Goal: Entertainment & Leisure: Consume media (video, audio)

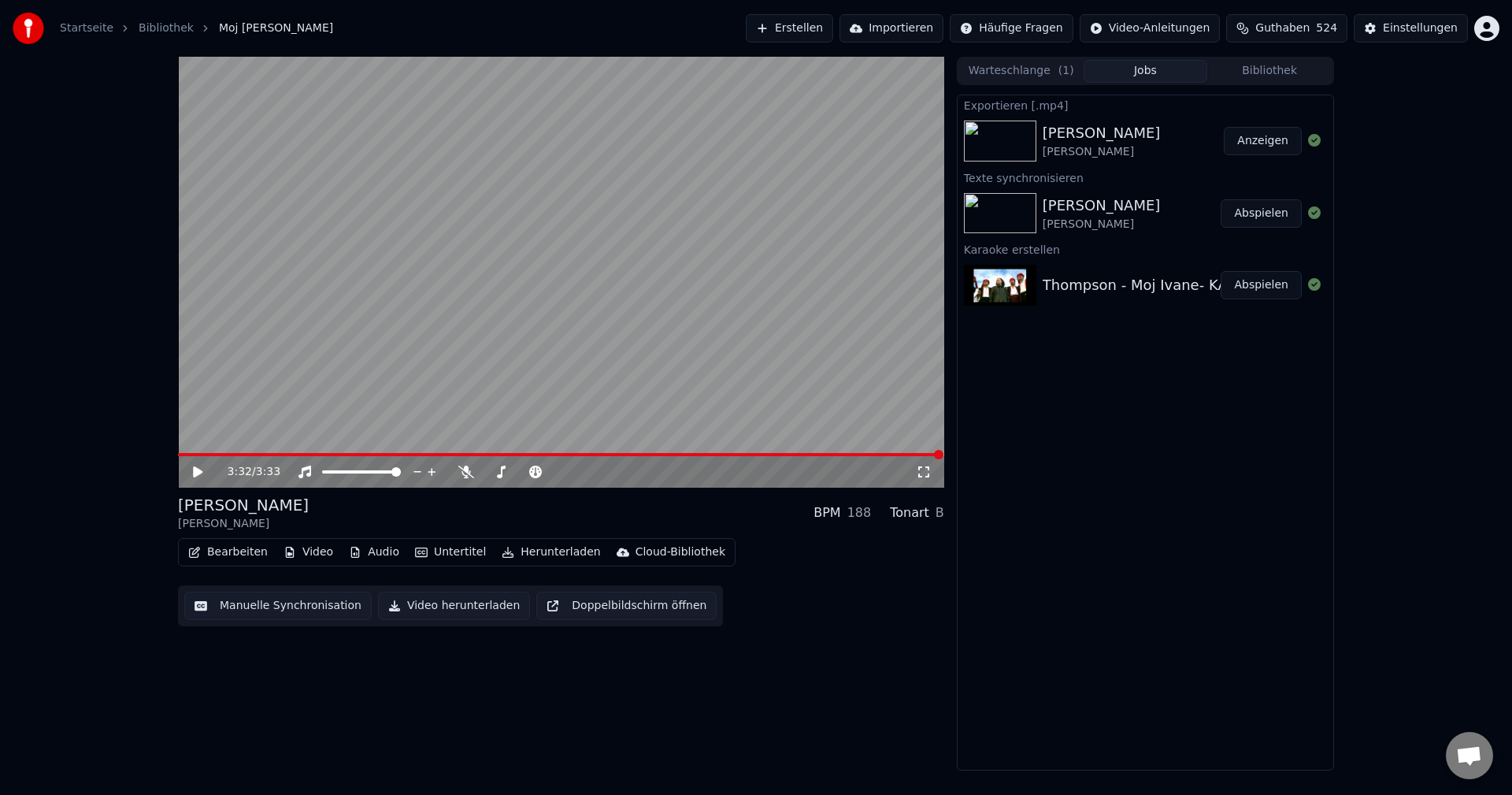
click at [1269, 74] on button "Bibliothek" at bounding box center [1269, 71] width 124 height 23
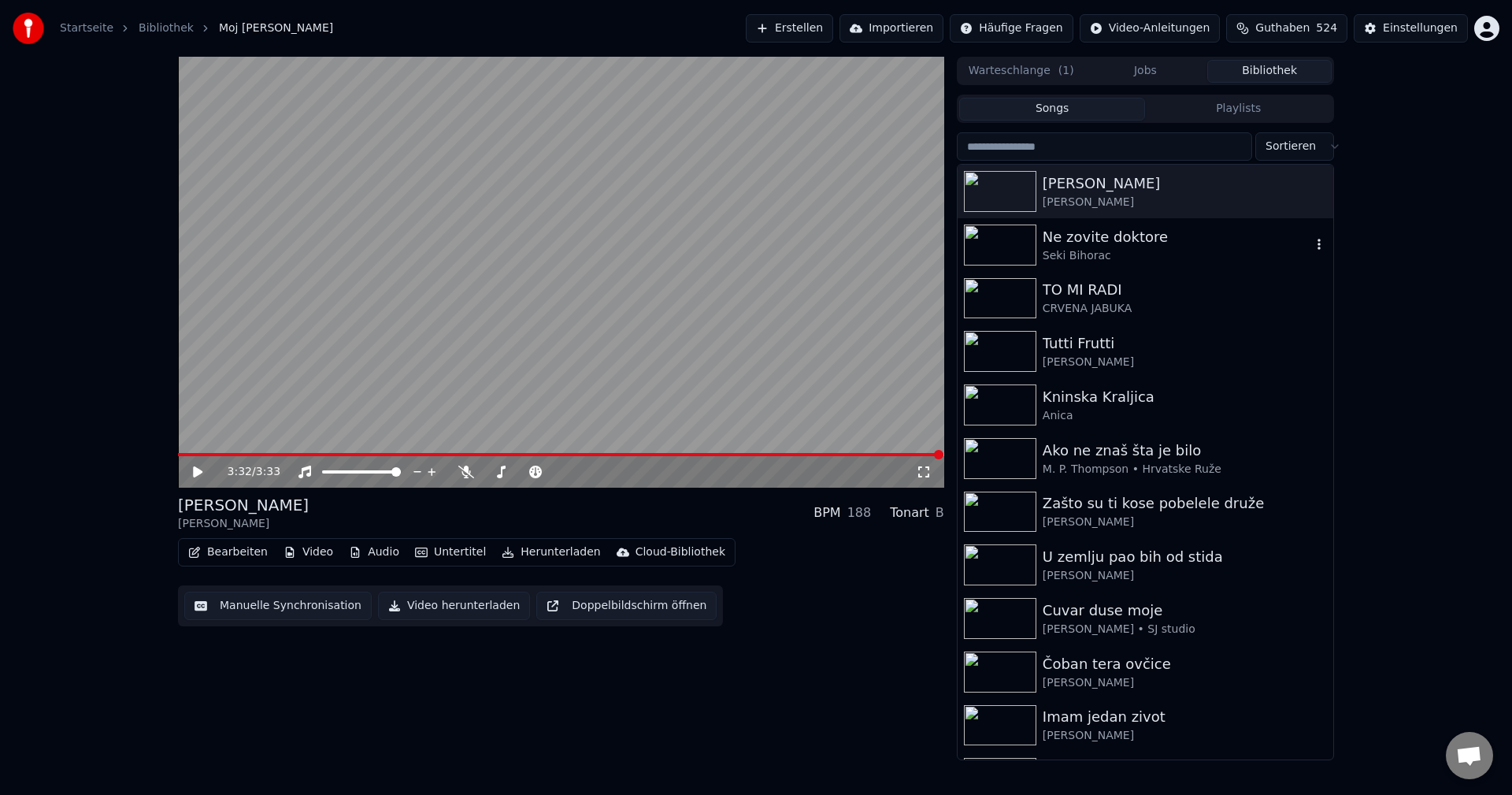
drag, startPoint x: 1005, startPoint y: 239, endPoint x: 1019, endPoint y: 245, distance: 15.2
click at [1007, 239] on img at bounding box center [1000, 245] width 72 height 41
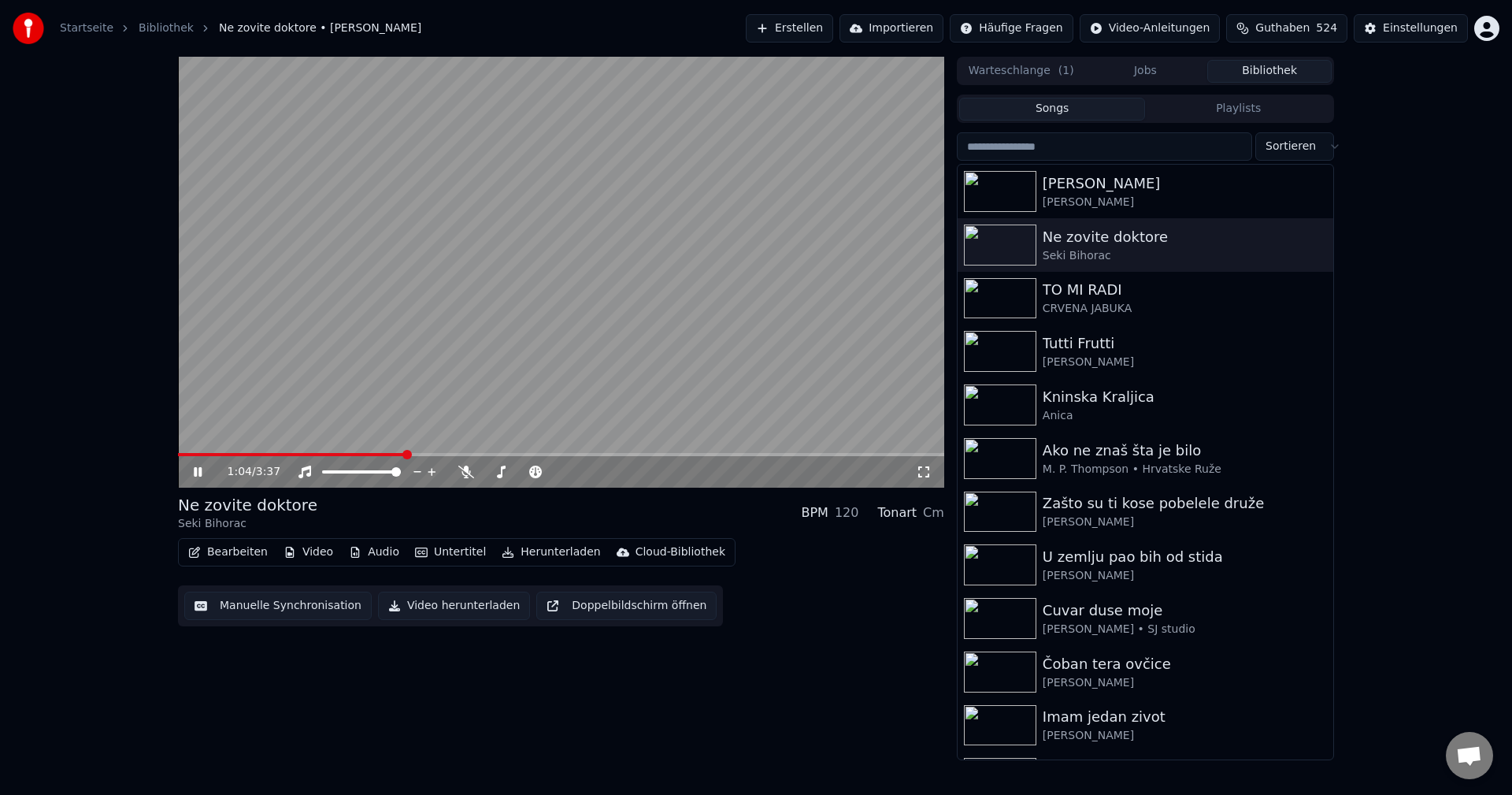
click at [188, 454] on span at bounding box center [292, 454] width 228 height 3
click at [452, 453] on span at bounding box center [316, 454] width 276 height 3
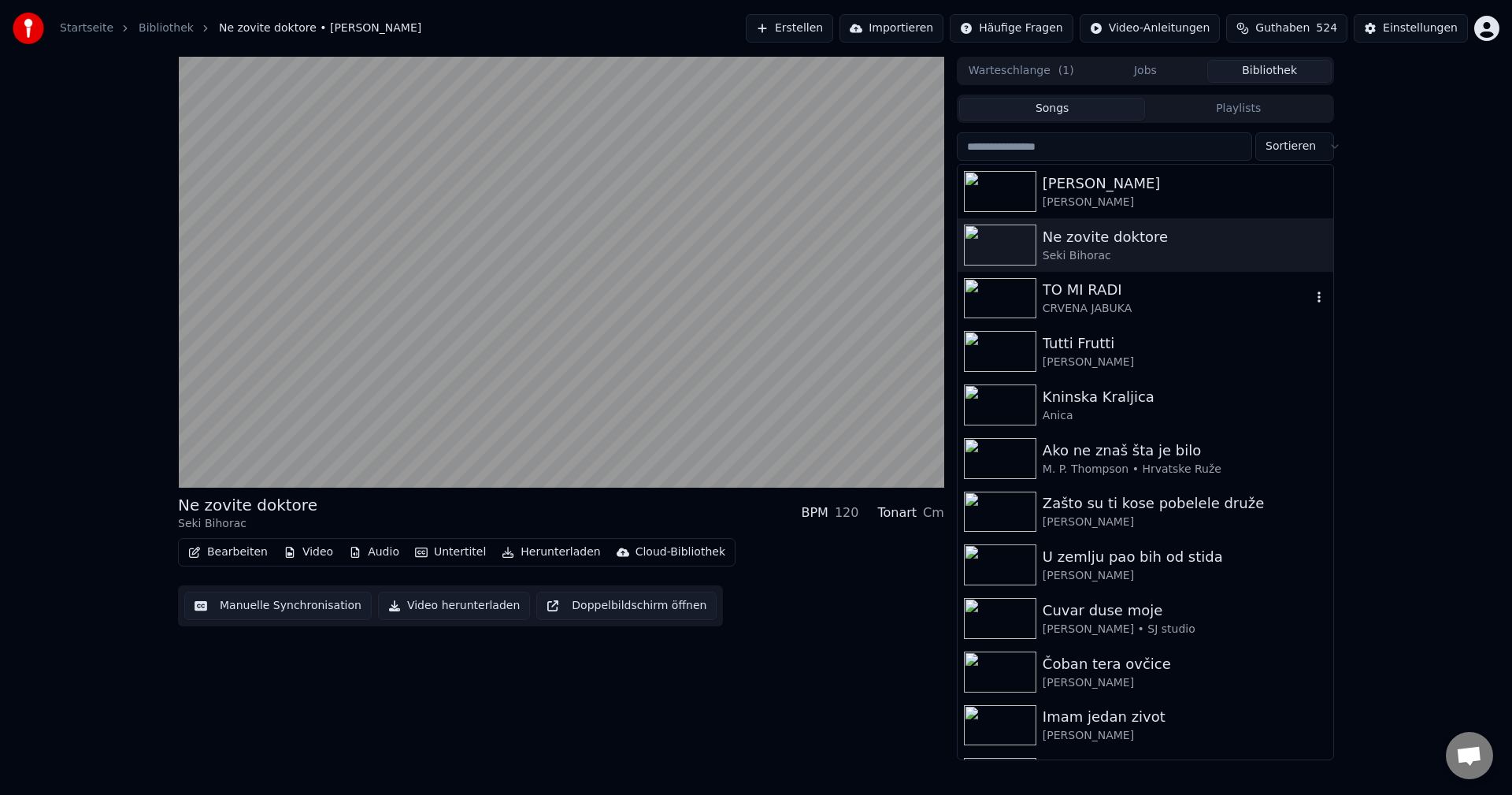
click at [1007, 297] on img at bounding box center [1000, 298] width 72 height 41
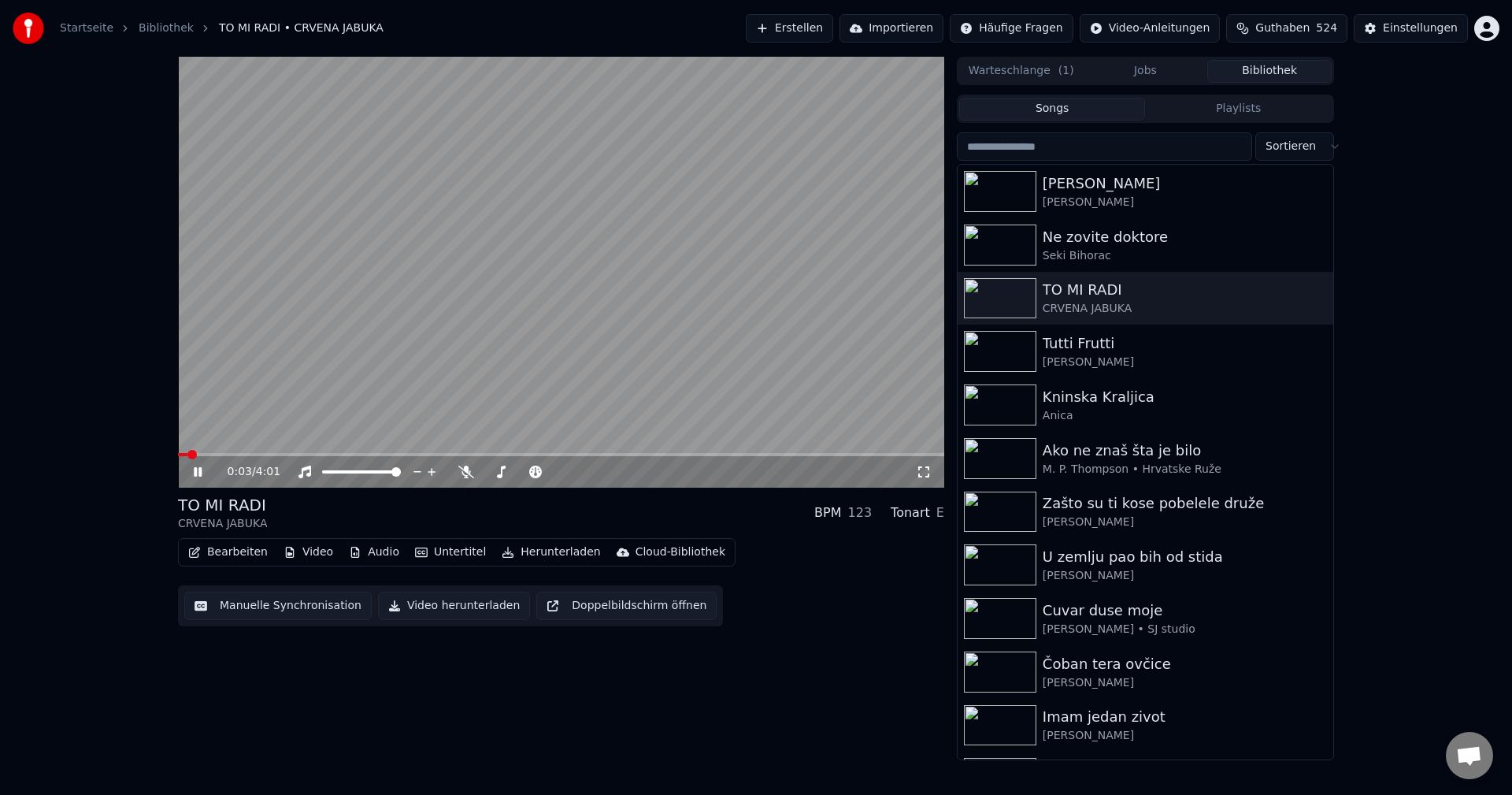
click at [188, 454] on span at bounding box center [182, 454] width 9 height 3
click at [1007, 358] on img at bounding box center [1000, 351] width 72 height 41
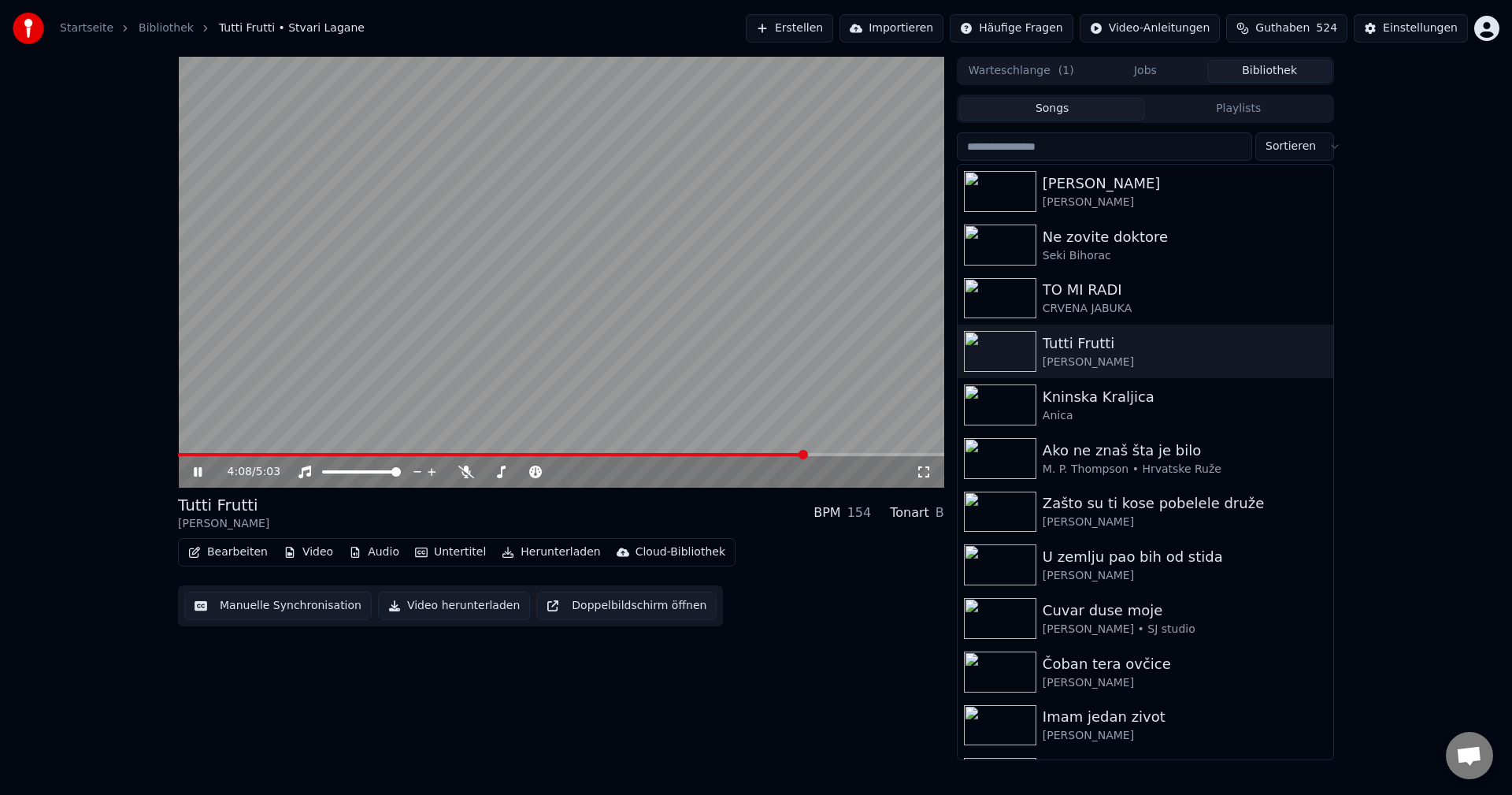
click at [857, 456] on span at bounding box center [561, 454] width 766 height 3
drag, startPoint x: 982, startPoint y: 395, endPoint x: 1180, endPoint y: 464, distance: 209.7
click at [984, 394] on img at bounding box center [1000, 405] width 72 height 41
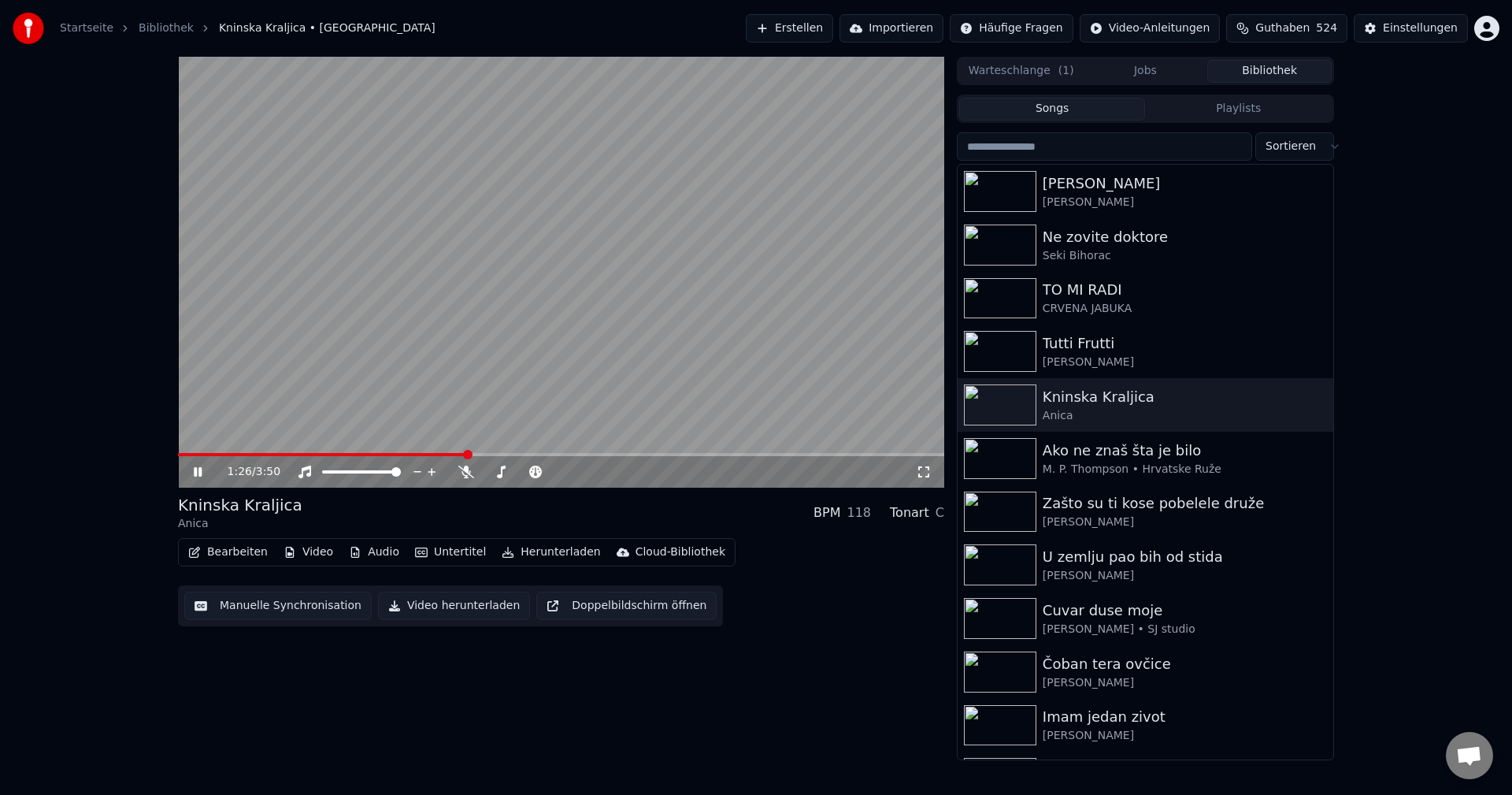
click at [233, 455] on span at bounding box center [323, 454] width 289 height 3
click at [233, 457] on div "1:20 / 3:50" at bounding box center [561, 471] width 766 height 31
click at [252, 457] on div "1:20 / 3:50" at bounding box center [561, 471] width 766 height 31
click at [252, 455] on span at bounding box center [313, 454] width 270 height 3
click at [718, 453] on span at bounding box center [561, 454] width 766 height 3
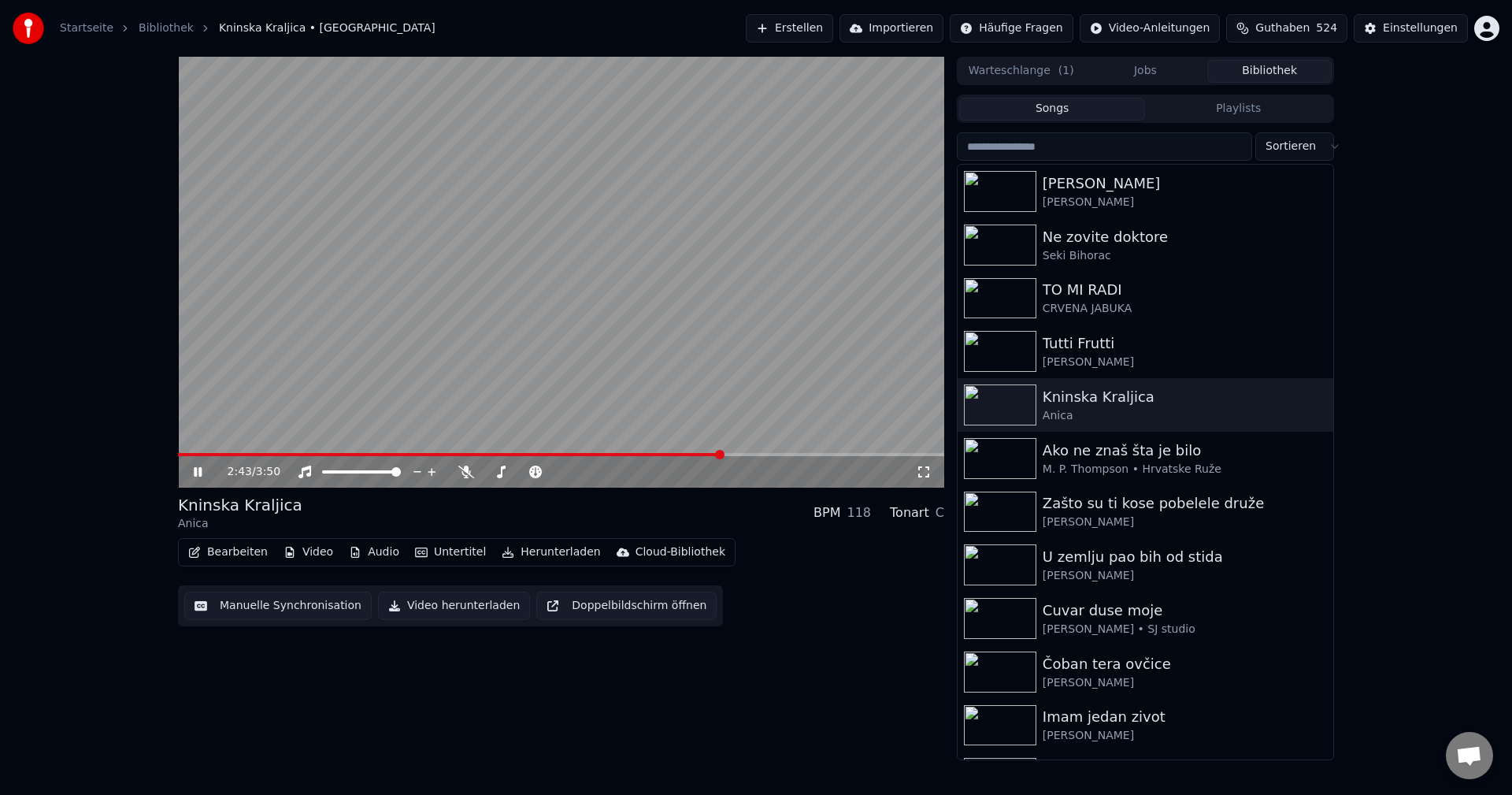
click at [759, 458] on div "2:43 / 3:50" at bounding box center [561, 471] width 766 height 31
click at [762, 453] on span at bounding box center [561, 454] width 766 height 3
click at [793, 453] on span at bounding box center [561, 454] width 766 height 3
click at [811, 453] on span at bounding box center [510, 454] width 663 height 3
click at [461, 472] on icon at bounding box center [466, 471] width 16 height 13
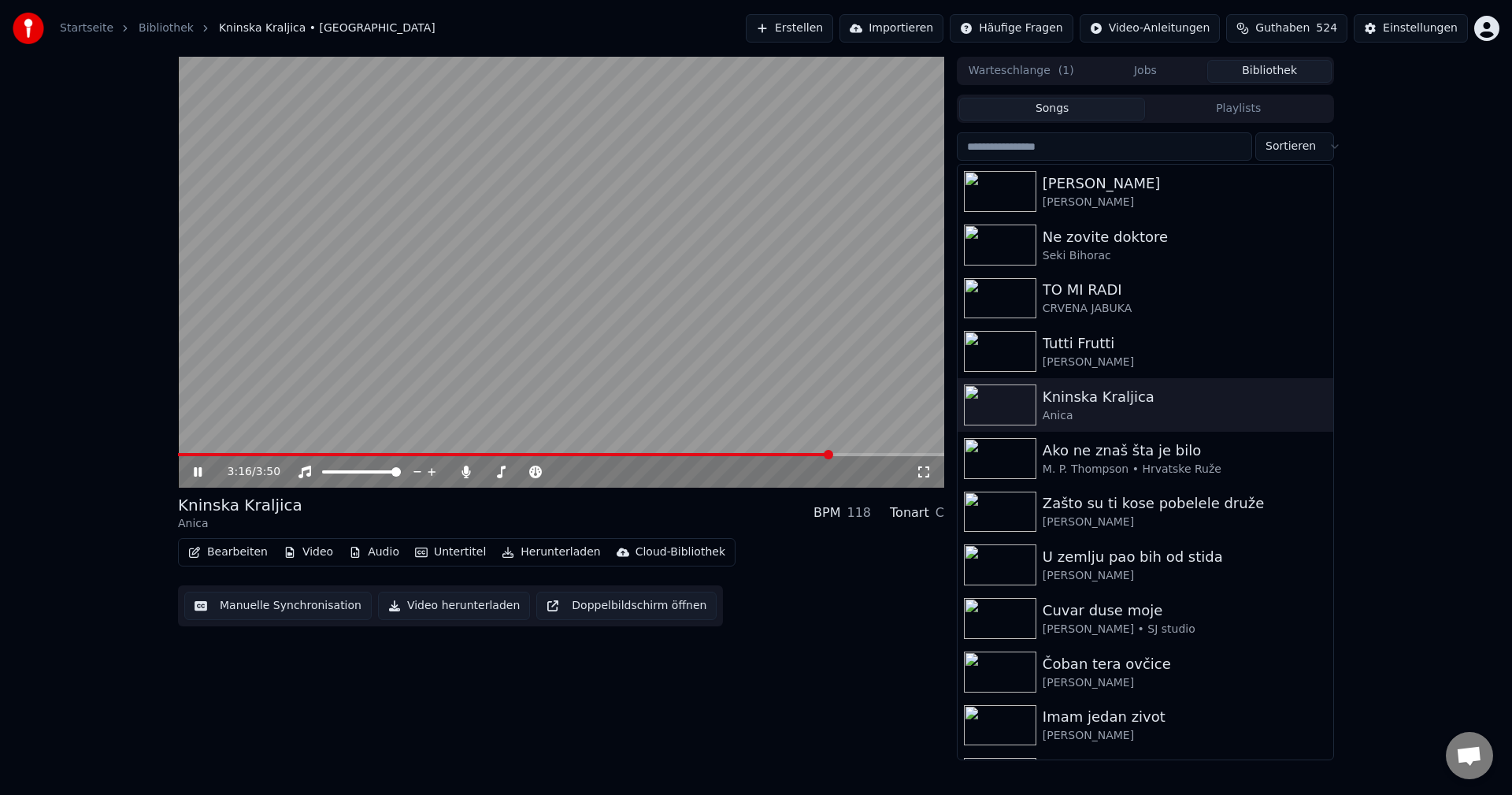
click at [840, 453] on span at bounding box center [561, 454] width 766 height 3
click at [856, 453] on span at bounding box center [561, 454] width 766 height 3
click at [1003, 450] on img at bounding box center [1000, 458] width 72 height 41
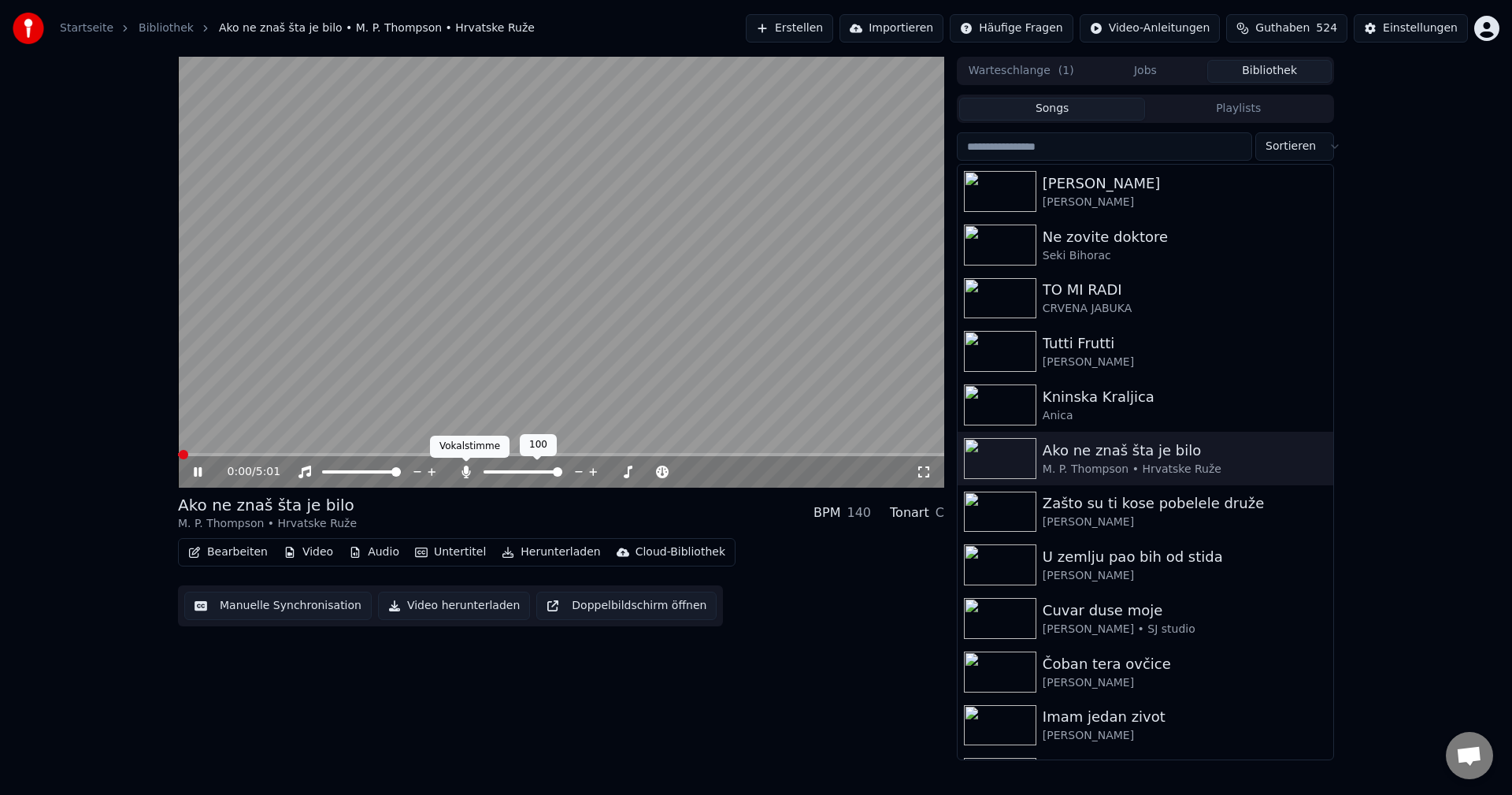
click at [474, 469] on div at bounding box center [537, 471] width 127 height 16
click at [466, 475] on icon at bounding box center [466, 471] width 16 height 13
click at [476, 470] on div at bounding box center [537, 471] width 127 height 16
click at [462, 474] on icon at bounding box center [466, 471] width 16 height 13
click at [200, 456] on span at bounding box center [189, 454] width 23 height 3
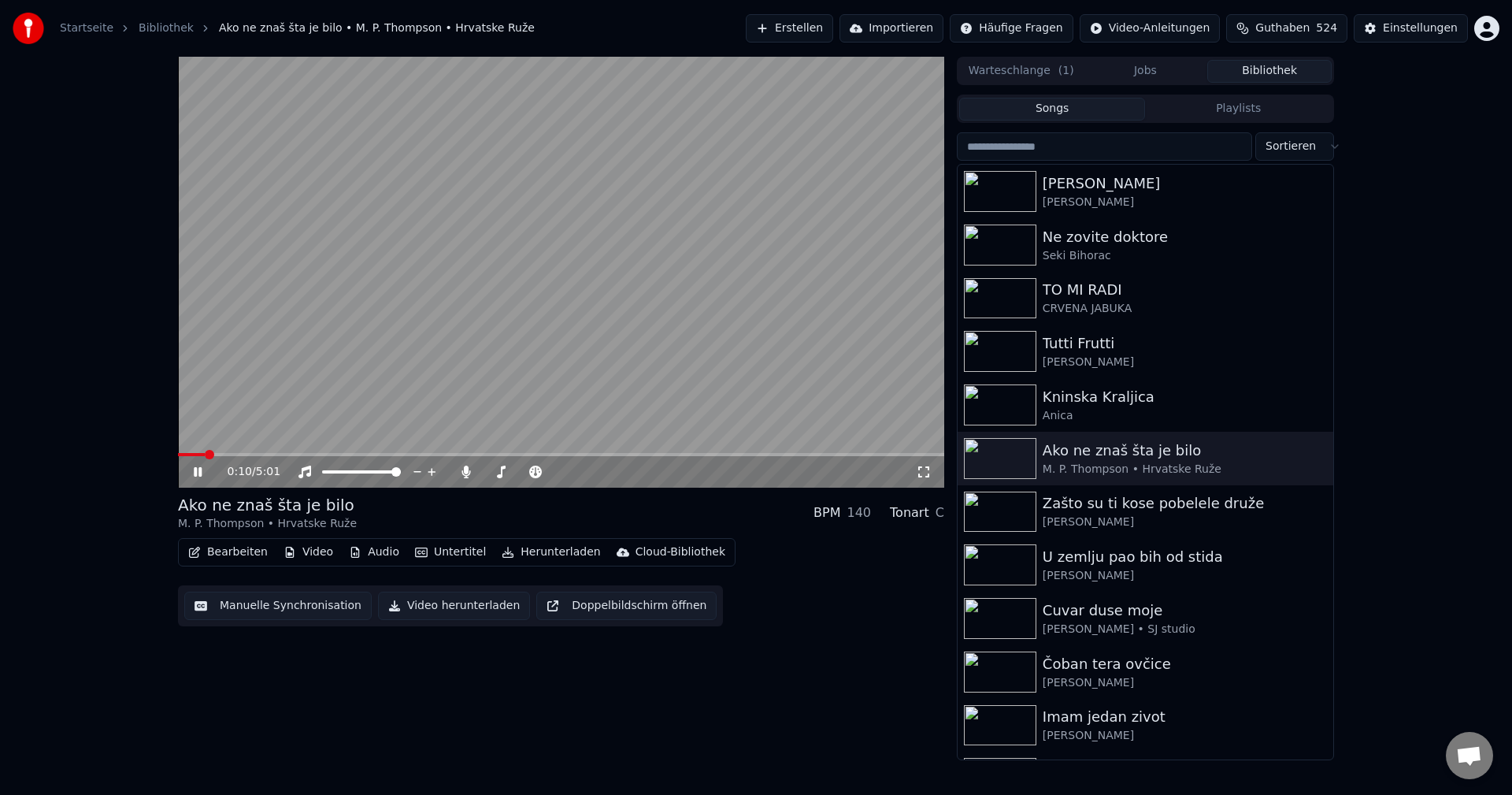
click at [190, 453] on span at bounding box center [192, 454] width 27 height 3
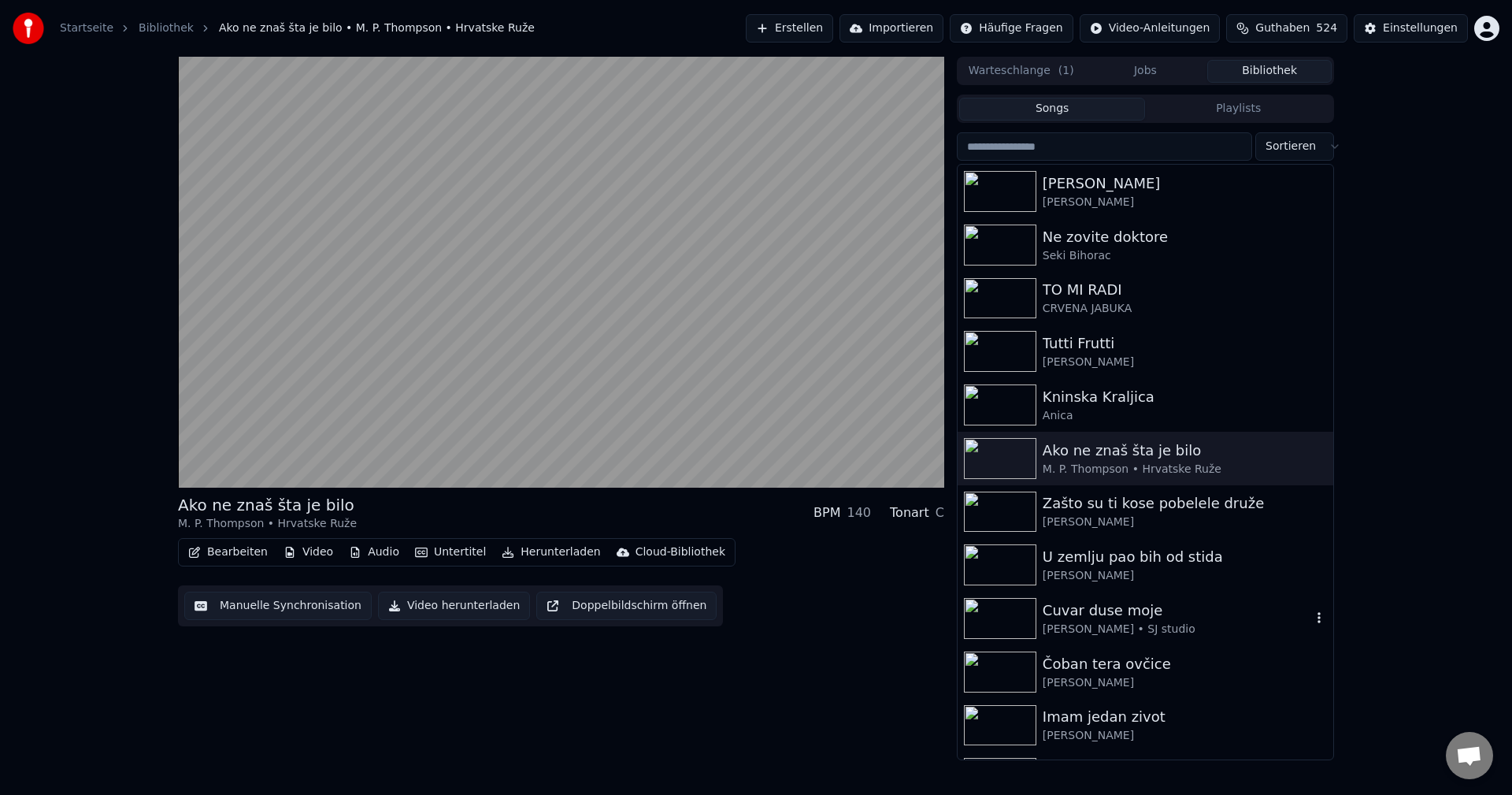
drag, startPoint x: 1003, startPoint y: 610, endPoint x: 1150, endPoint y: 612, distance: 147.0
click at [1004, 609] on img at bounding box center [1000, 618] width 72 height 41
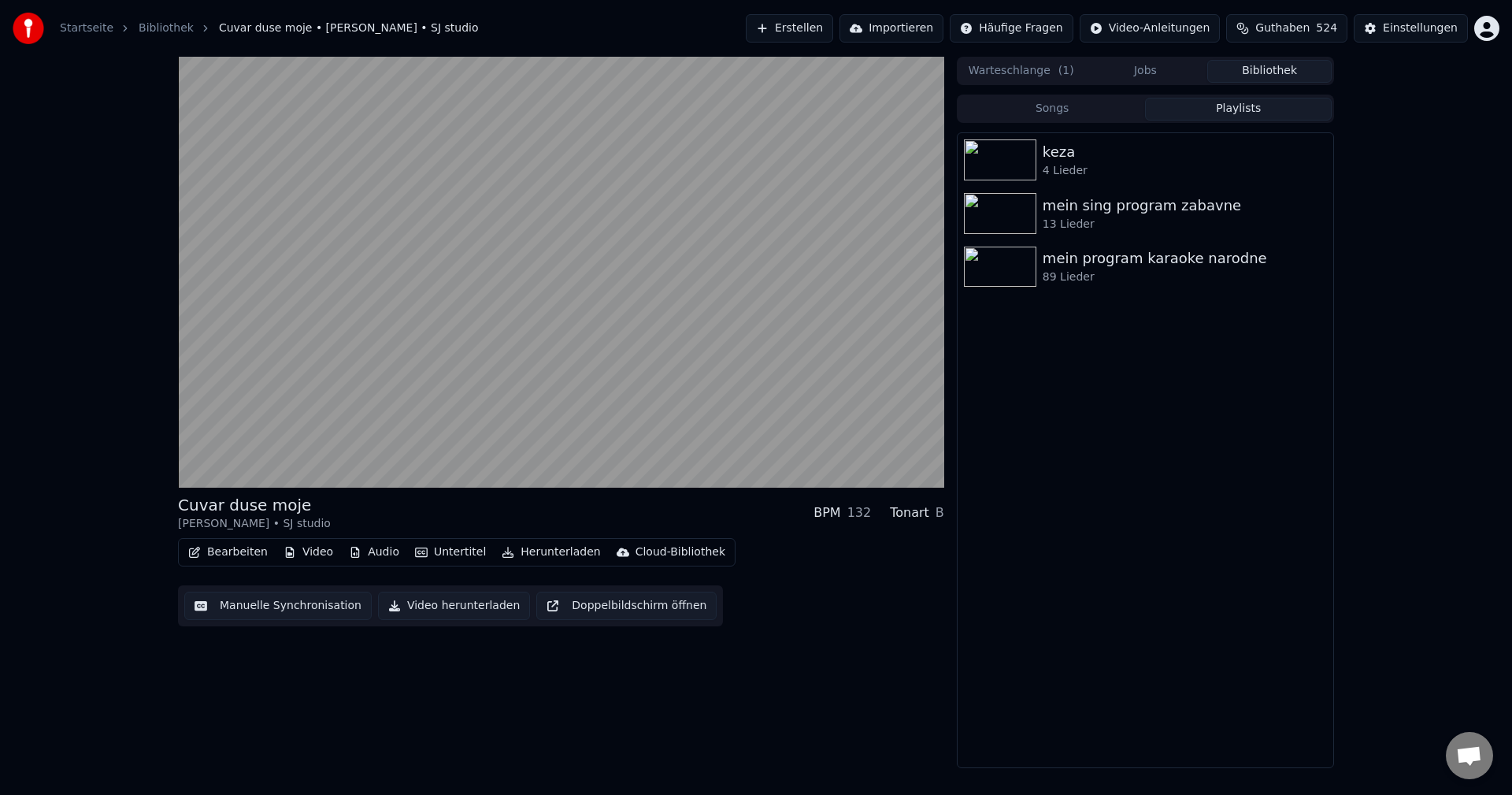
click at [1238, 116] on button "Playlists" at bounding box center [1238, 109] width 187 height 23
click at [1082, 259] on div "mein program karaoke narodne" at bounding box center [1176, 258] width 268 height 22
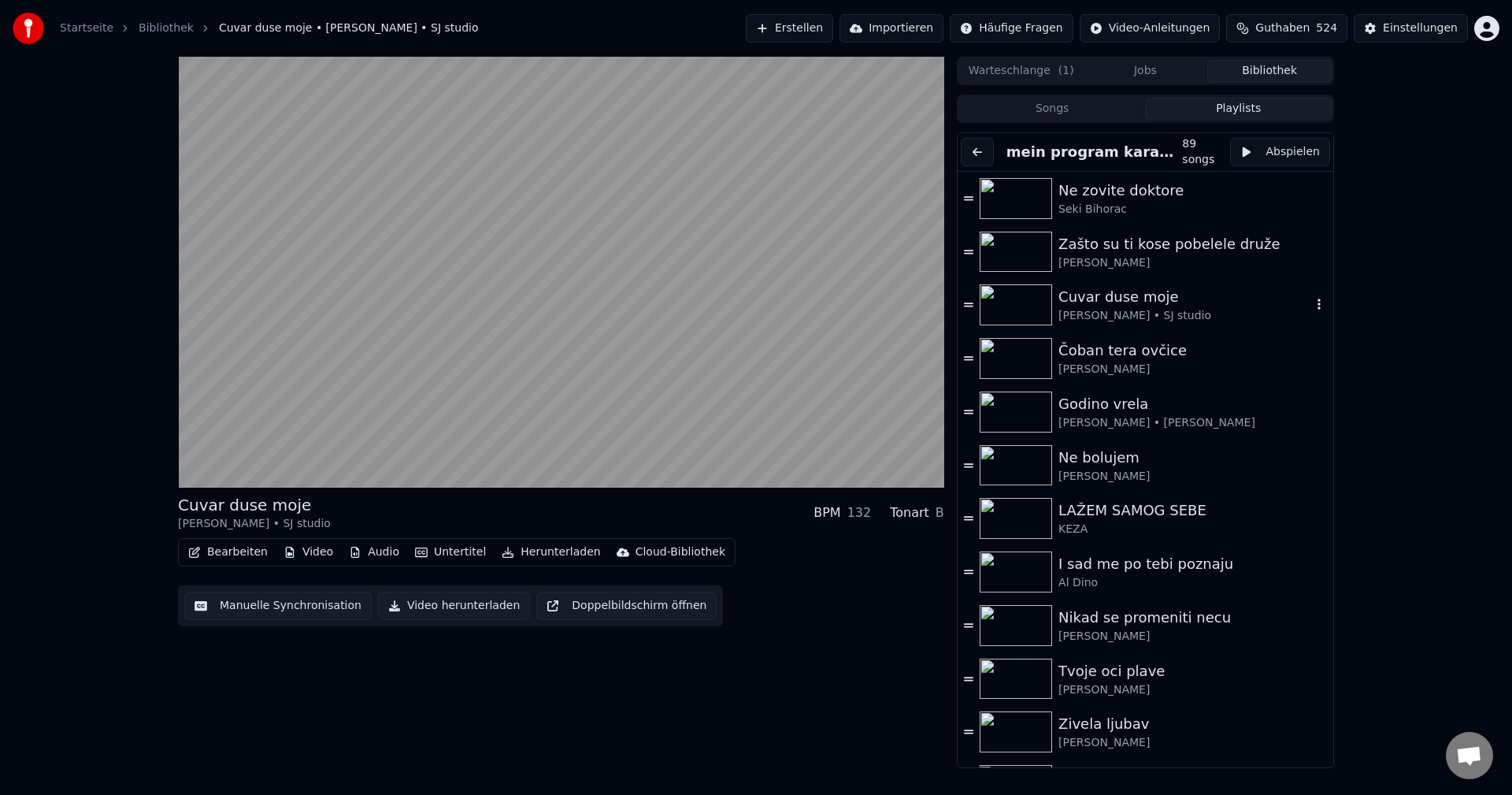
drag, startPoint x: 998, startPoint y: 298, endPoint x: 1256, endPoint y: 363, distance: 266.1
click at [999, 298] on img at bounding box center [1016, 305] width 72 height 41
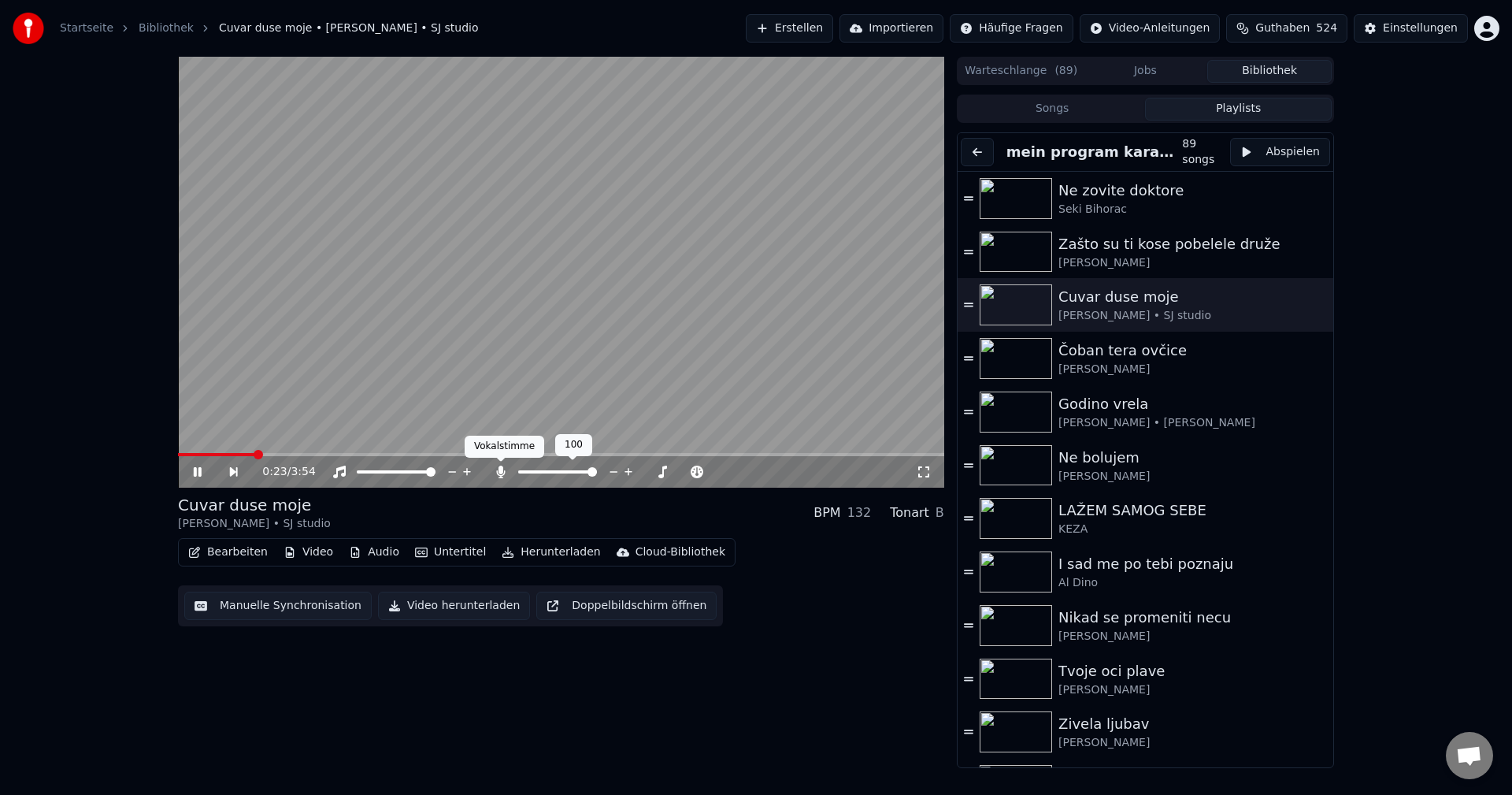
click at [501, 470] on icon at bounding box center [501, 471] width 8 height 13
click at [206, 454] on span at bounding box center [219, 454] width 82 height 3
click at [235, 456] on span at bounding box center [437, 454] width 519 height 3
click at [216, 453] on span at bounding box center [198, 454] width 40 height 3
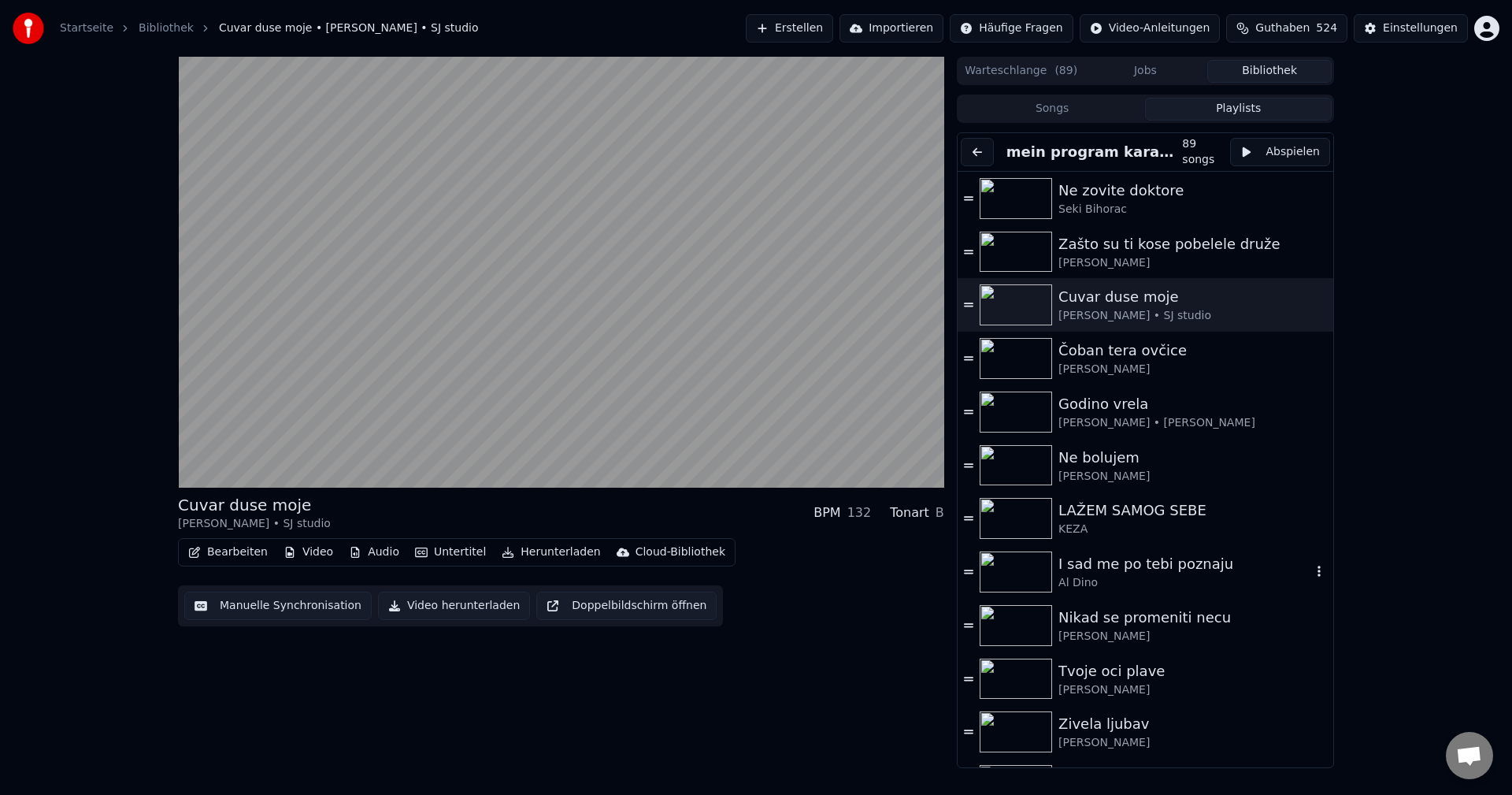
click at [1018, 566] on img at bounding box center [1016, 571] width 72 height 41
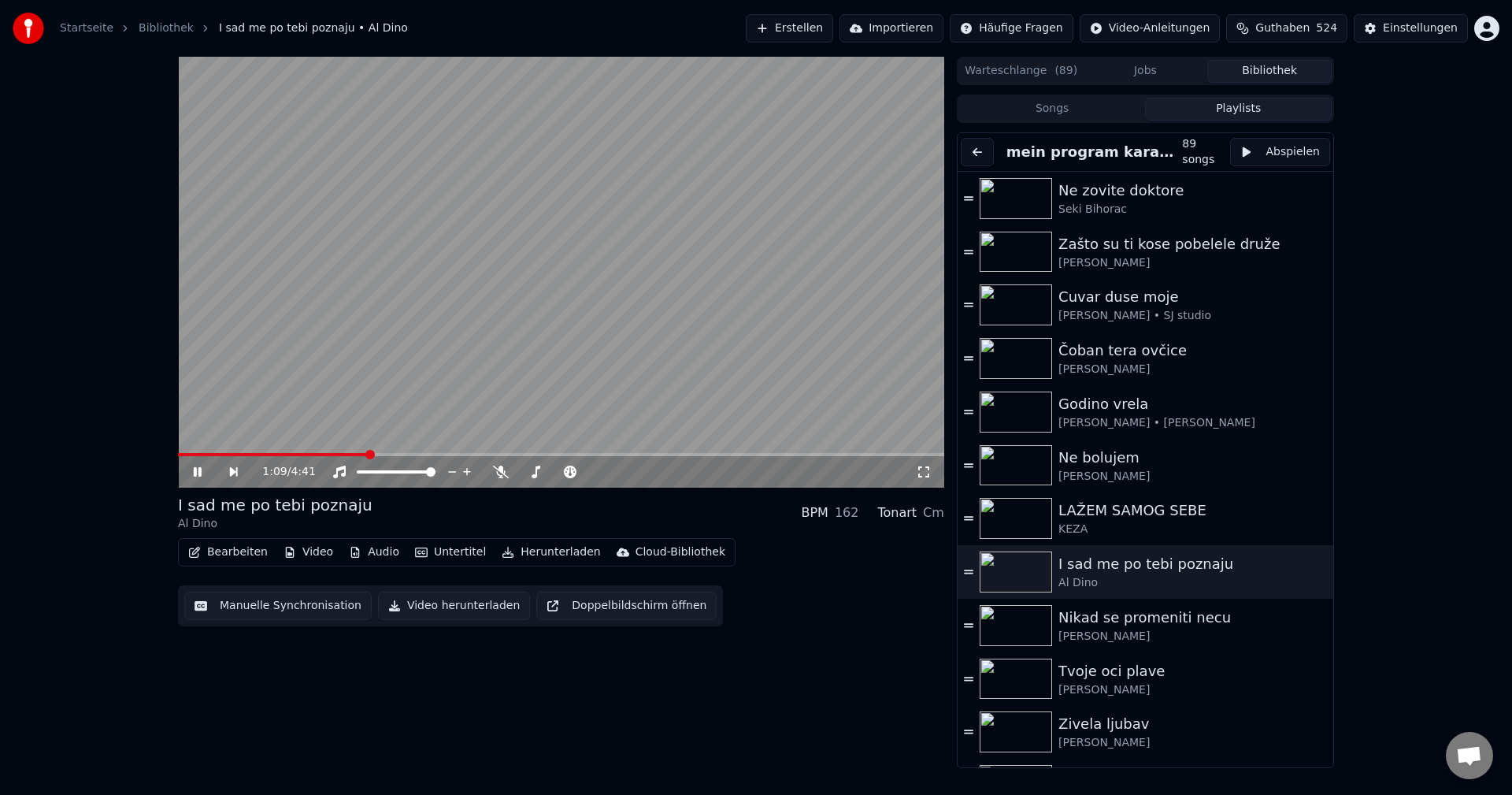
click at [199, 453] on span at bounding box center [273, 454] width 190 height 3
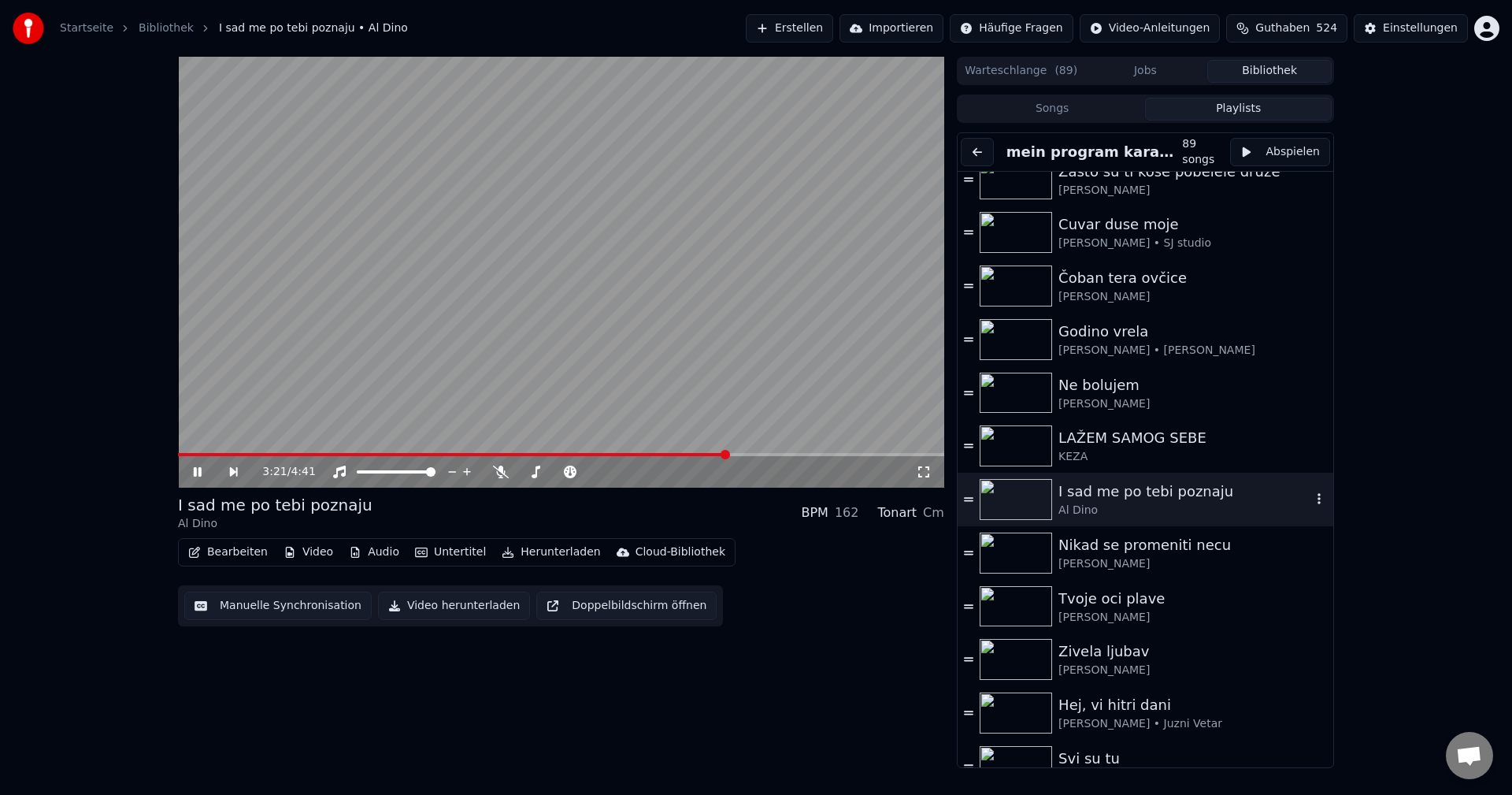
scroll to position [157, 0]
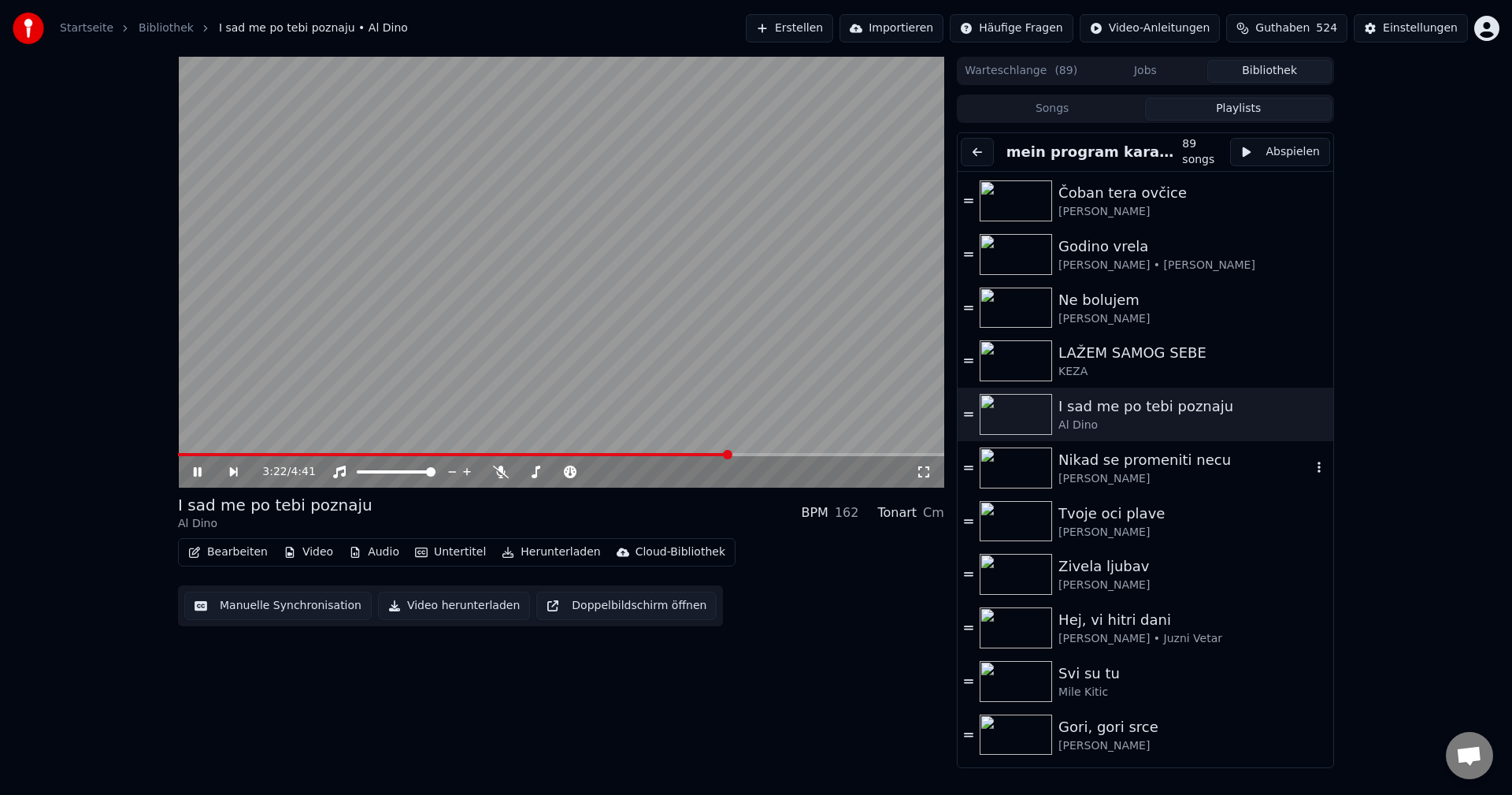
click at [1014, 467] on img at bounding box center [1016, 468] width 72 height 41
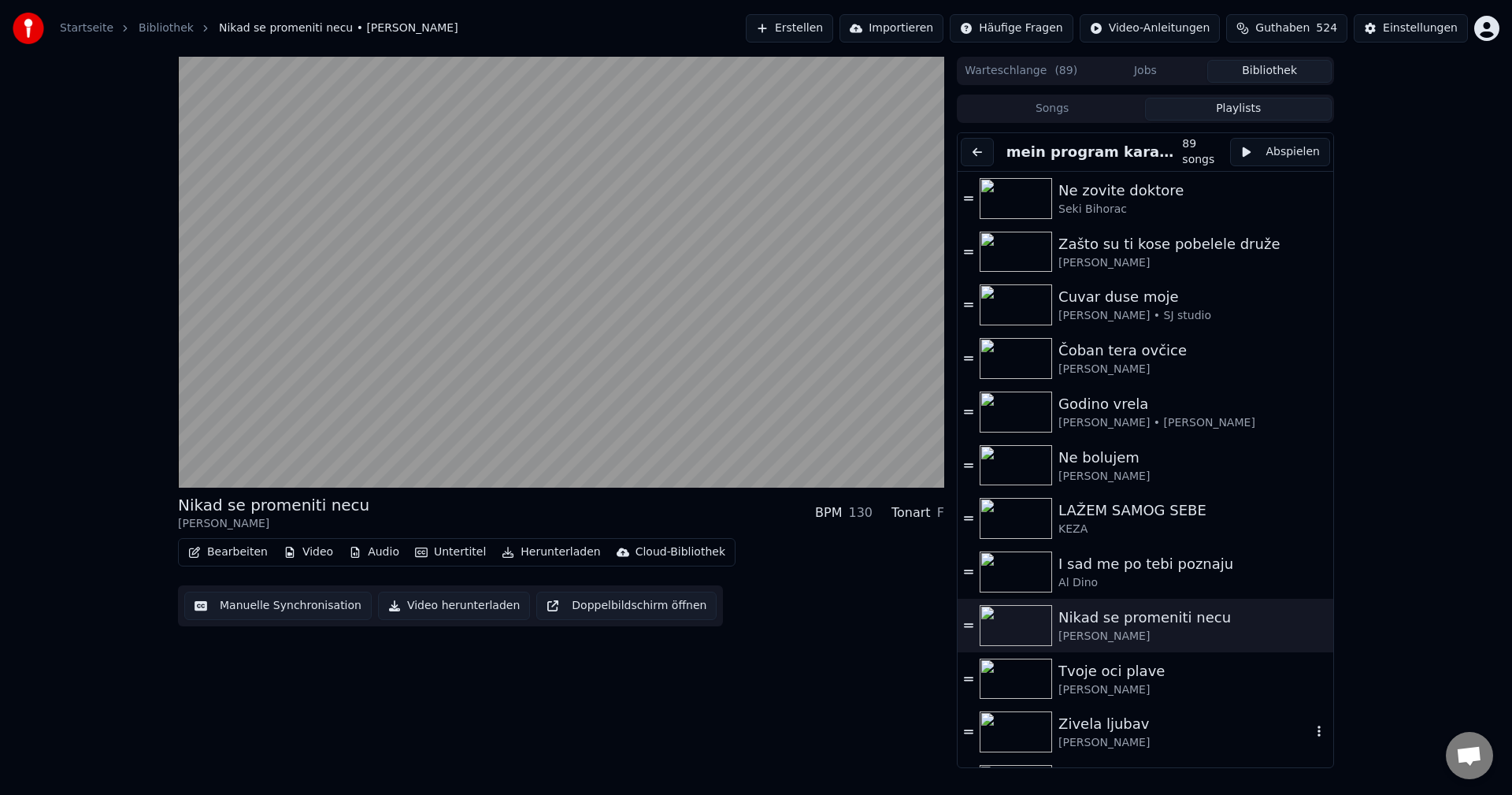
scroll to position [157, 0]
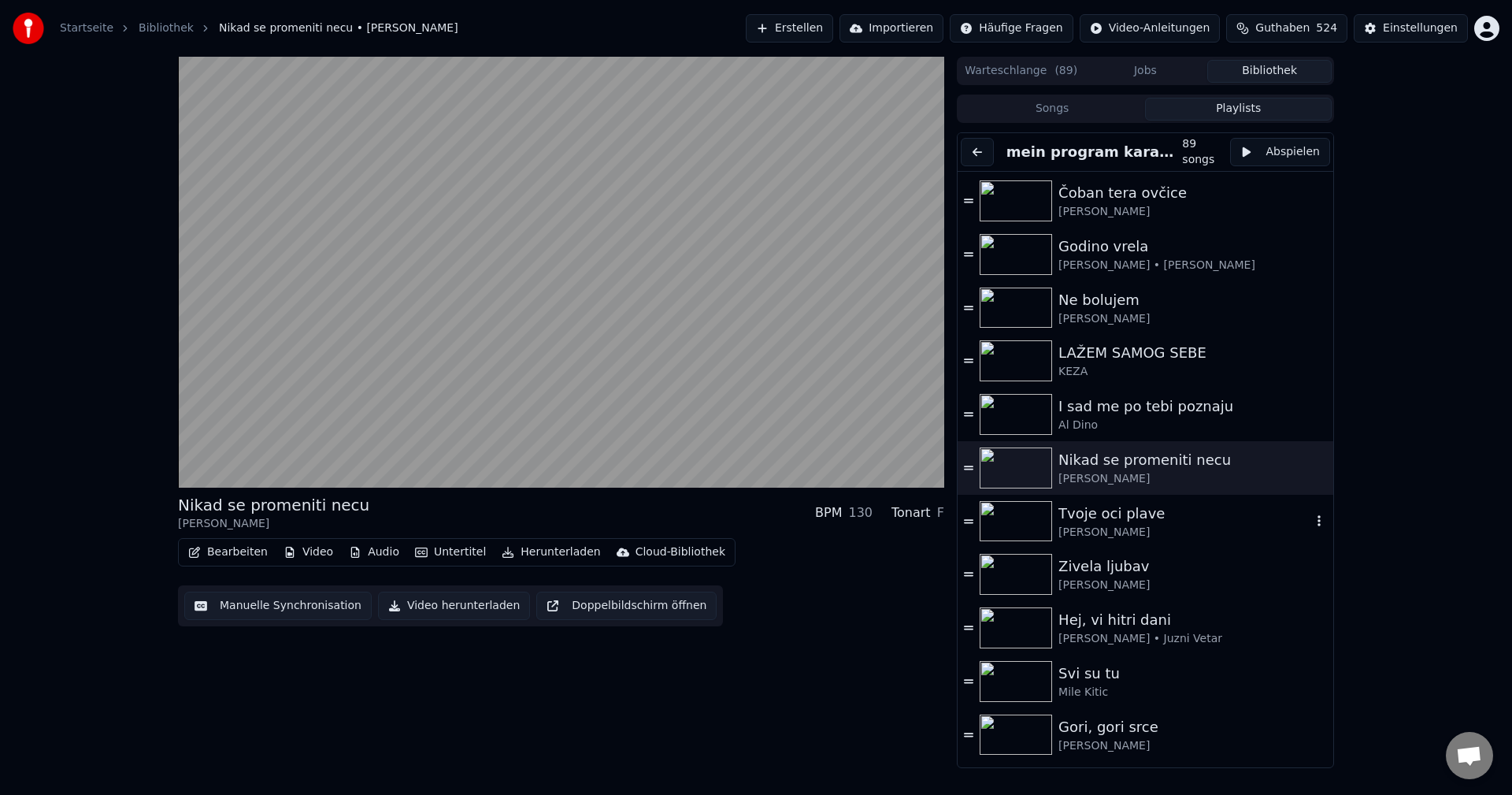
click at [1018, 522] on img at bounding box center [1016, 521] width 72 height 41
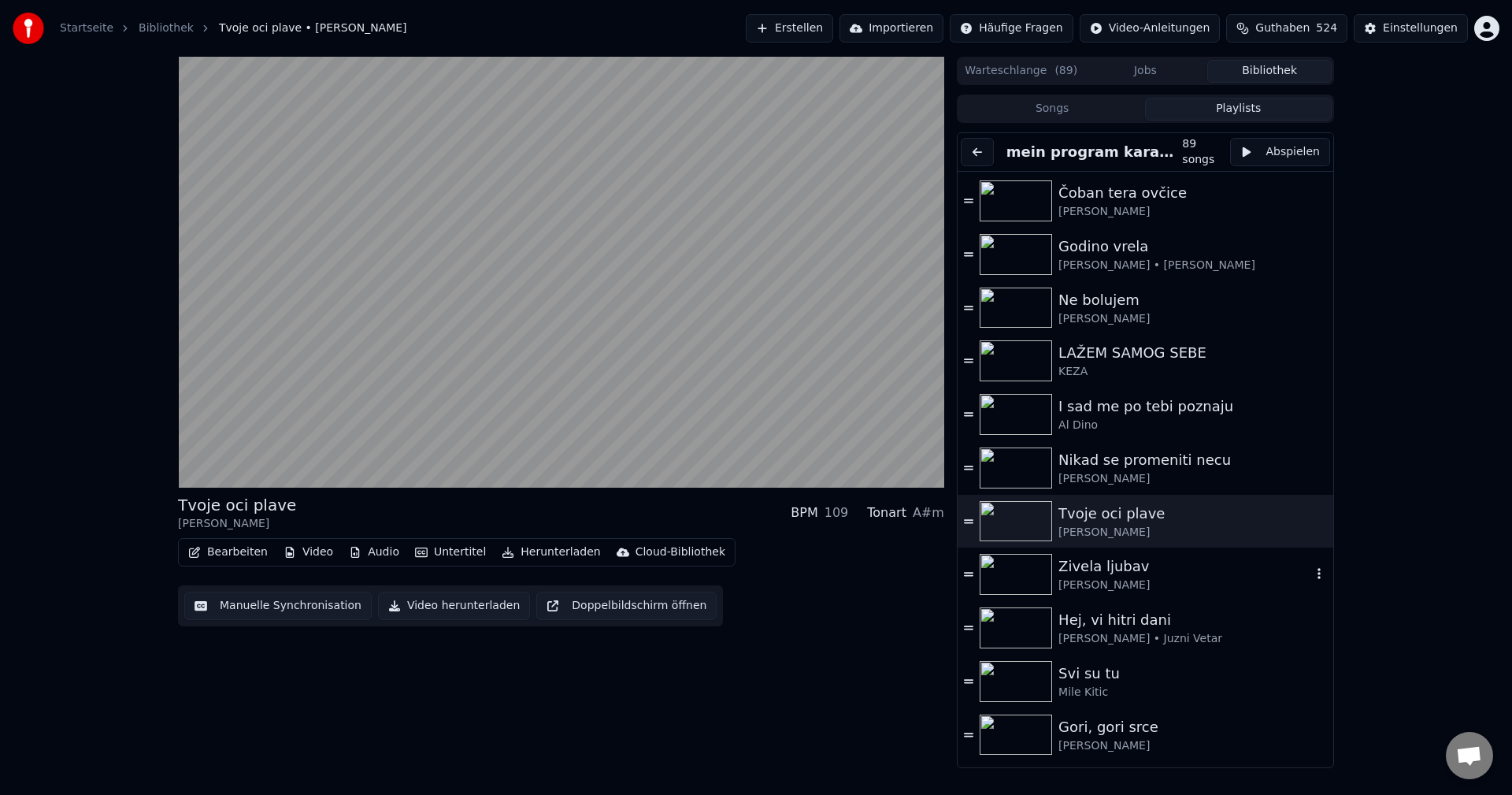
click at [1007, 570] on img at bounding box center [1016, 574] width 72 height 41
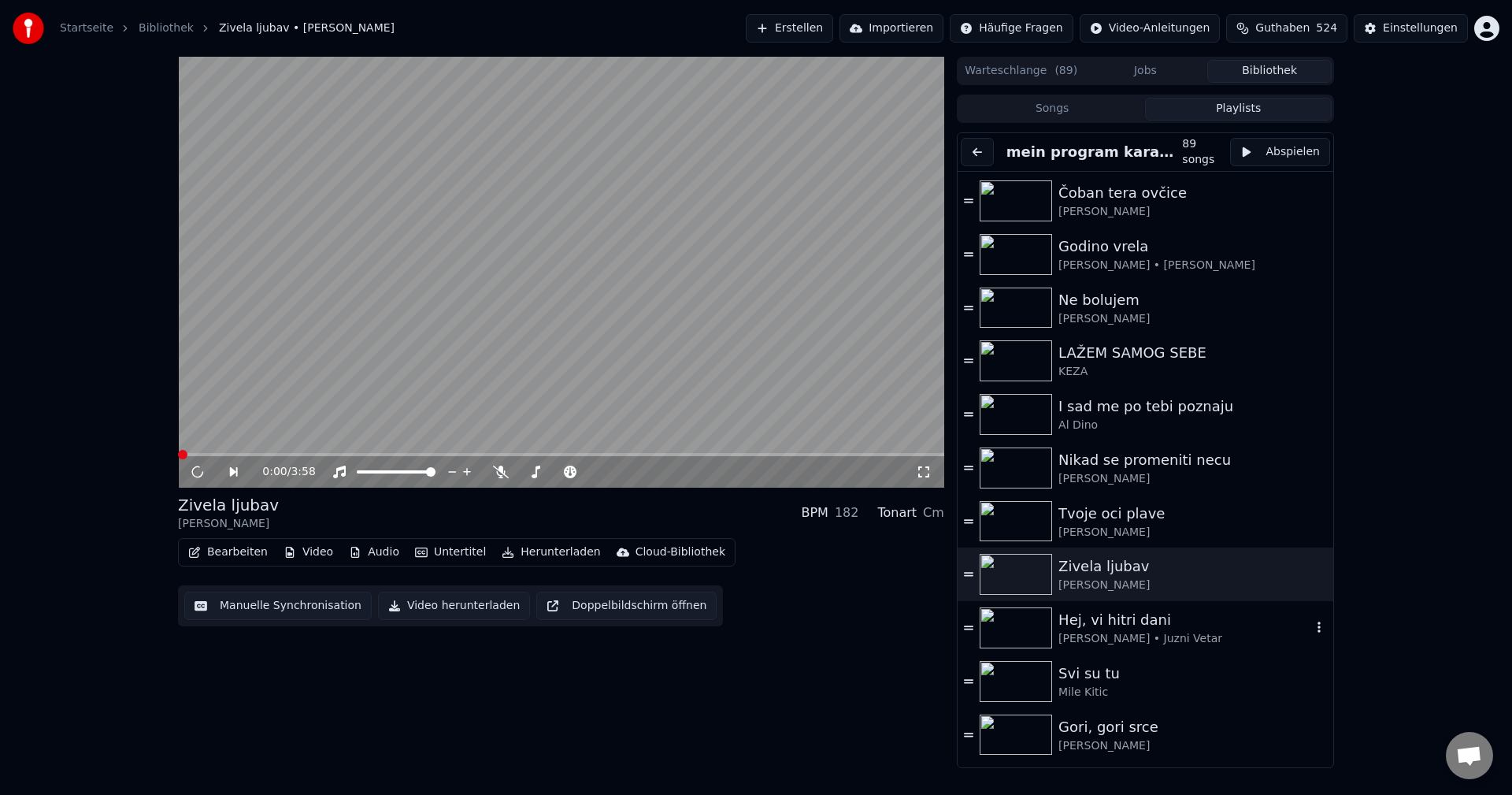
scroll to position [315, 0]
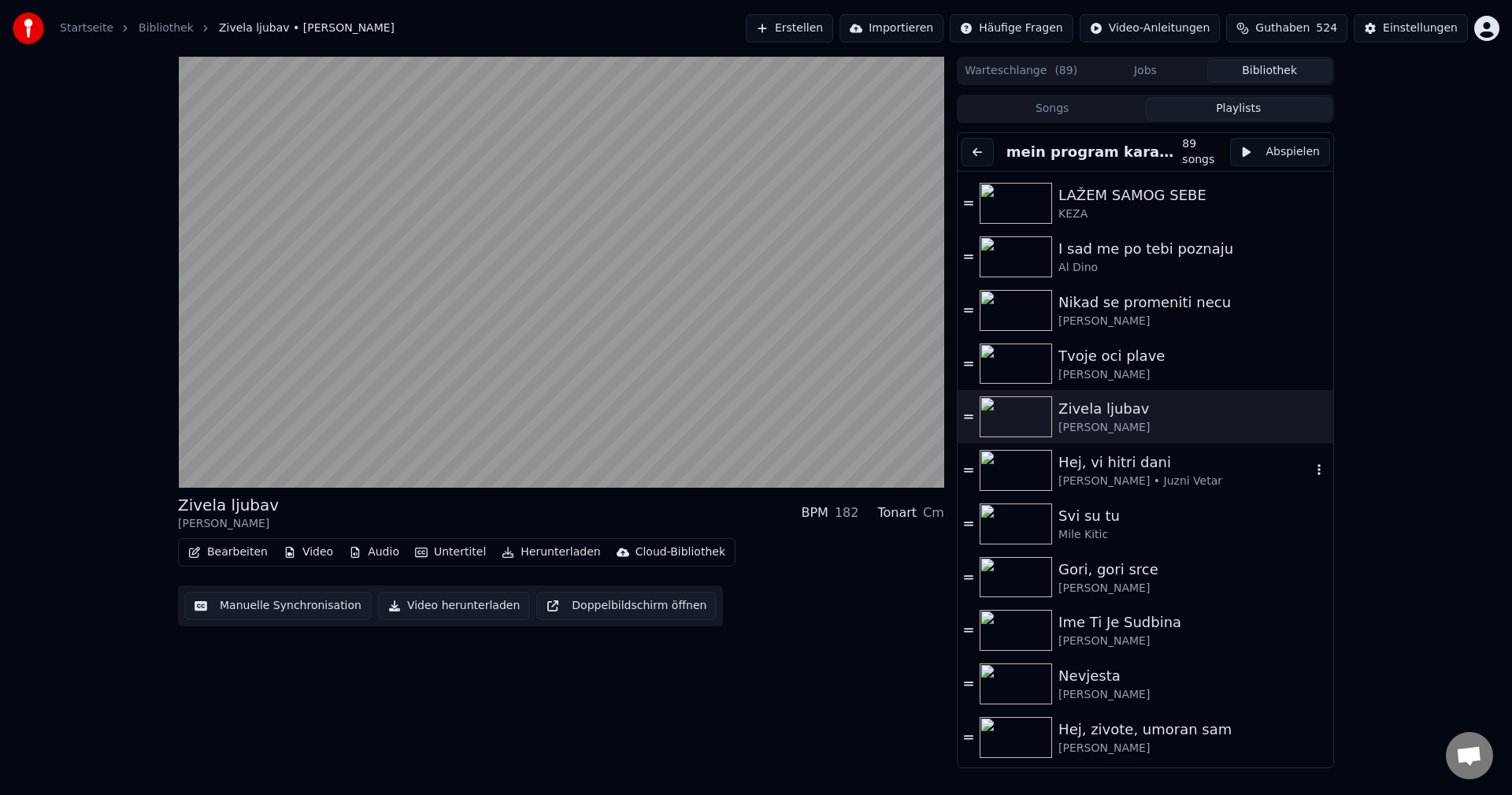
click at [1006, 469] on img at bounding box center [1016, 470] width 72 height 41
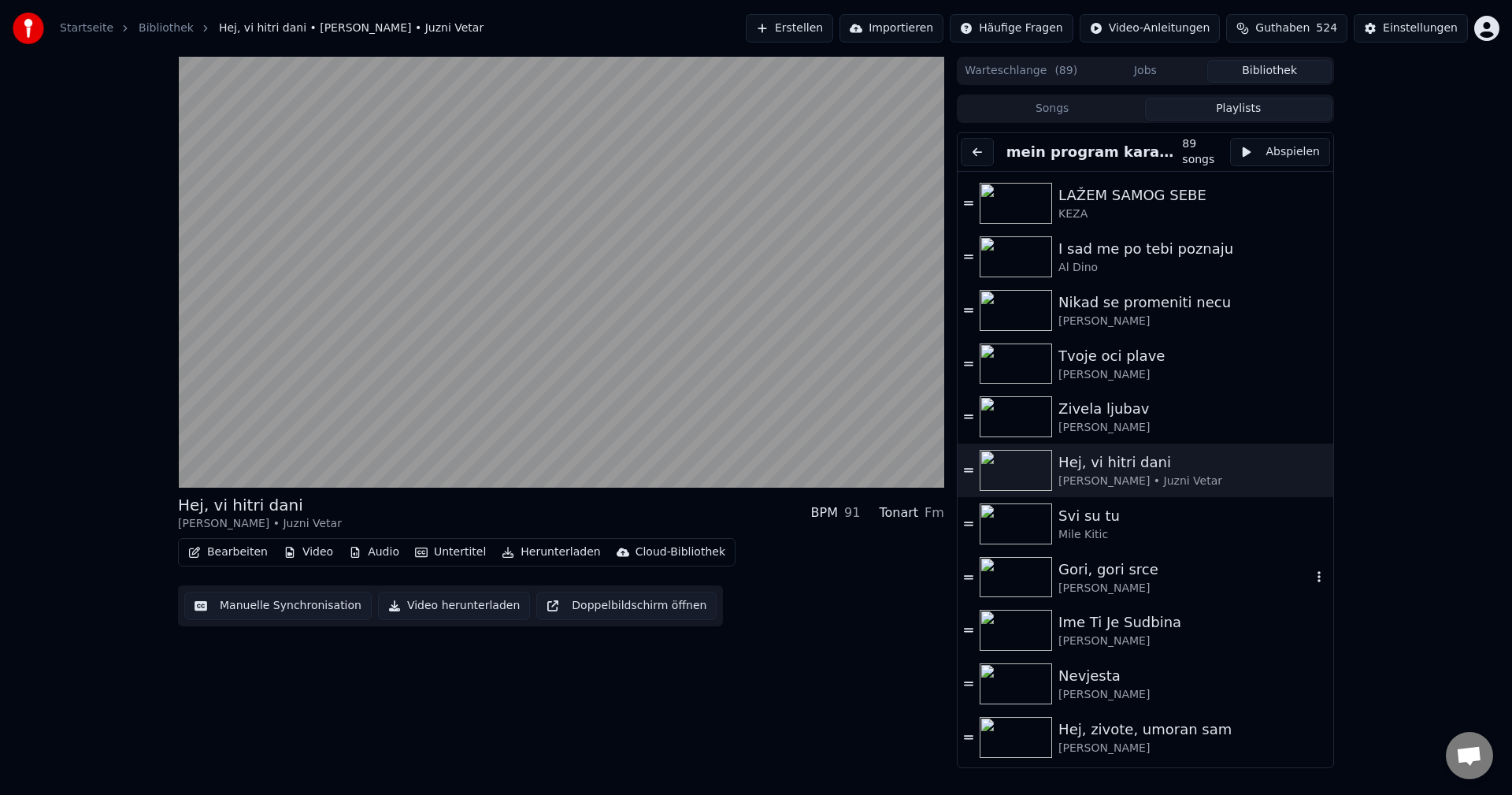
drag, startPoint x: 1009, startPoint y: 575, endPoint x: 1083, endPoint y: 596, distance: 76.9
click at [1008, 575] on img at bounding box center [1016, 577] width 72 height 41
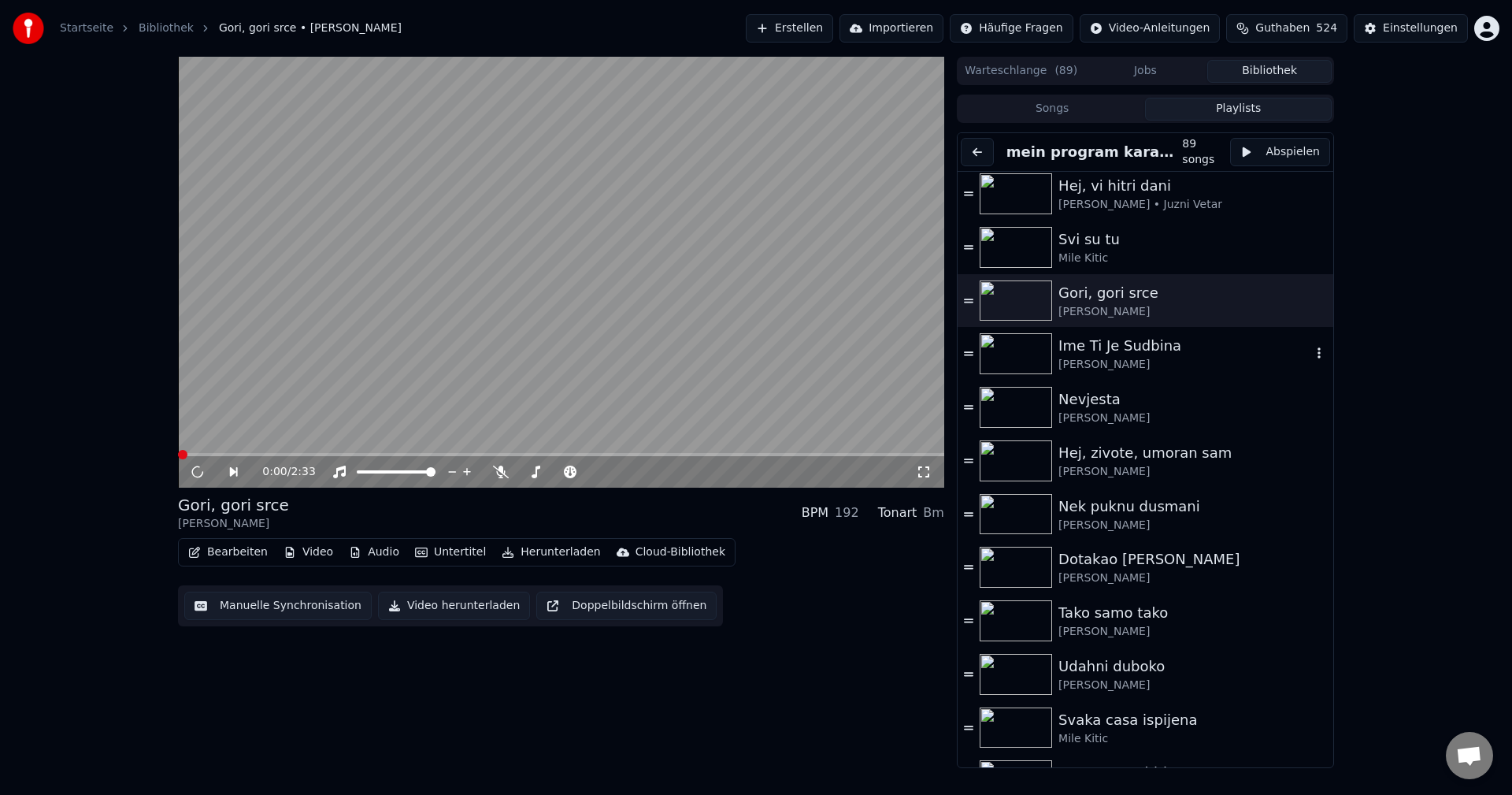
scroll to position [630, 0]
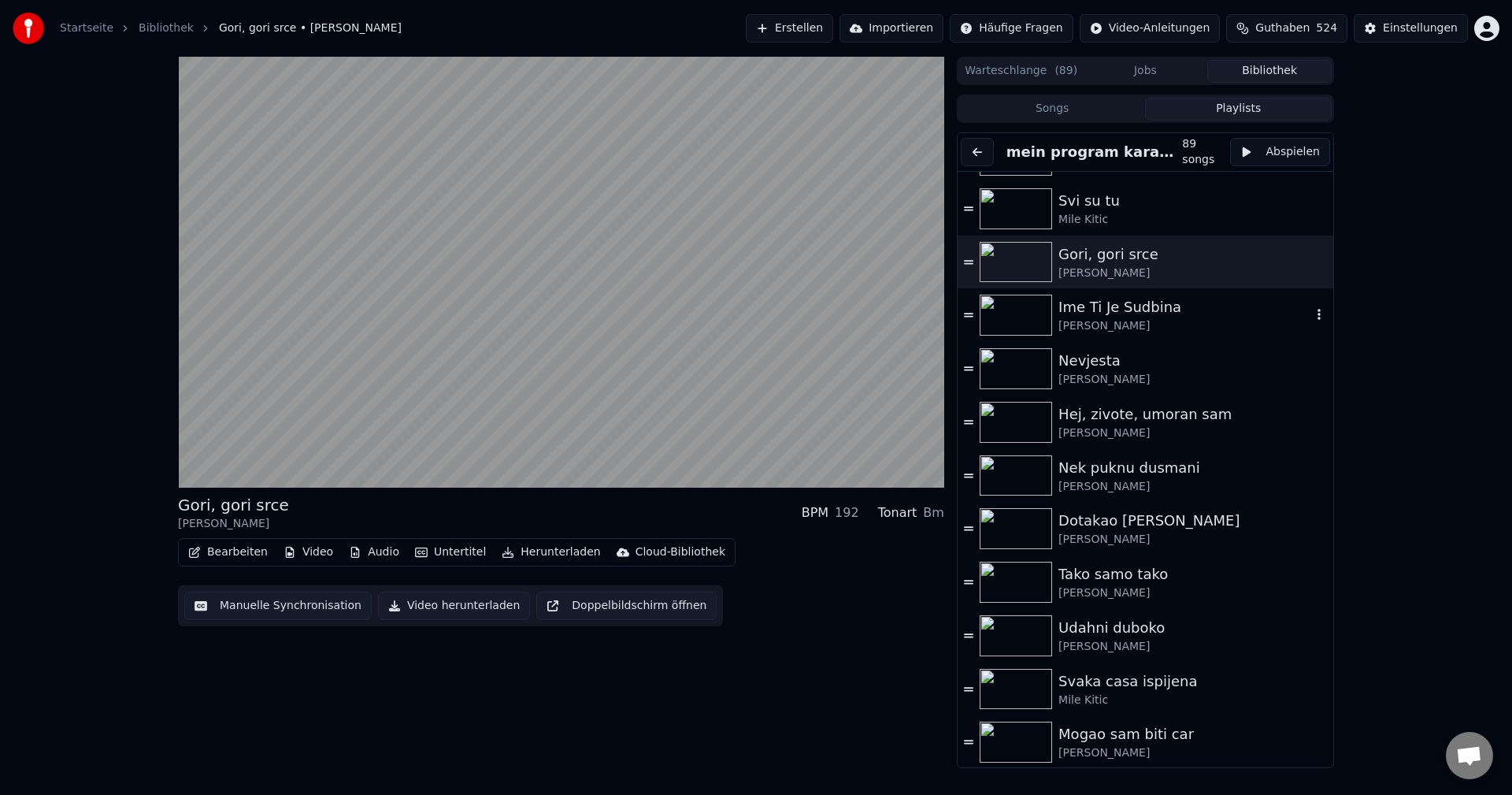
click at [1014, 316] on img at bounding box center [1016, 315] width 72 height 41
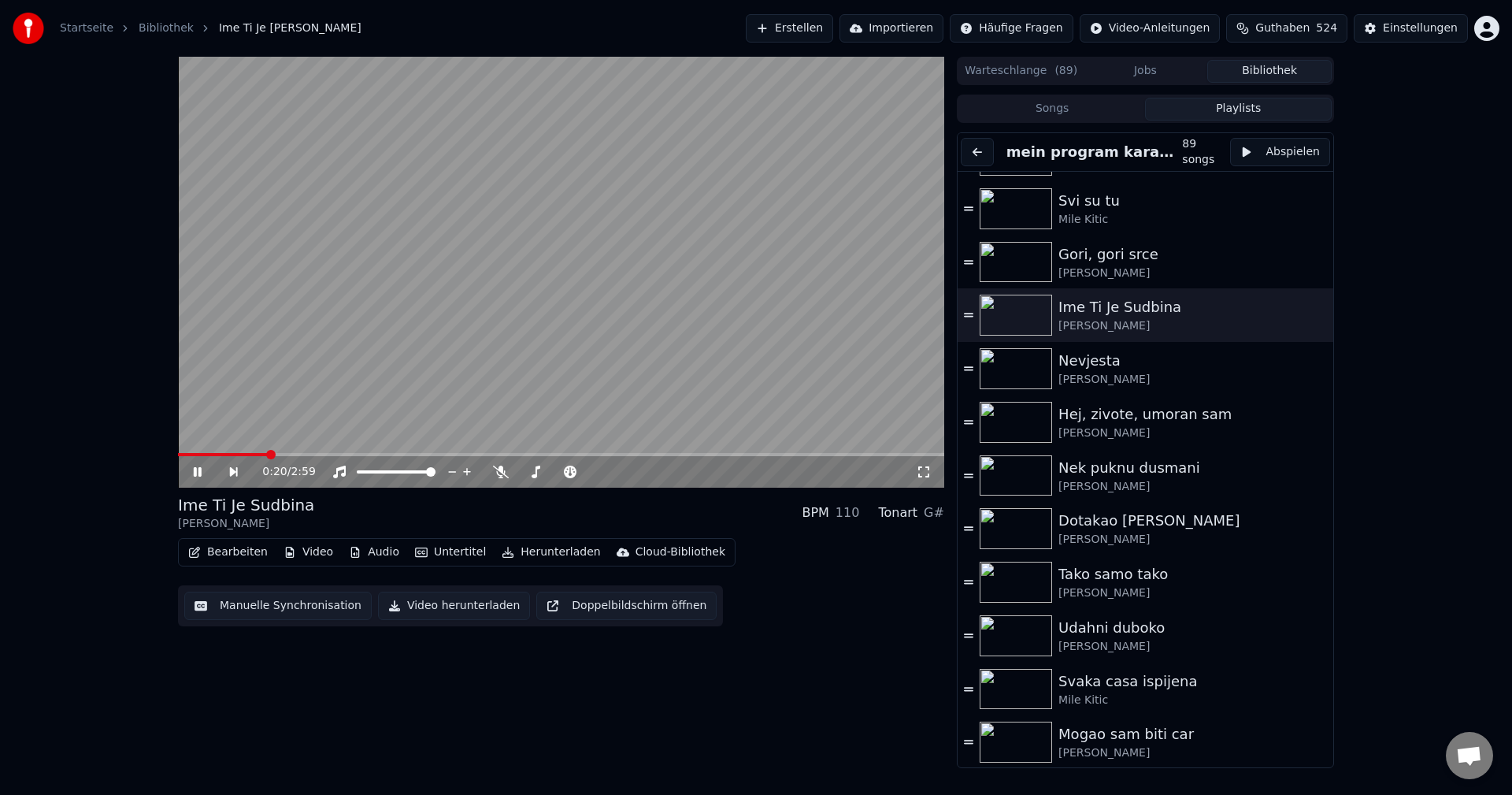
click at [220, 457] on div "0:20 / 2:59" at bounding box center [561, 471] width 766 height 31
click at [225, 453] on span at bounding box center [202, 454] width 47 height 3
click at [199, 453] on span at bounding box center [188, 454] width 21 height 3
click at [685, 453] on span at bounding box center [561, 454] width 766 height 3
click at [715, 456] on span at bounding box center [561, 454] width 766 height 3
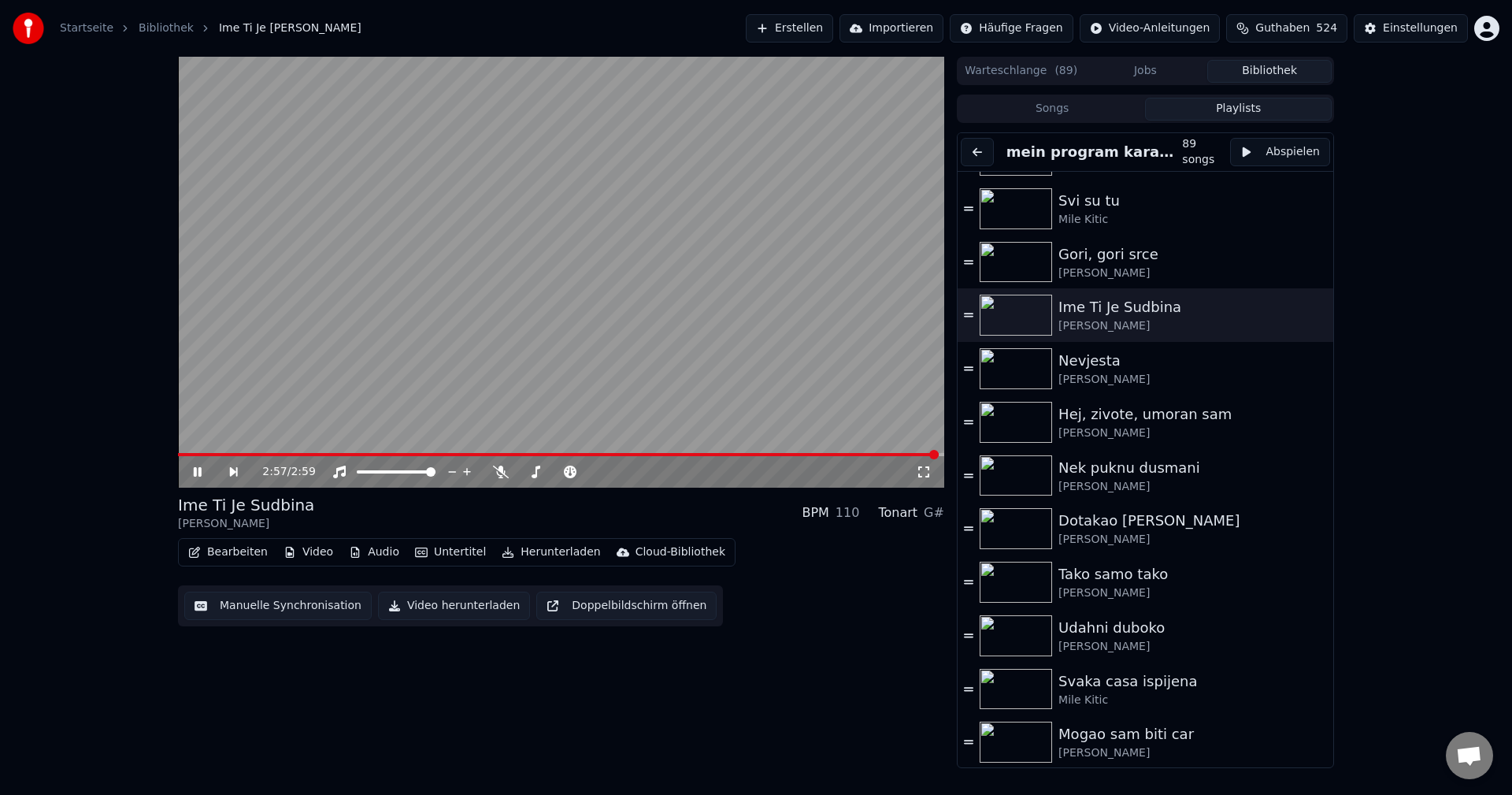
click at [190, 453] on span at bounding box center [558, 454] width 760 height 3
click at [698, 455] on span at bounding box center [561, 454] width 766 height 3
click at [732, 453] on span at bounding box center [561, 454] width 766 height 3
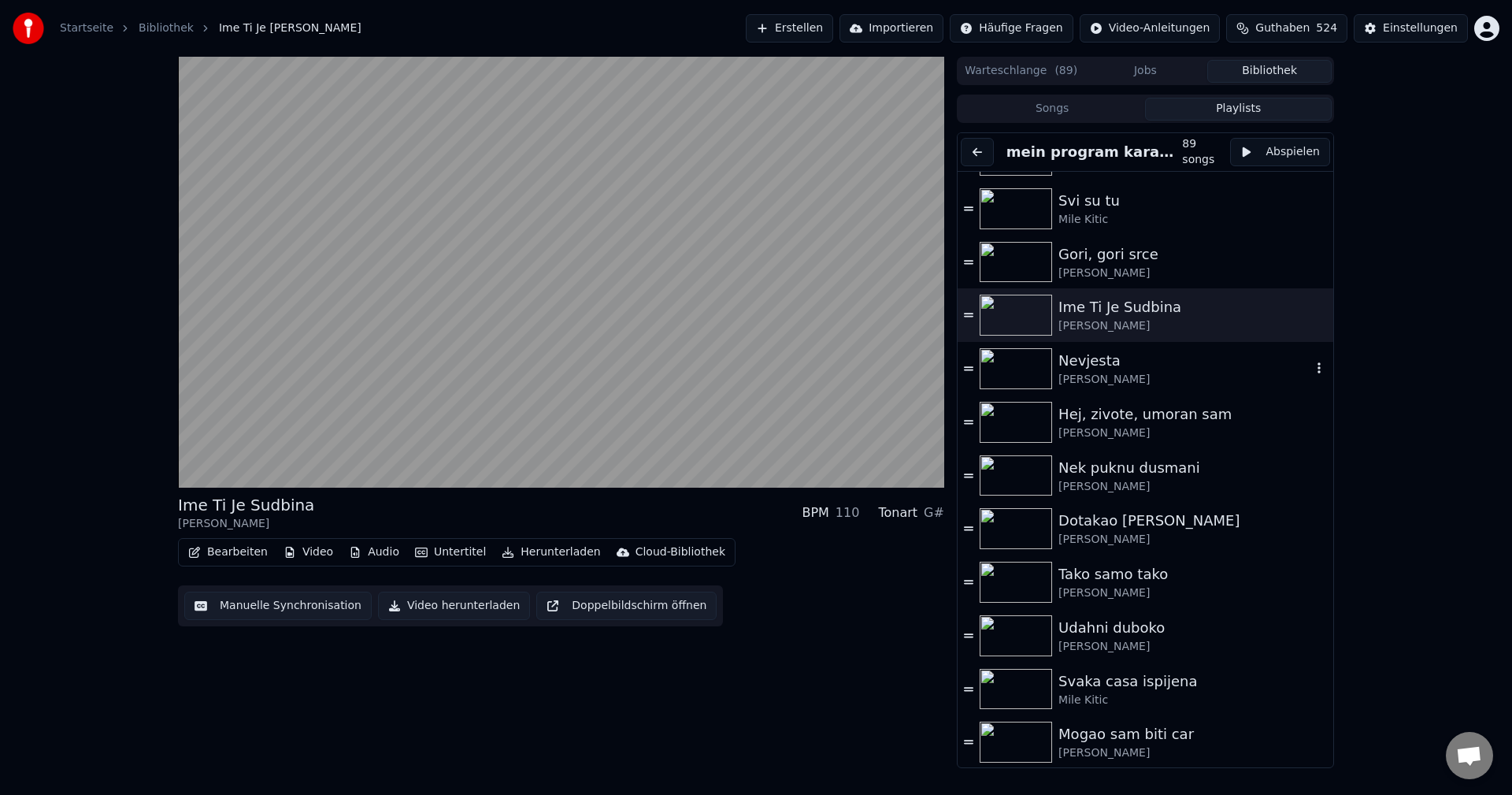
click at [1014, 377] on img at bounding box center [1016, 368] width 72 height 41
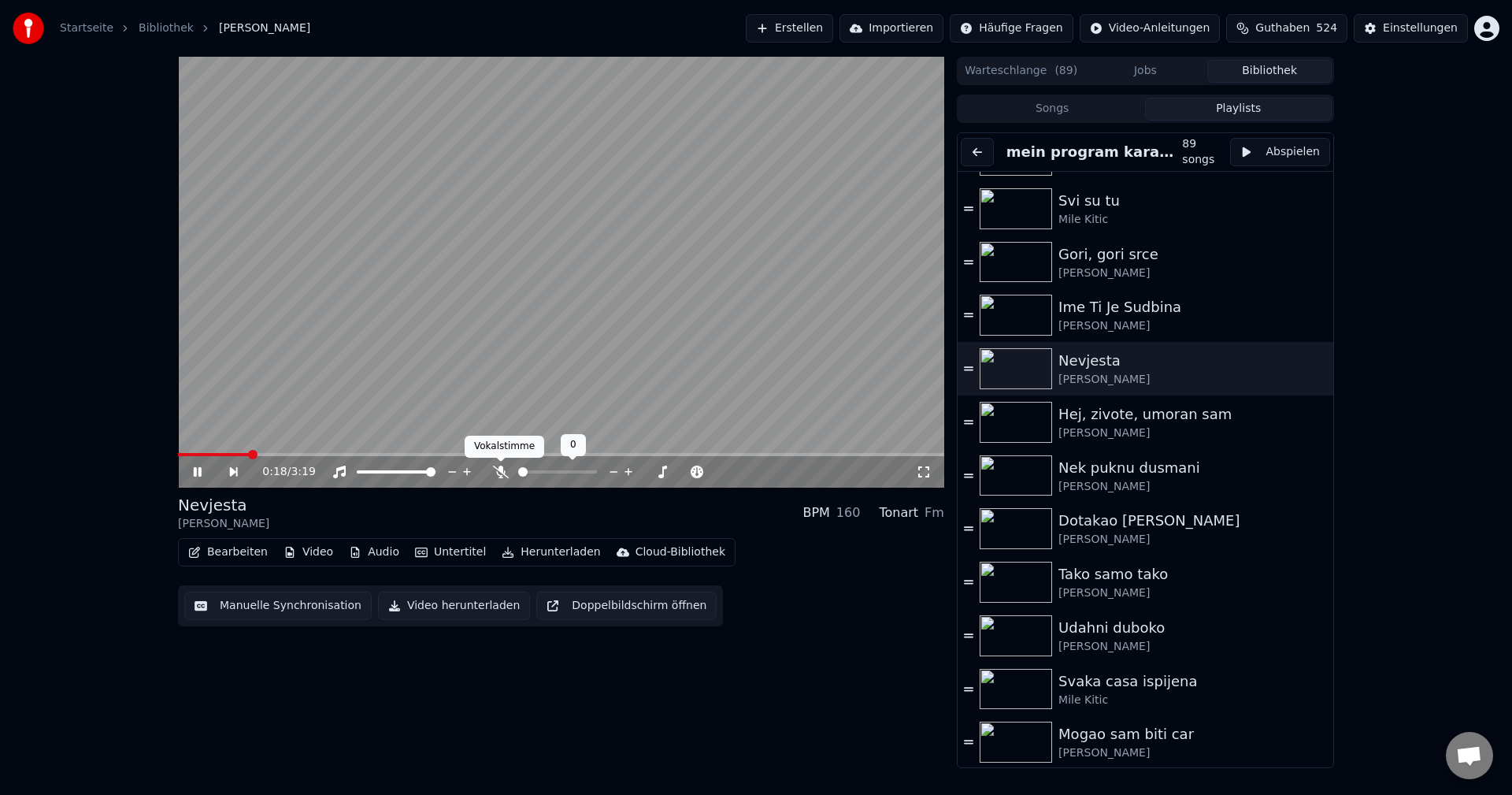
drag, startPoint x: 496, startPoint y: 470, endPoint x: 448, endPoint y: 470, distance: 48.0
click at [494, 470] on icon at bounding box center [500, 471] width 16 height 13
click at [210, 453] on div "0:19 / 3:19" at bounding box center [561, 272] width 766 height 431
click at [210, 454] on span at bounding box center [216, 454] width 76 height 3
click at [368, 435] on video at bounding box center [561, 272] width 766 height 431
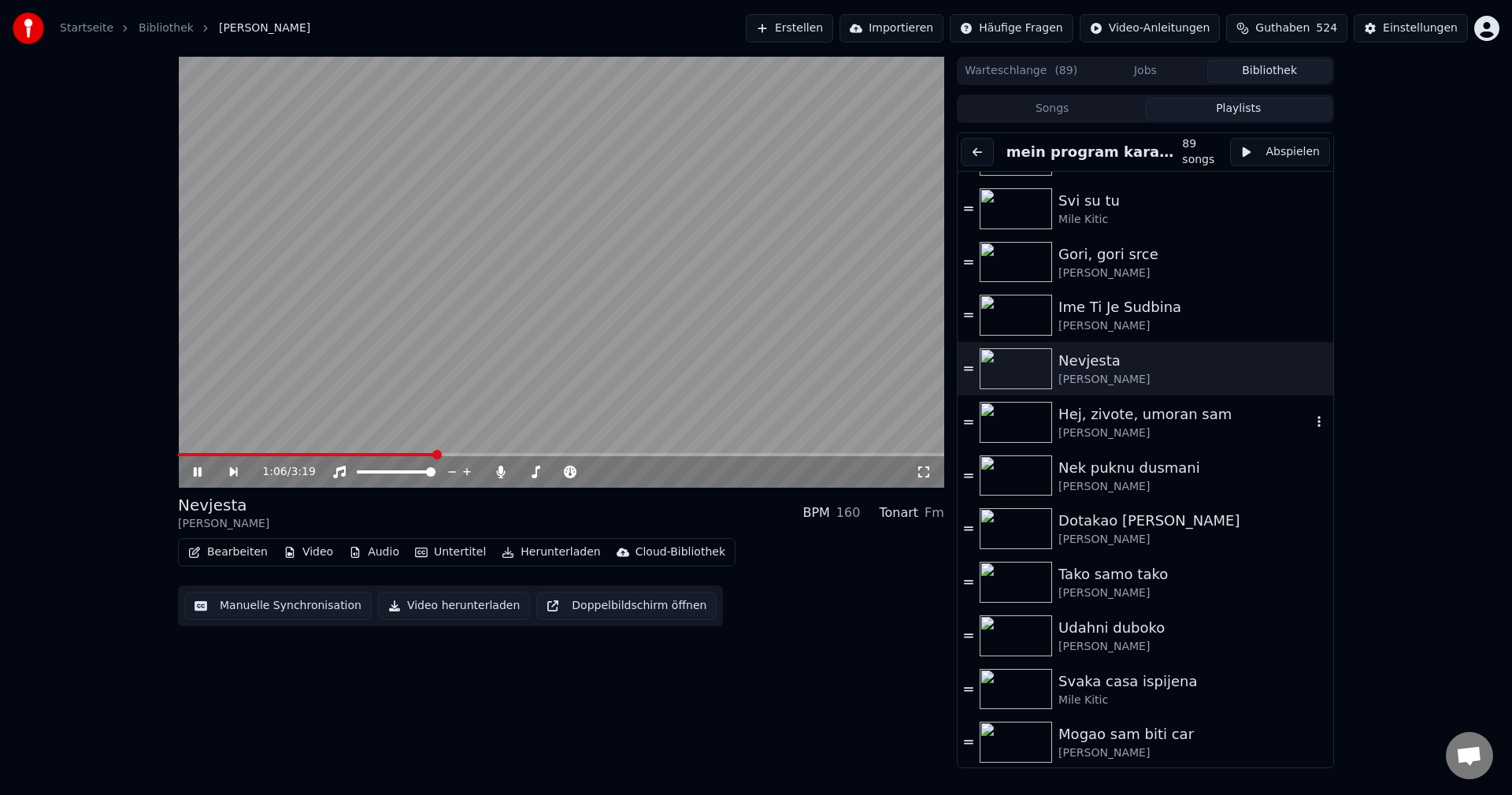
click at [997, 415] on img at bounding box center [1016, 421] width 72 height 41
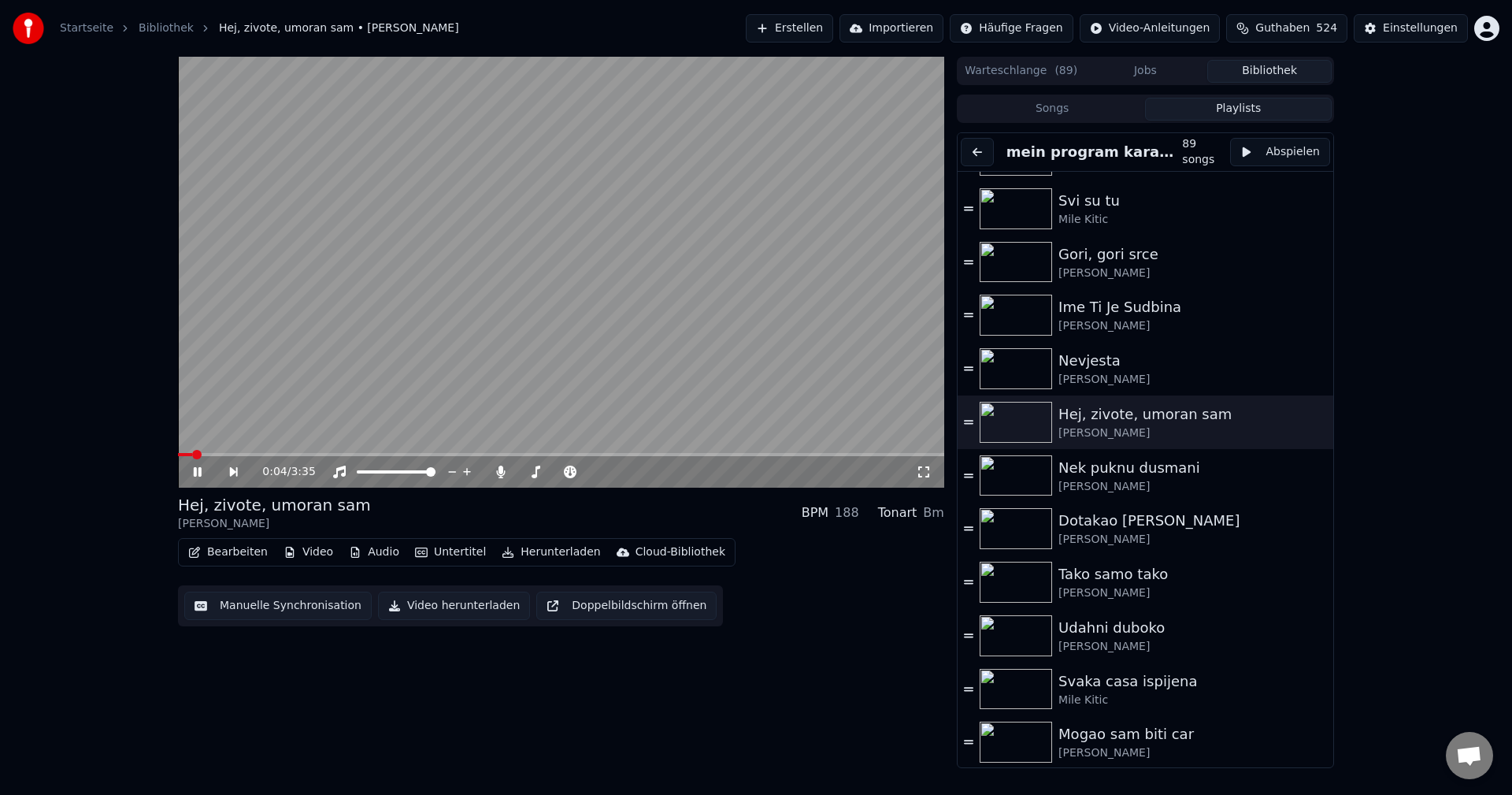
click at [192, 456] on span at bounding box center [185, 454] width 14 height 3
click at [1017, 472] on img at bounding box center [1016, 475] width 72 height 41
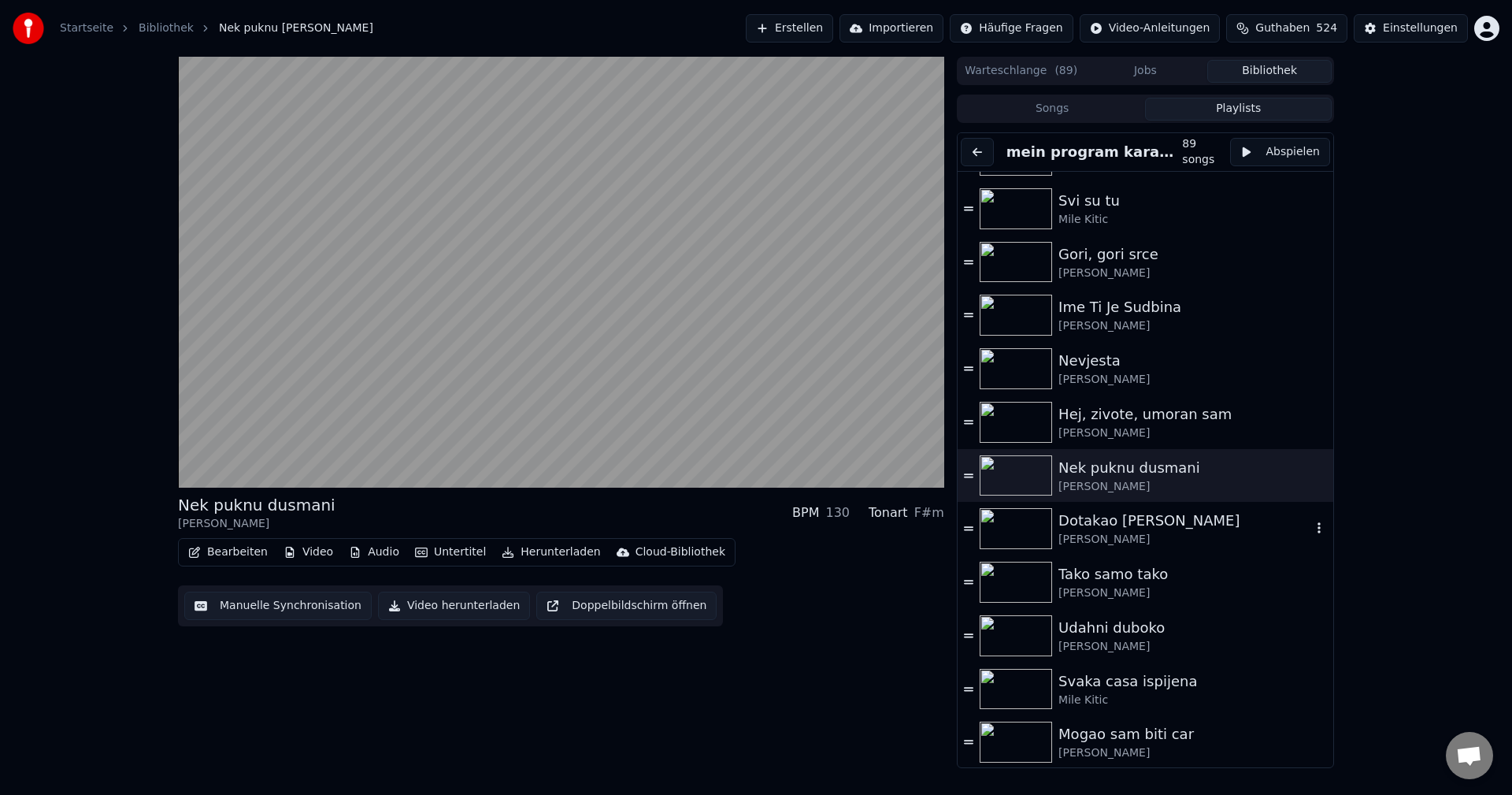
scroll to position [787, 0]
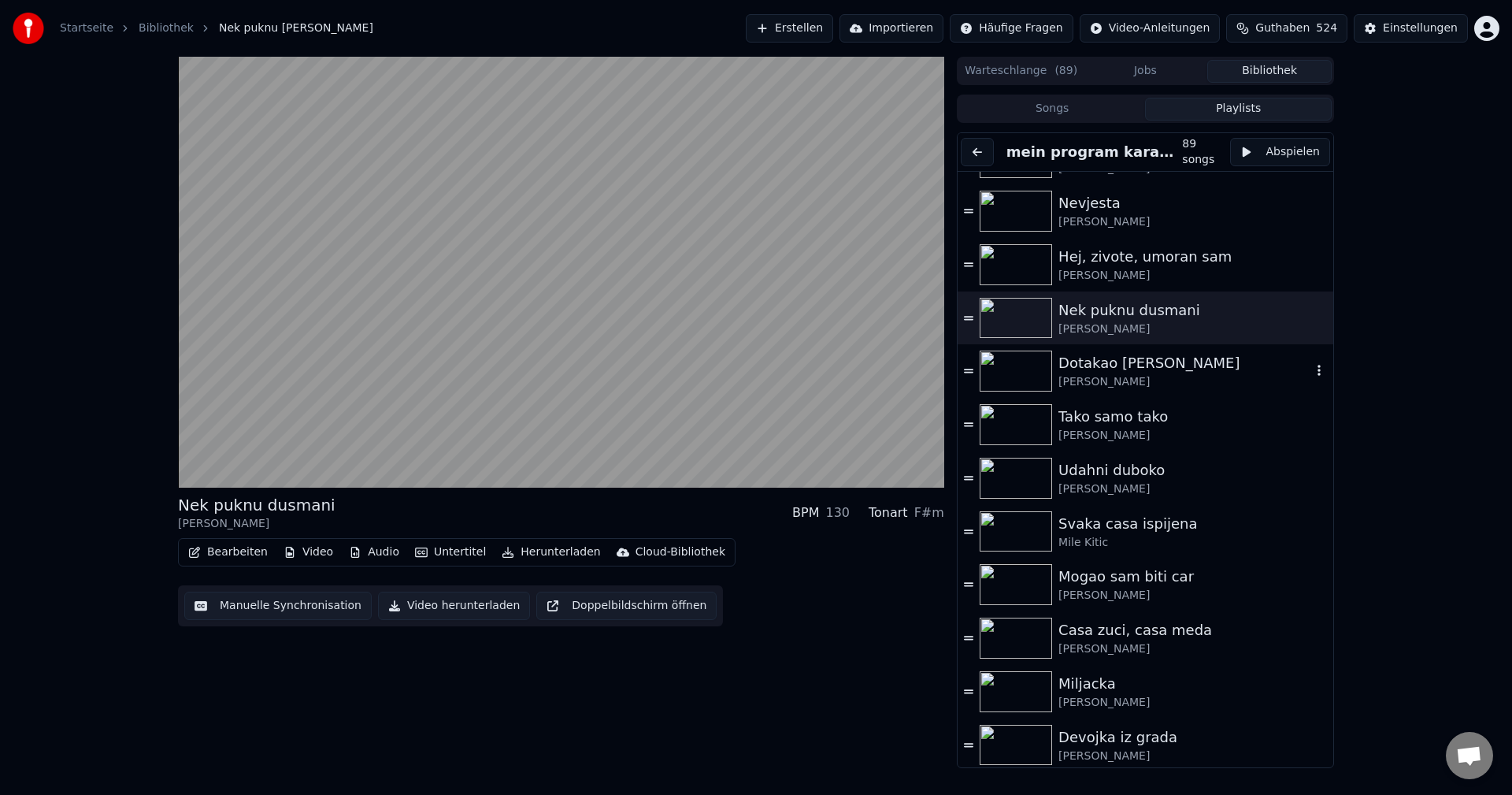
click at [1012, 365] on img at bounding box center [1016, 371] width 72 height 41
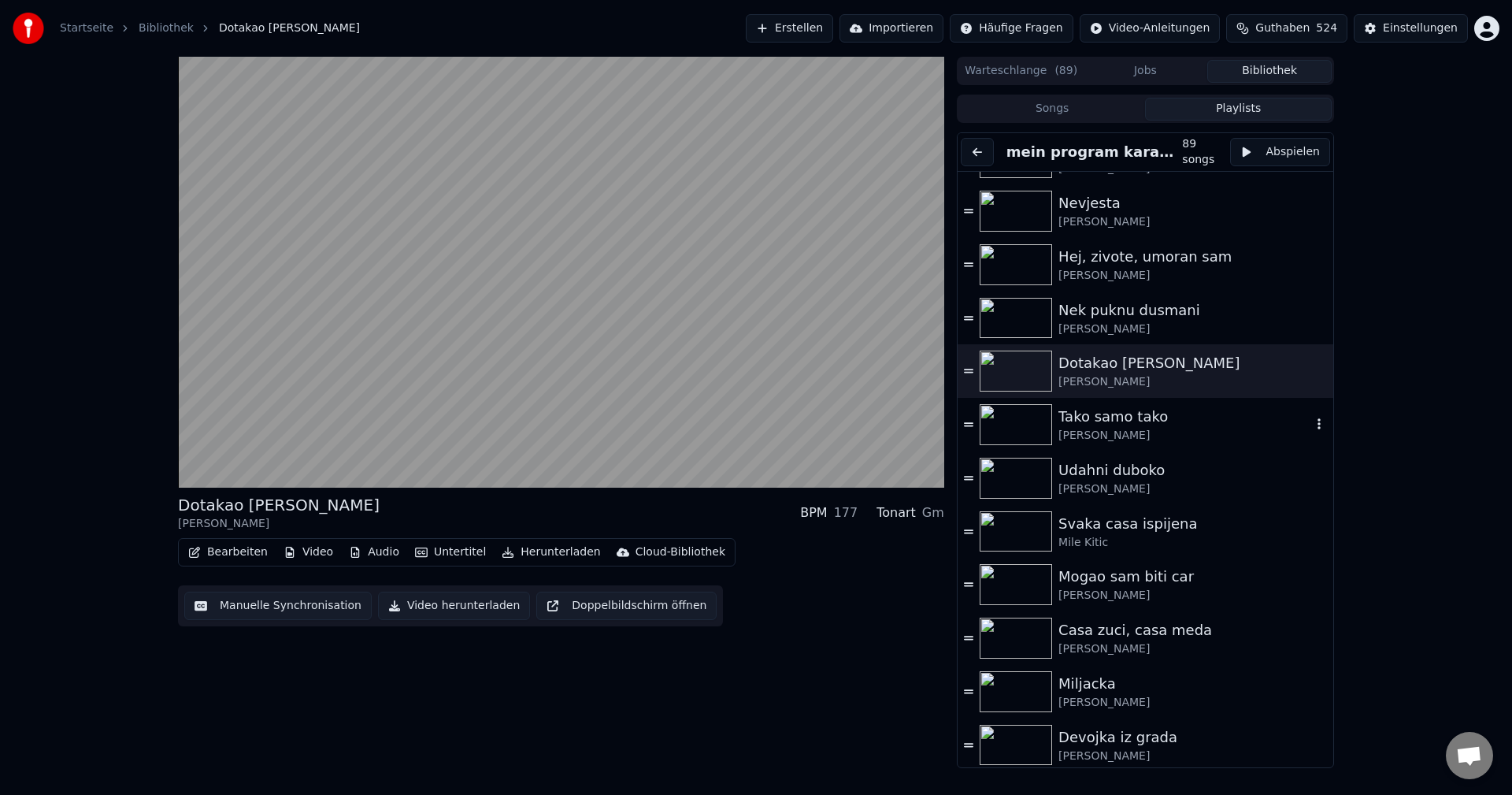
click at [1008, 420] on img at bounding box center [1016, 424] width 72 height 41
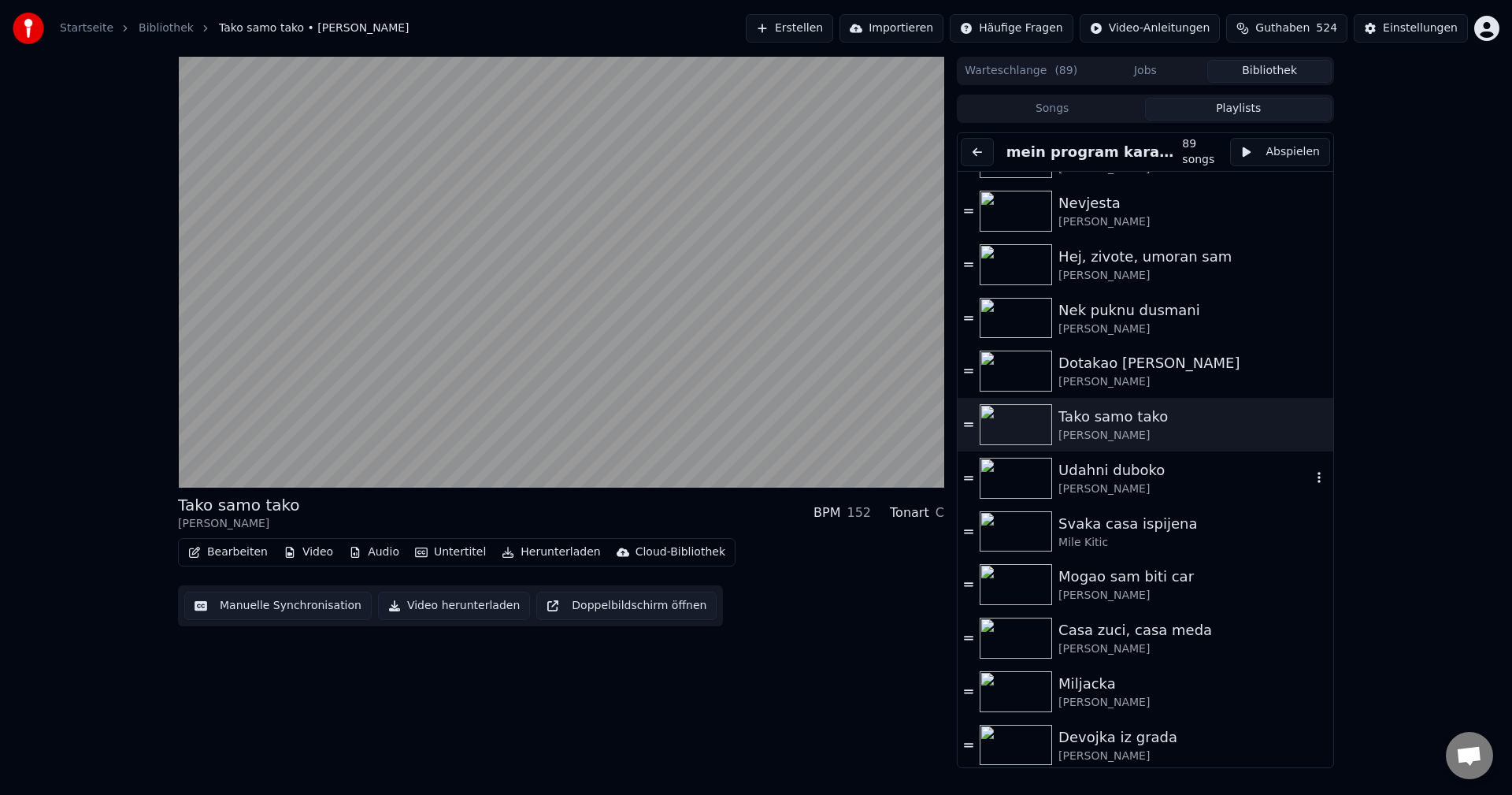
click at [1018, 480] on img at bounding box center [1016, 478] width 72 height 41
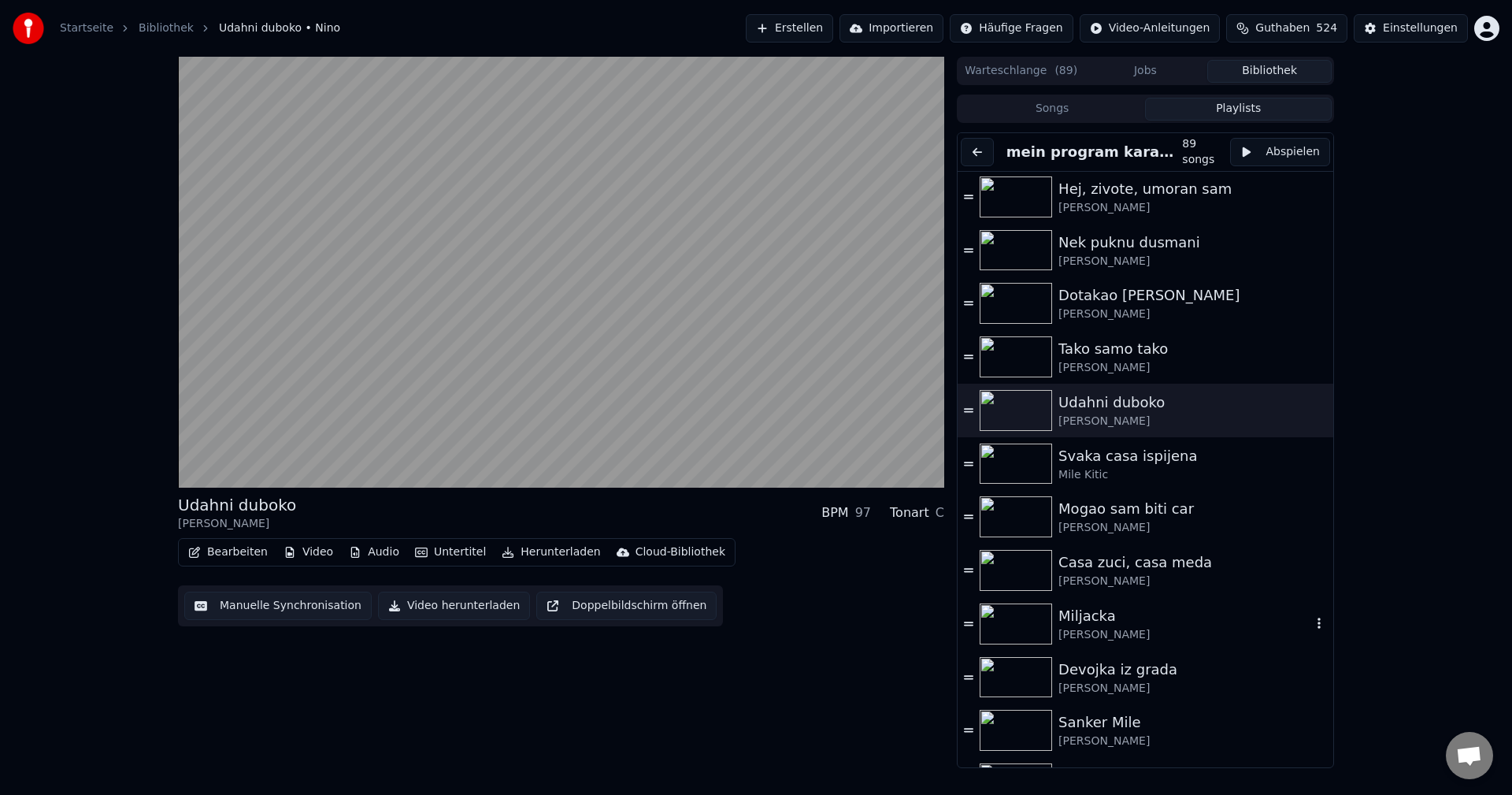
scroll to position [946, 0]
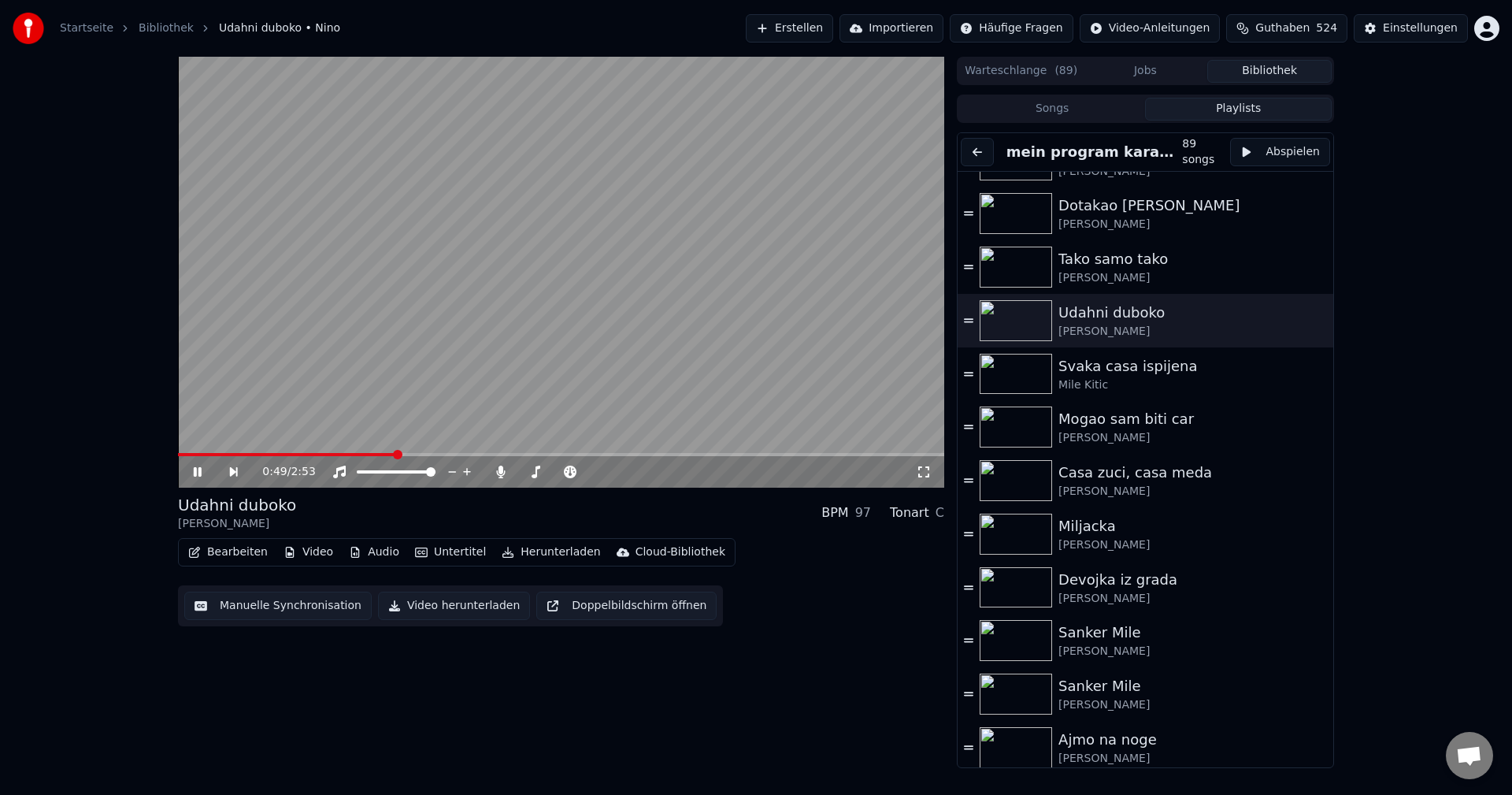
click at [188, 455] on span at bounding box center [287, 454] width 217 height 3
click at [498, 469] on icon at bounding box center [500, 471] width 16 height 13
click at [291, 457] on div "0:38 / 2:53" at bounding box center [561, 471] width 766 height 31
click at [200, 451] on video at bounding box center [561, 272] width 766 height 431
click at [199, 453] on span at bounding box center [266, 454] width 176 height 3
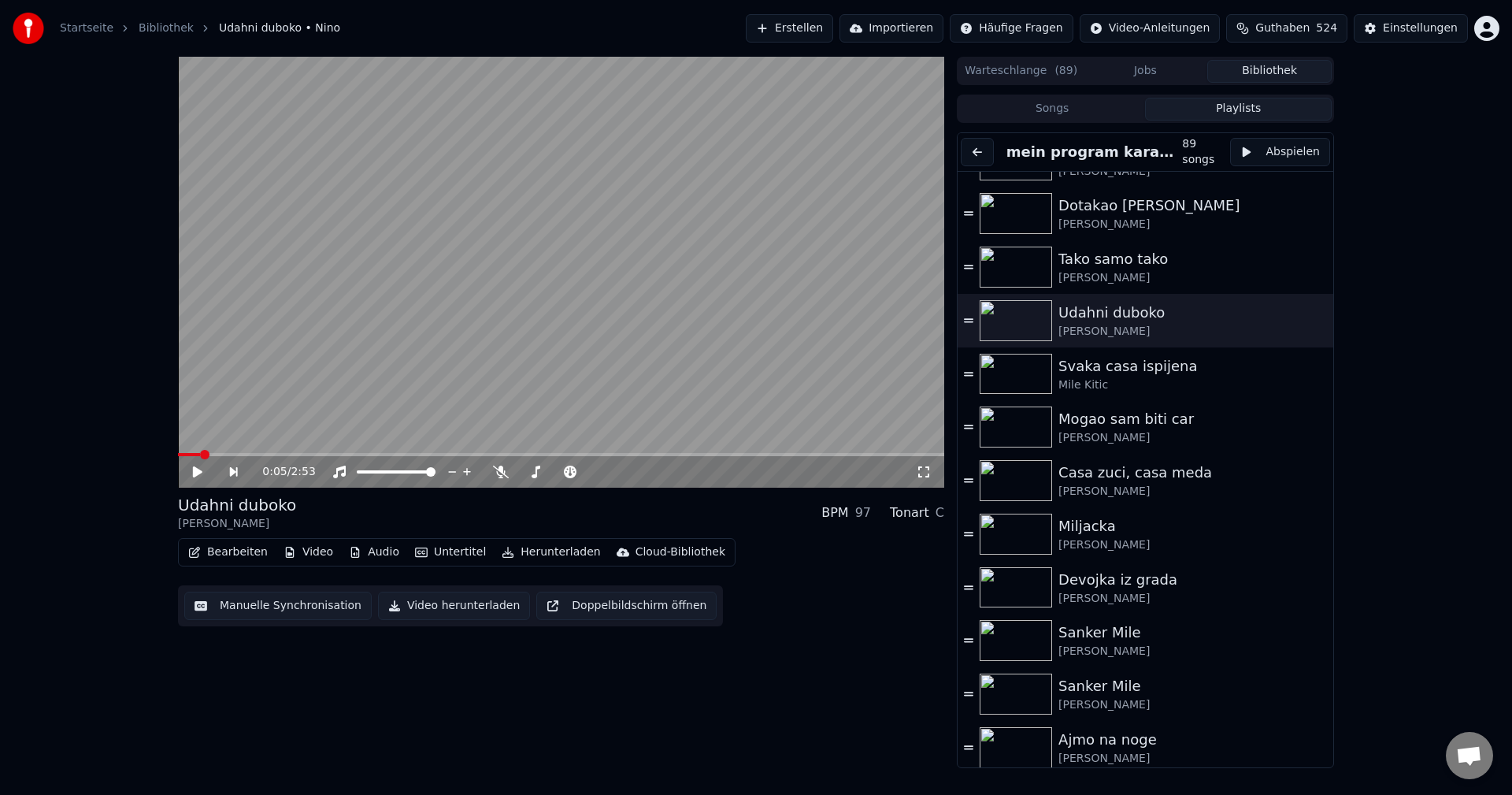
click at [344, 375] on video at bounding box center [561, 272] width 766 height 431
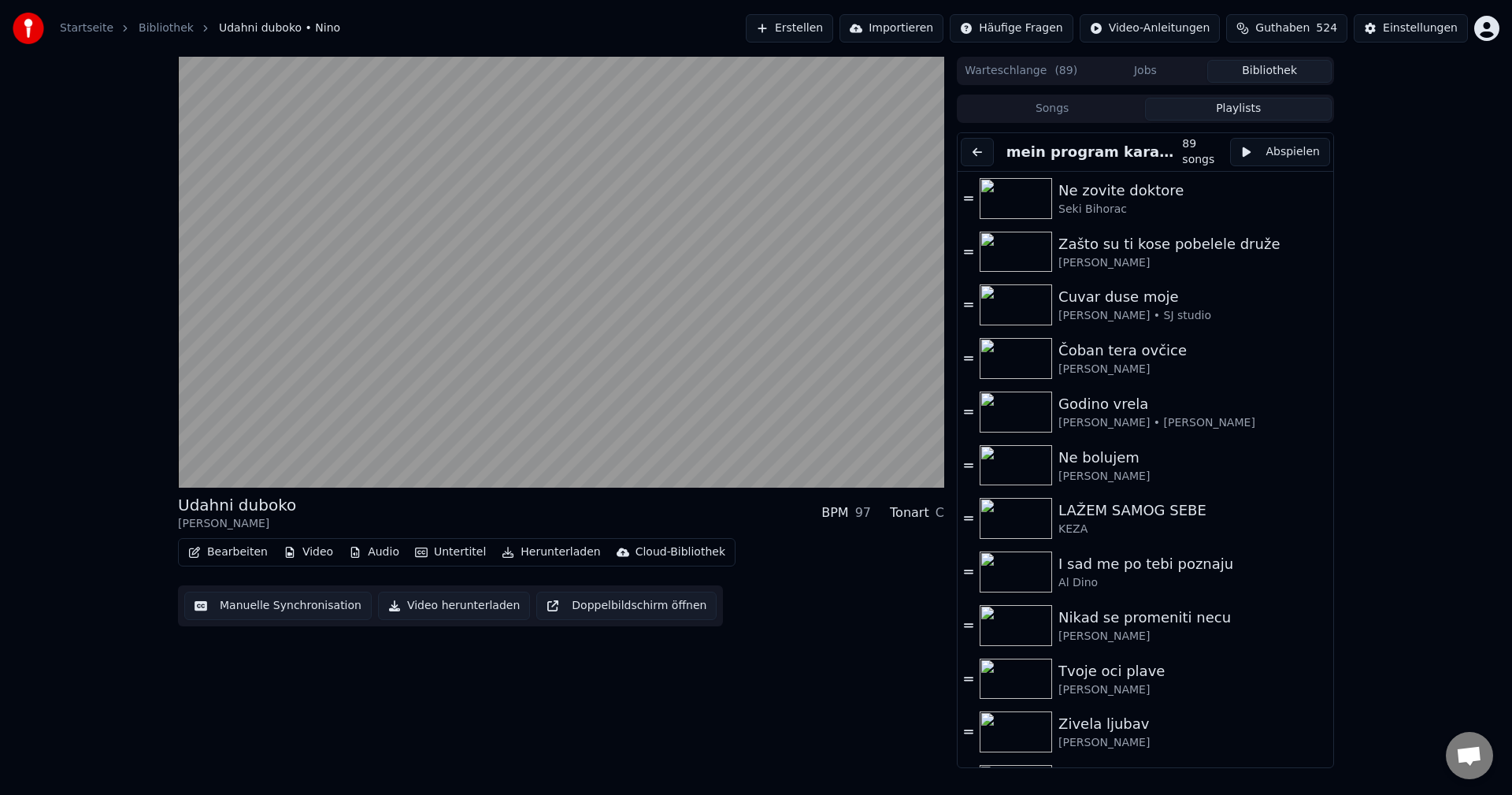
scroll to position [946, 0]
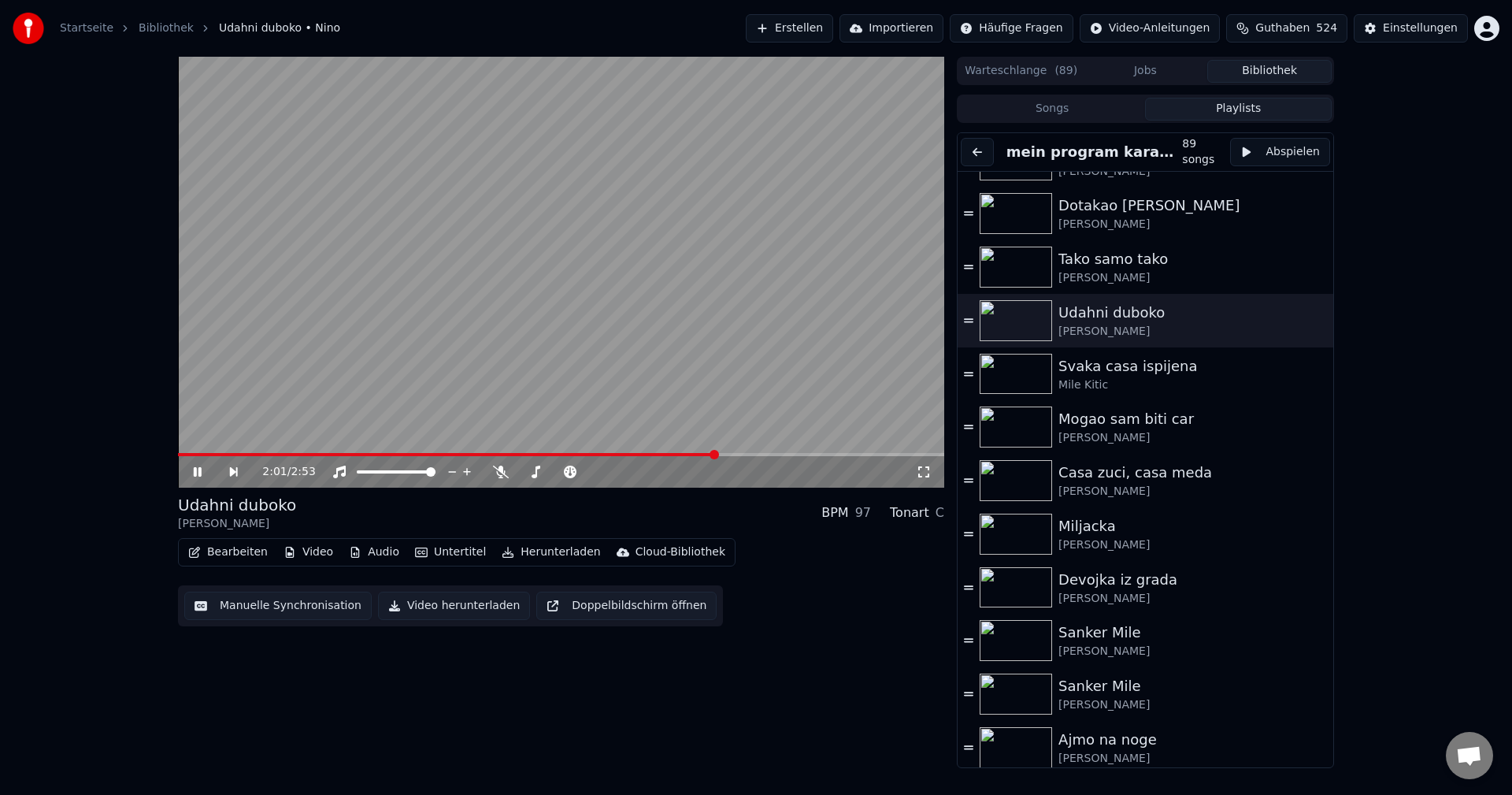
click at [759, 457] on div "2:01 / 2:53" at bounding box center [561, 471] width 766 height 31
click at [764, 454] on span at bounding box center [561, 454] width 766 height 3
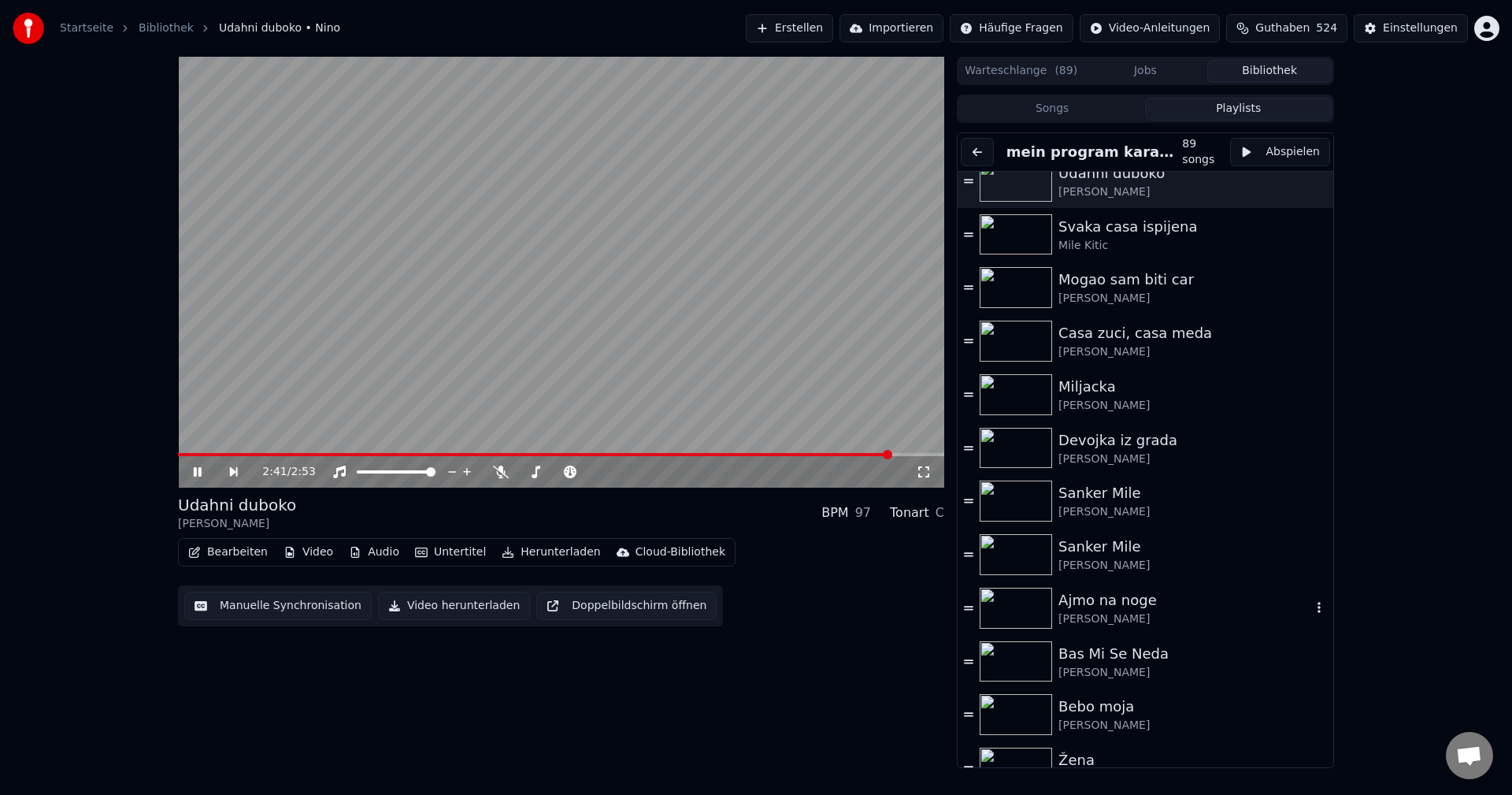
scroll to position [1103, 0]
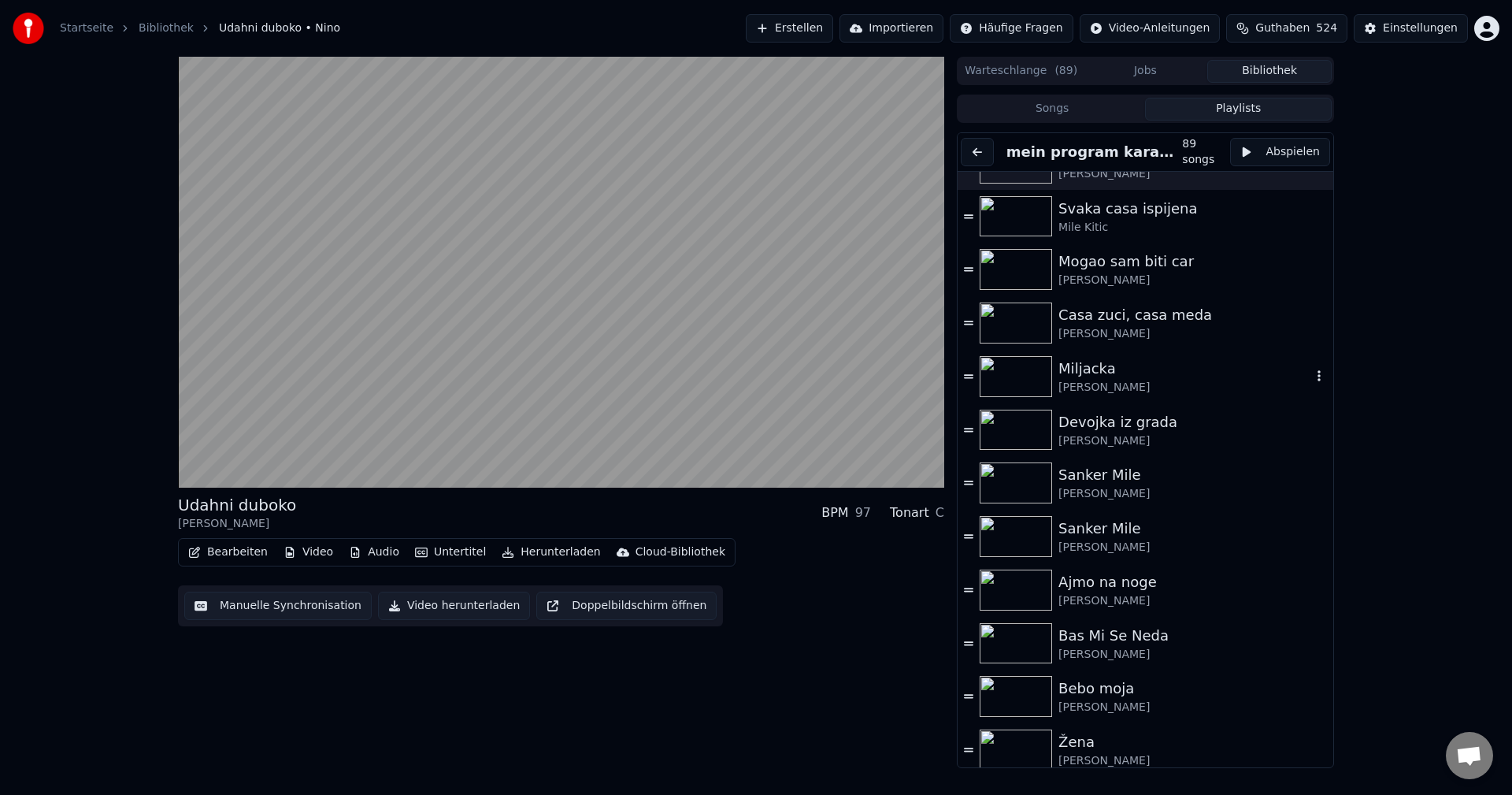
drag, startPoint x: 1012, startPoint y: 377, endPoint x: 1019, endPoint y: 380, distance: 7.6
click at [1013, 376] on img at bounding box center [1016, 376] width 72 height 41
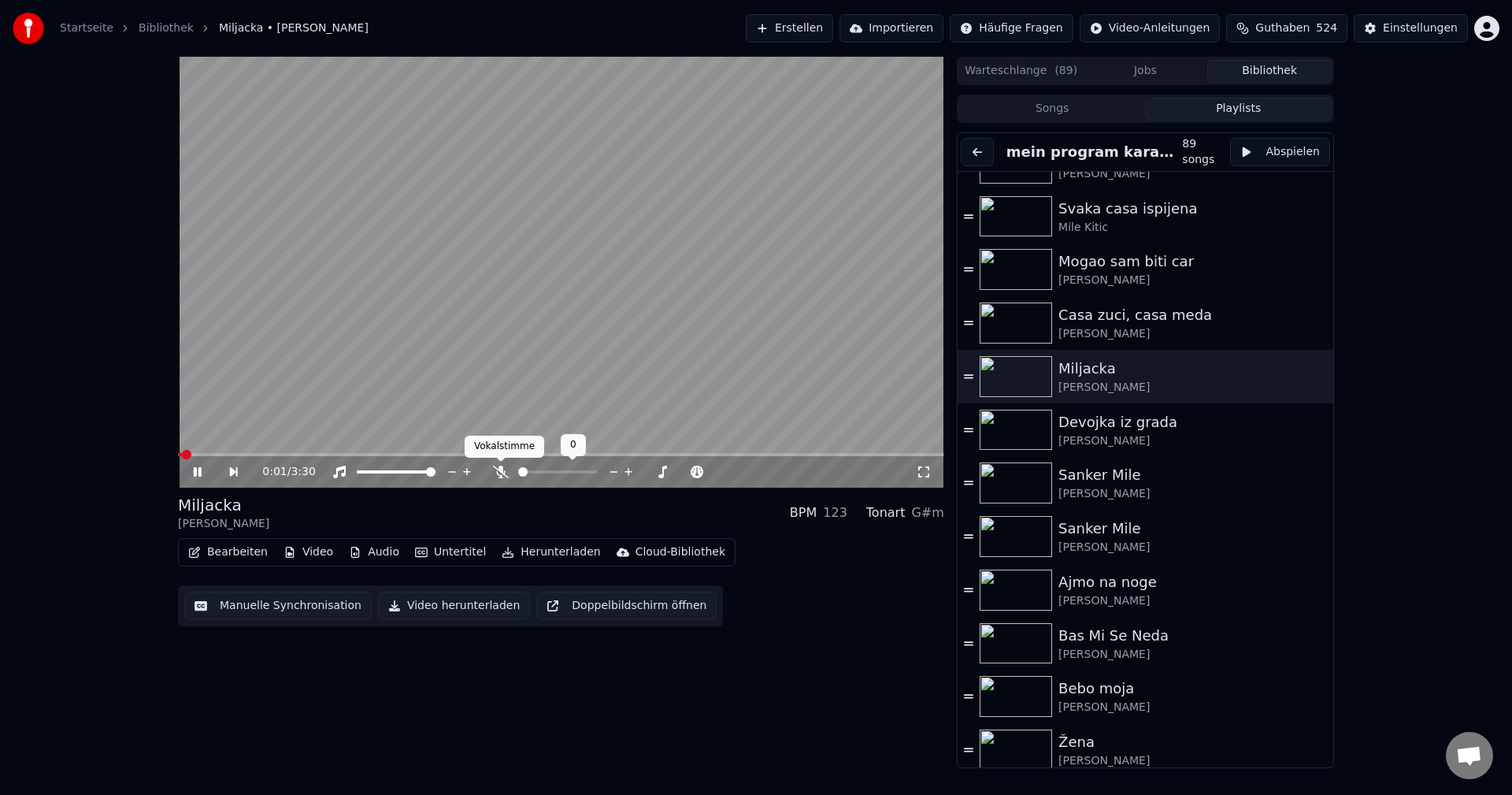
click at [498, 472] on icon at bounding box center [500, 471] width 16 height 13
click at [235, 453] on span at bounding box center [561, 454] width 766 height 3
click at [276, 455] on span at bounding box center [561, 454] width 766 height 3
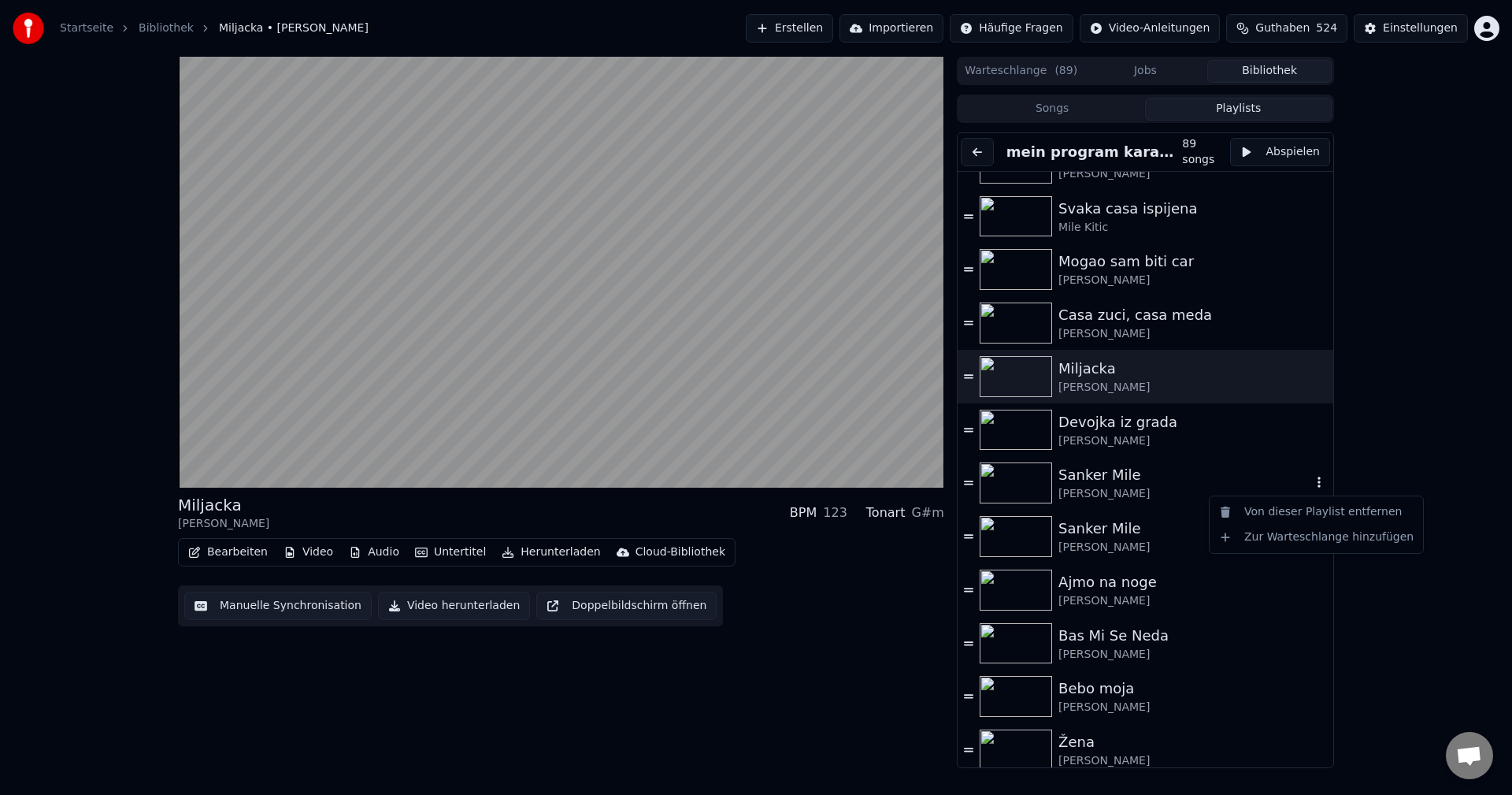
click at [1311, 480] on icon "button" at bounding box center [1319, 482] width 16 height 13
click at [1291, 511] on div "Von dieser Playlist entfernen" at bounding box center [1316, 512] width 207 height 25
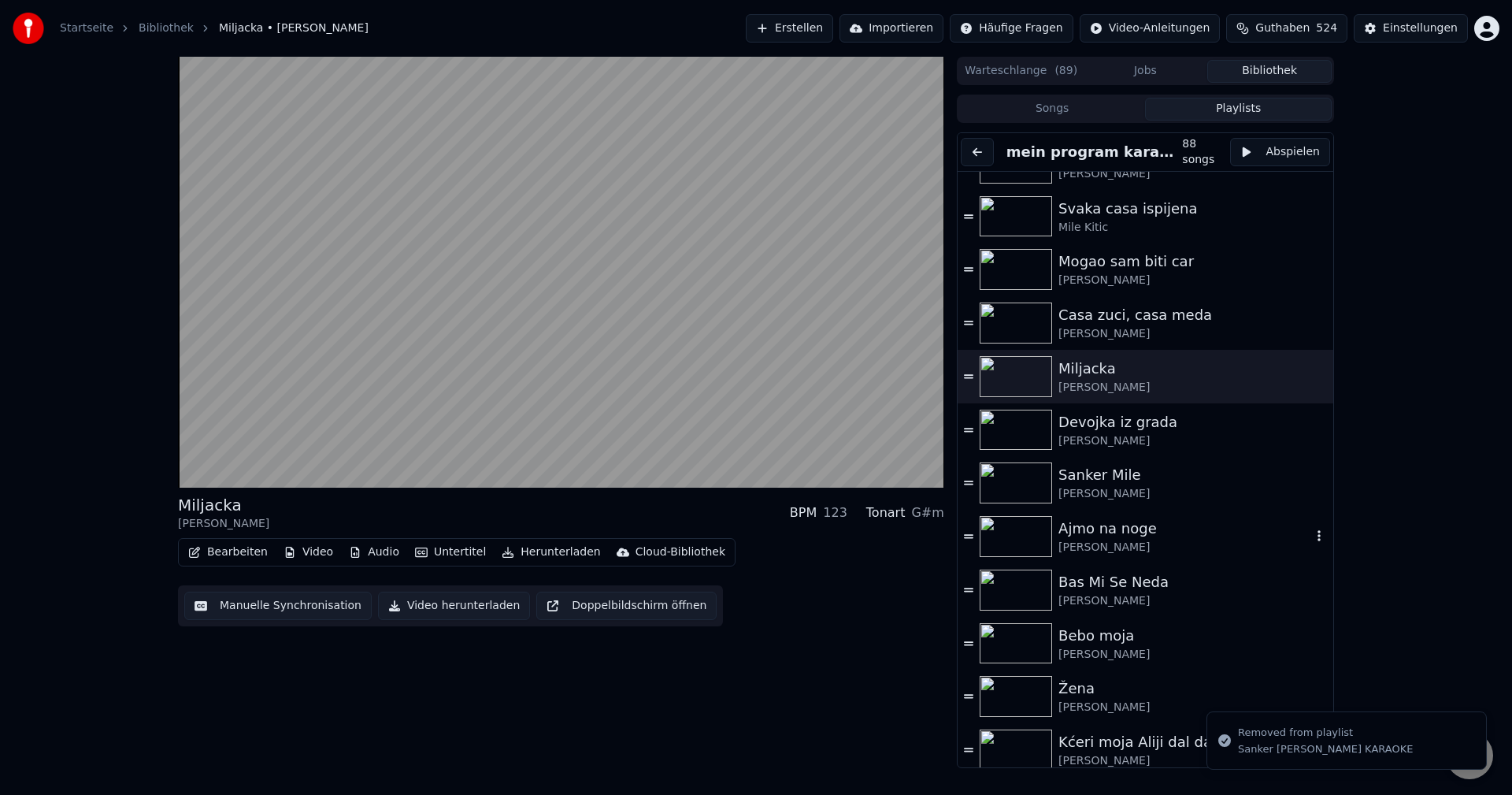
click at [1001, 530] on img at bounding box center [1016, 536] width 72 height 41
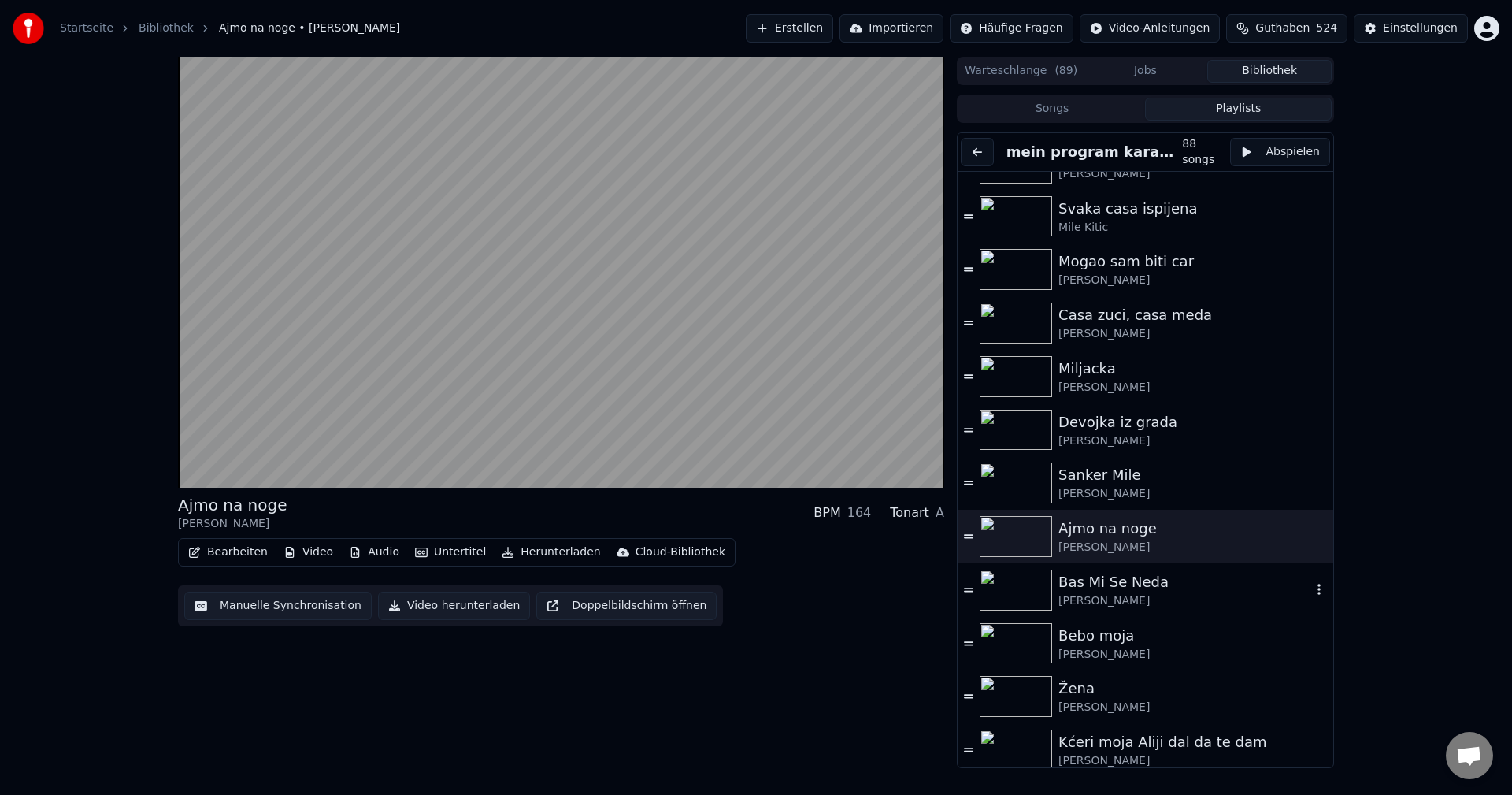
click at [1012, 603] on img at bounding box center [1016, 590] width 72 height 41
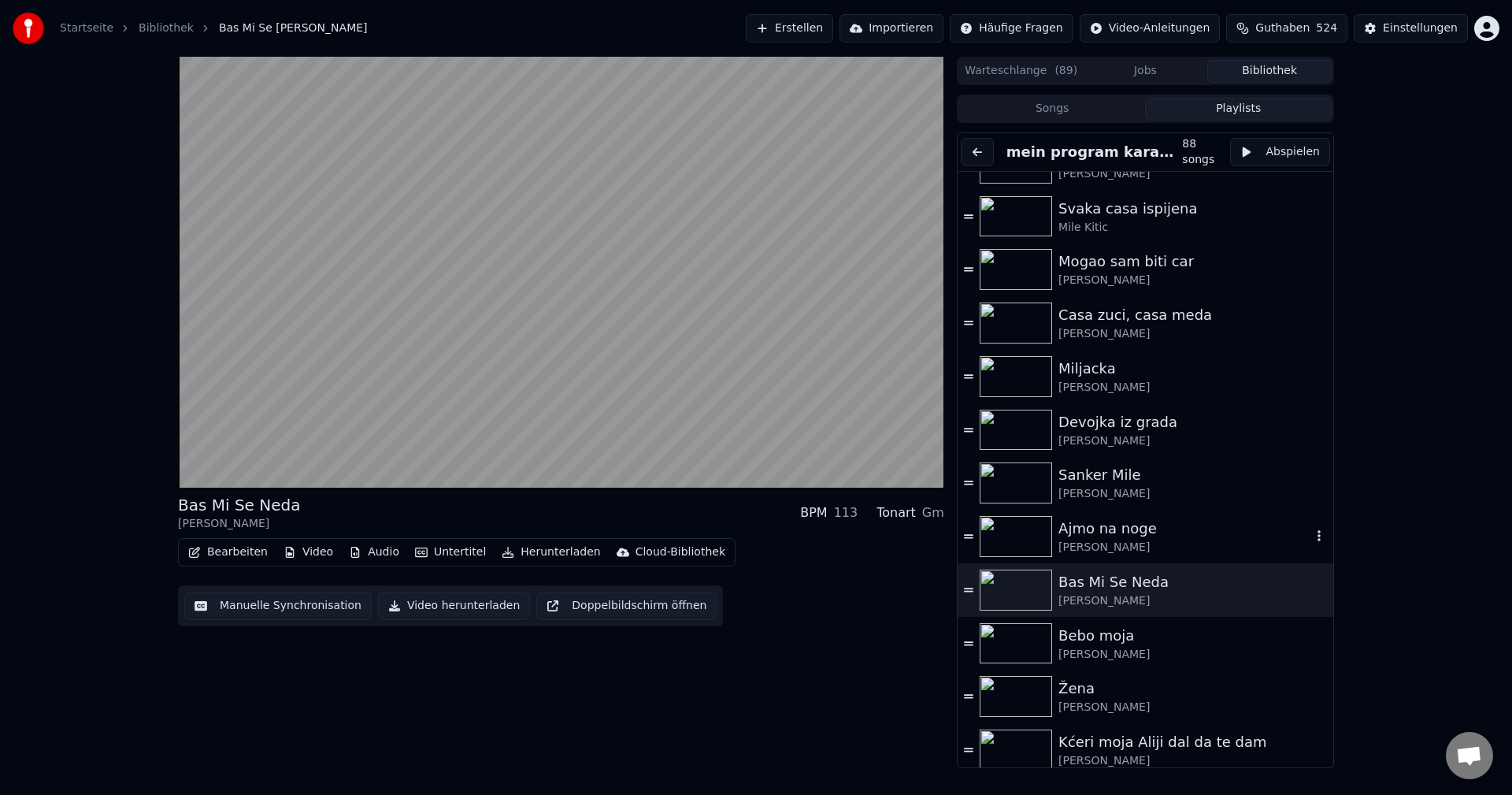
click at [1034, 535] on img at bounding box center [1016, 536] width 72 height 41
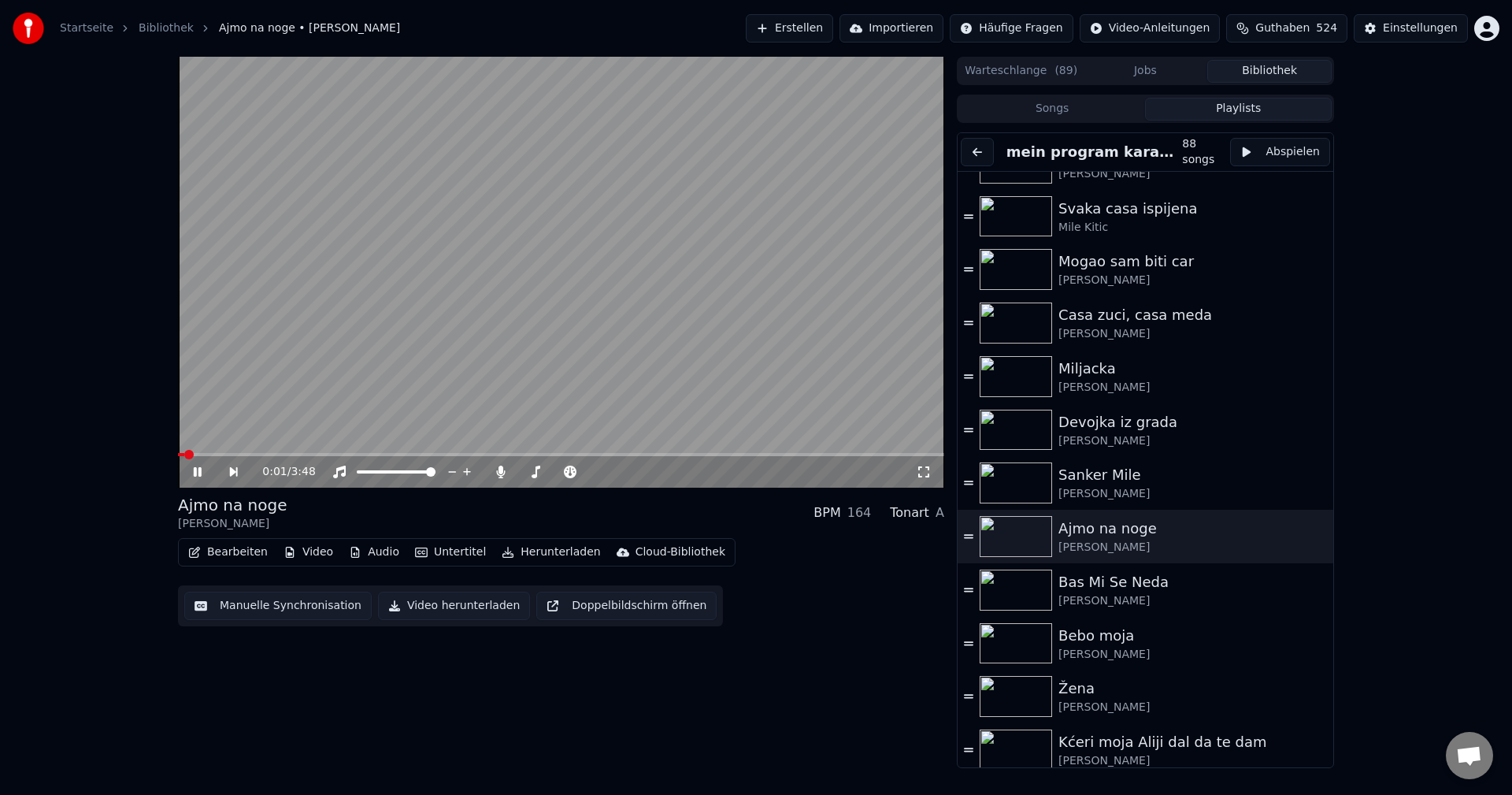
click at [214, 455] on span at bounding box center [561, 454] width 766 height 3
click at [500, 471] on icon at bounding box center [501, 471] width 8 height 13
click at [238, 453] on span at bounding box center [209, 454] width 61 height 3
click at [756, 480] on div "0:45 / 3:48" at bounding box center [589, 471] width 653 height 16
click at [1013, 639] on img at bounding box center [1016, 644] width 72 height 41
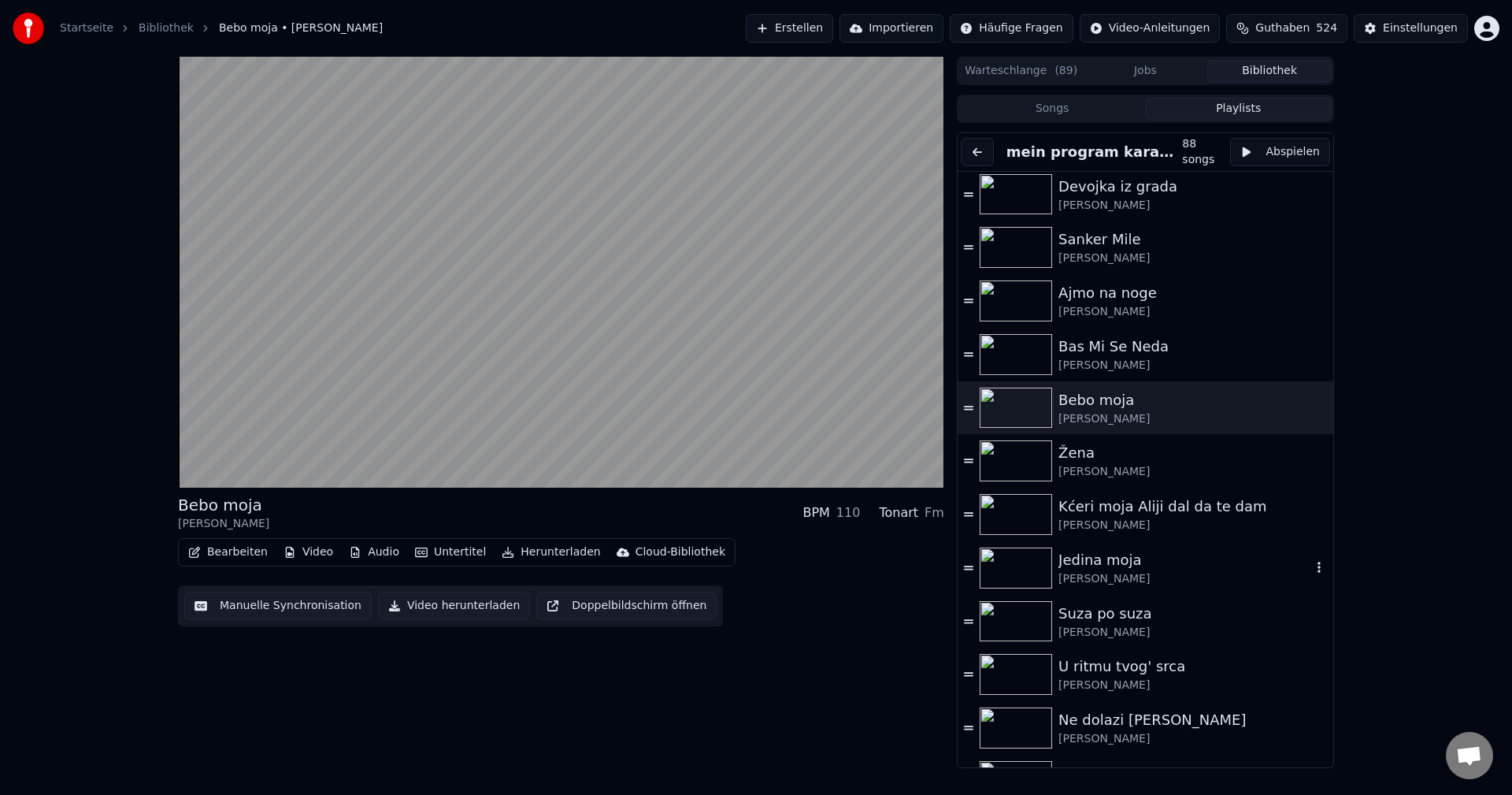
scroll to position [1339, 0]
click at [1023, 467] on img at bounding box center [1016, 459] width 72 height 41
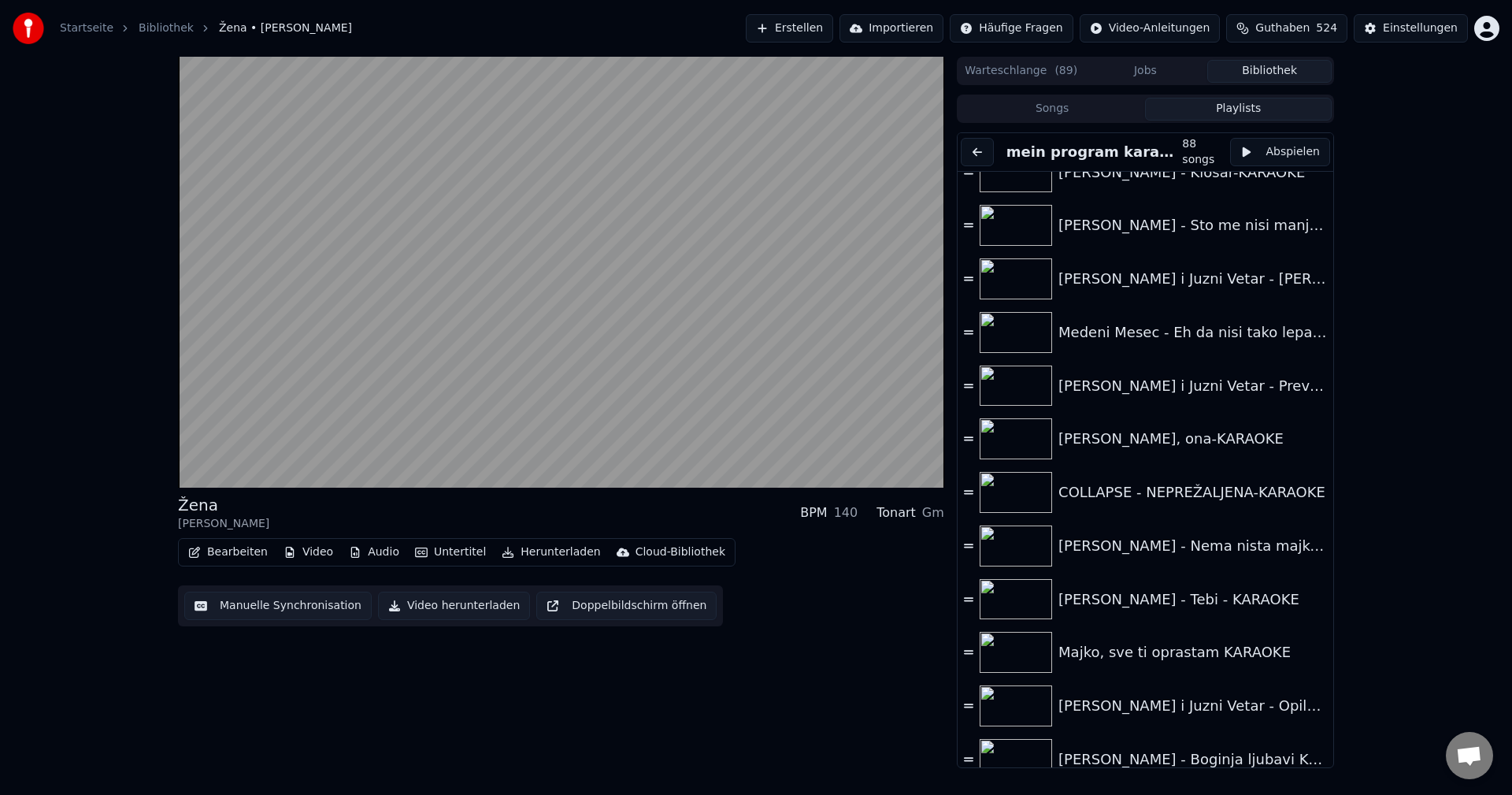
scroll to position [4100, 0]
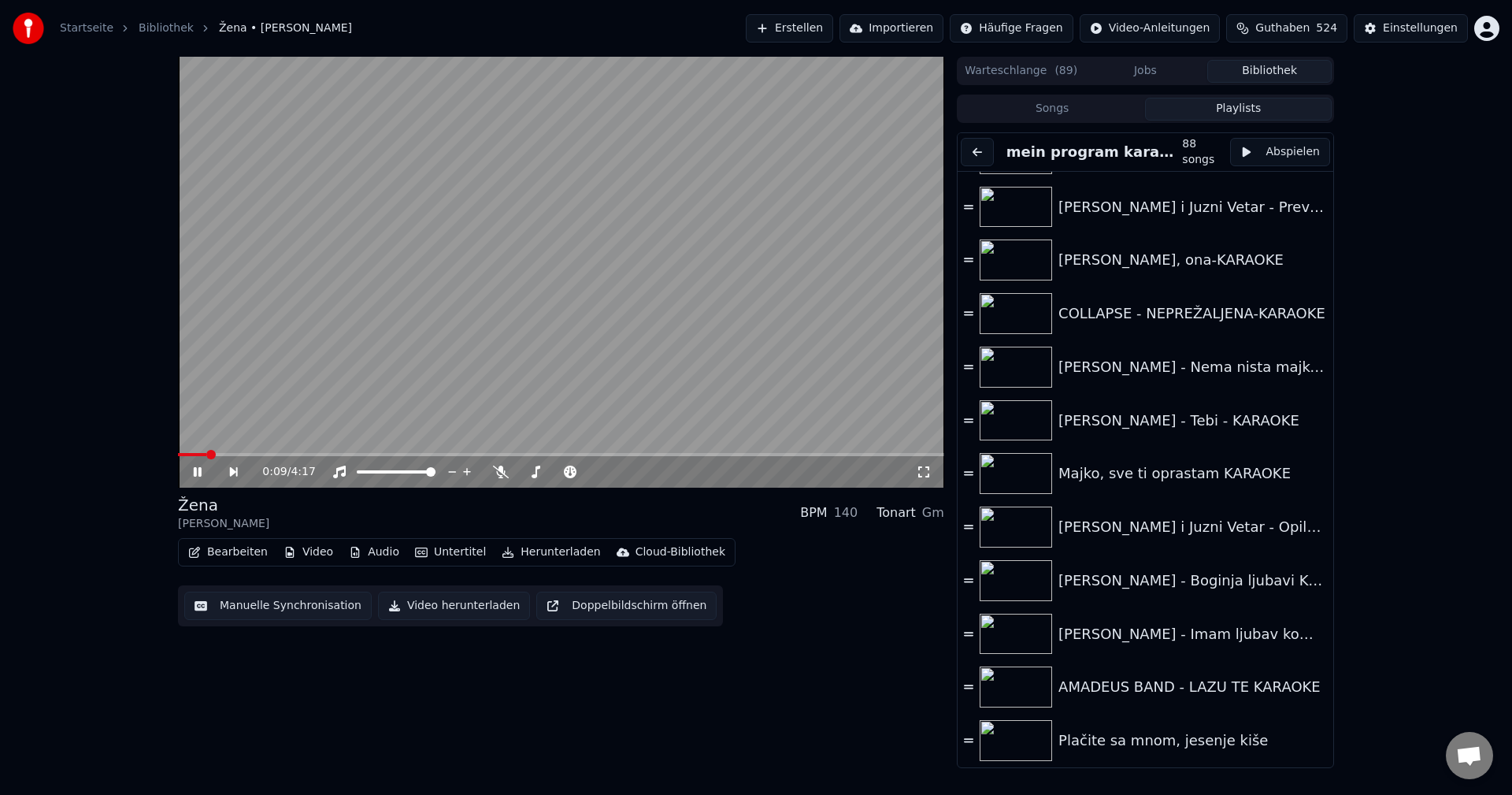
click at [1250, 109] on button "Playlists" at bounding box center [1238, 109] width 187 height 23
click at [1086, 110] on button "Songs" at bounding box center [1052, 109] width 187 height 23
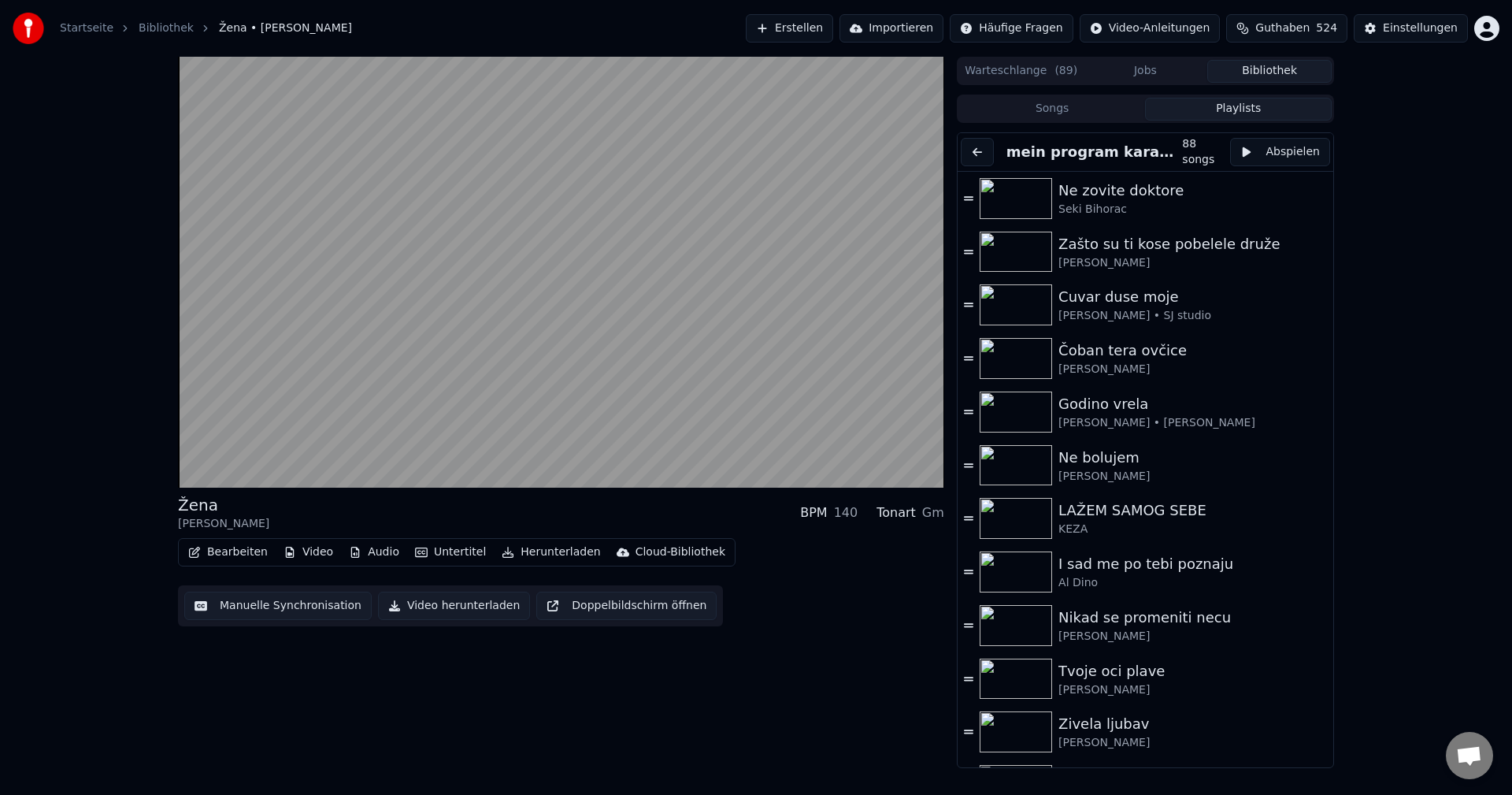
click at [1255, 109] on button "Playlists" at bounding box center [1238, 109] width 187 height 23
click at [981, 149] on button at bounding box center [976, 152] width 33 height 29
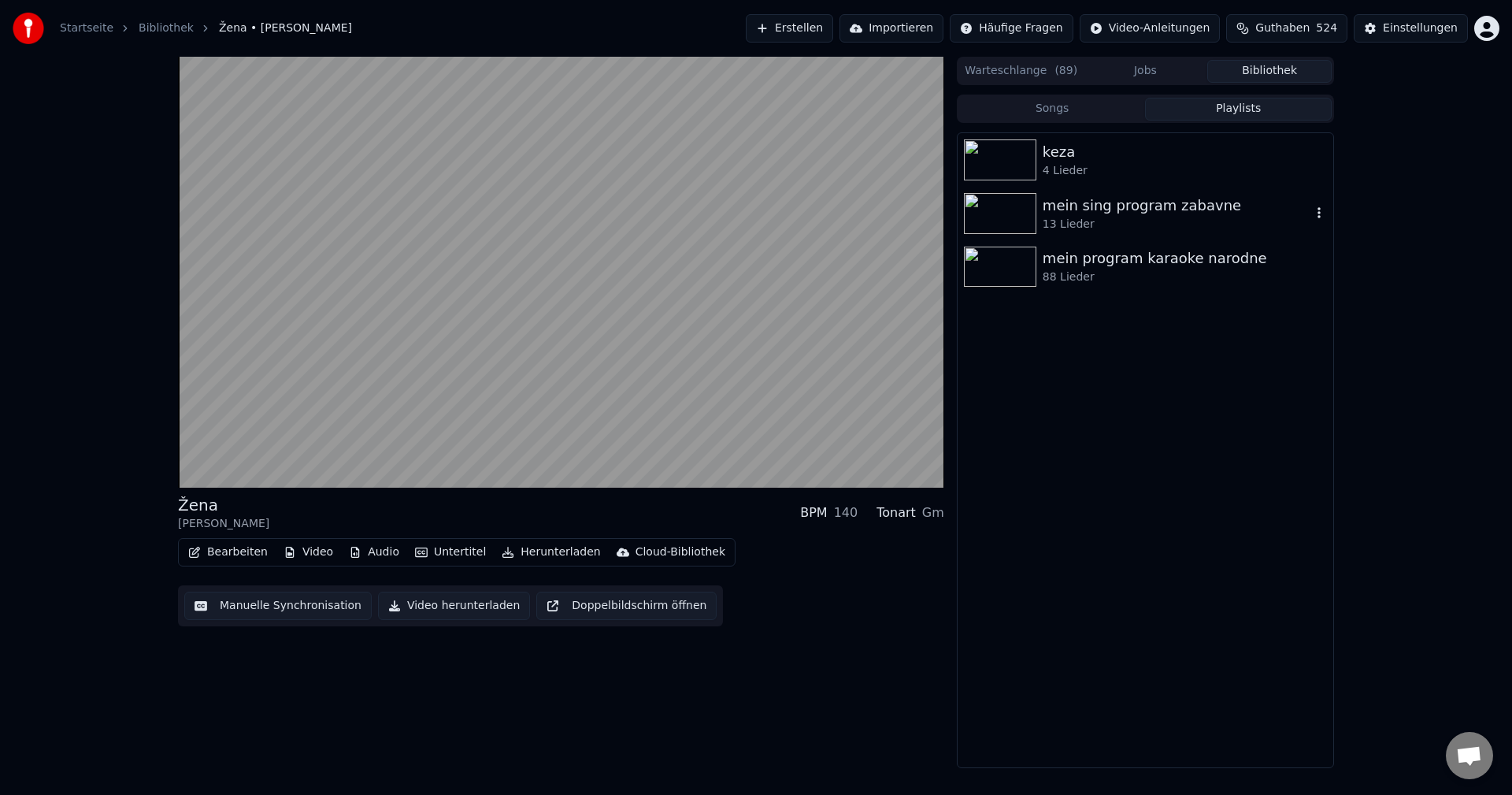
click at [986, 213] on img at bounding box center [1000, 213] width 72 height 41
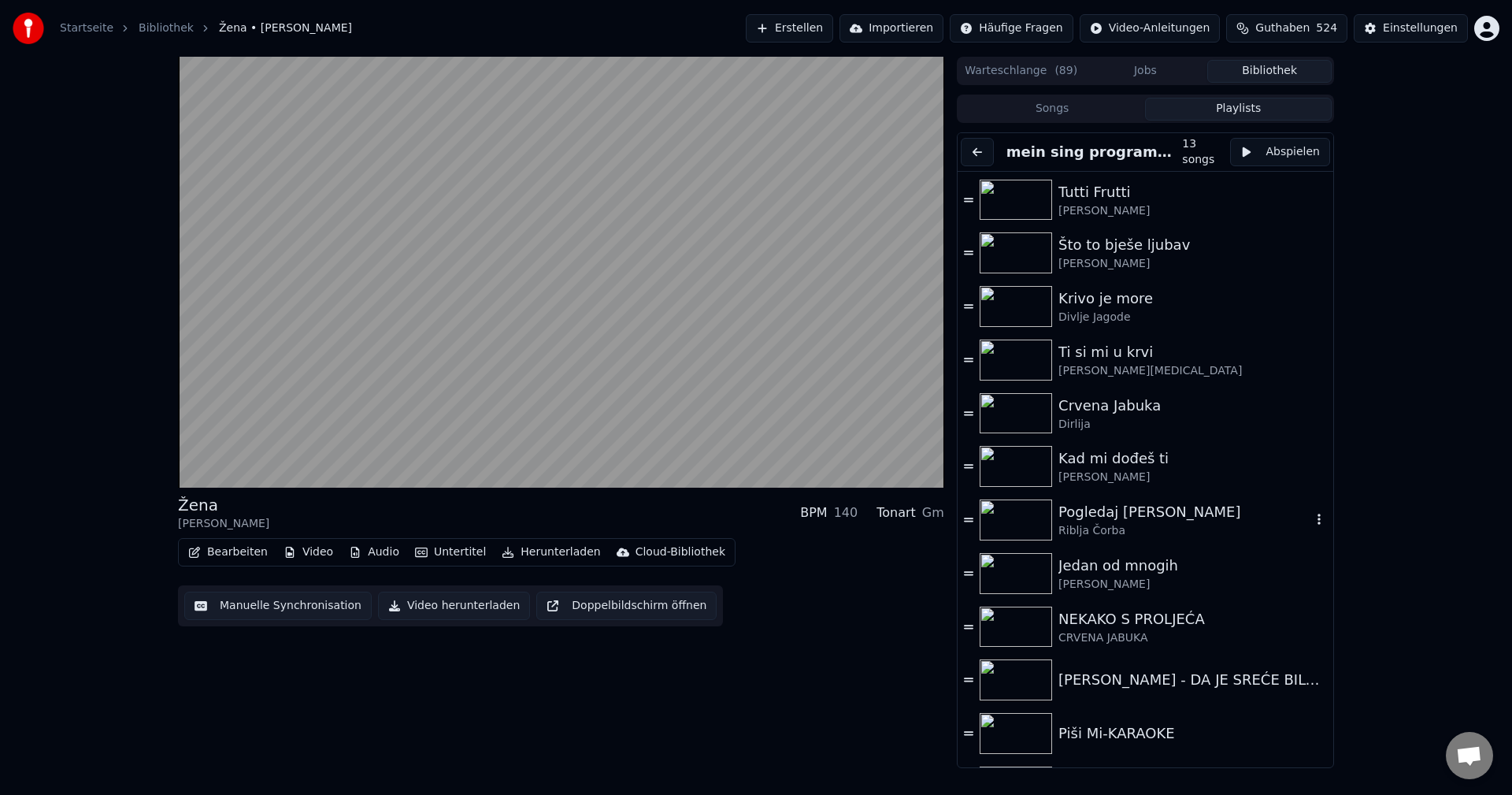
scroll to position [98, 0]
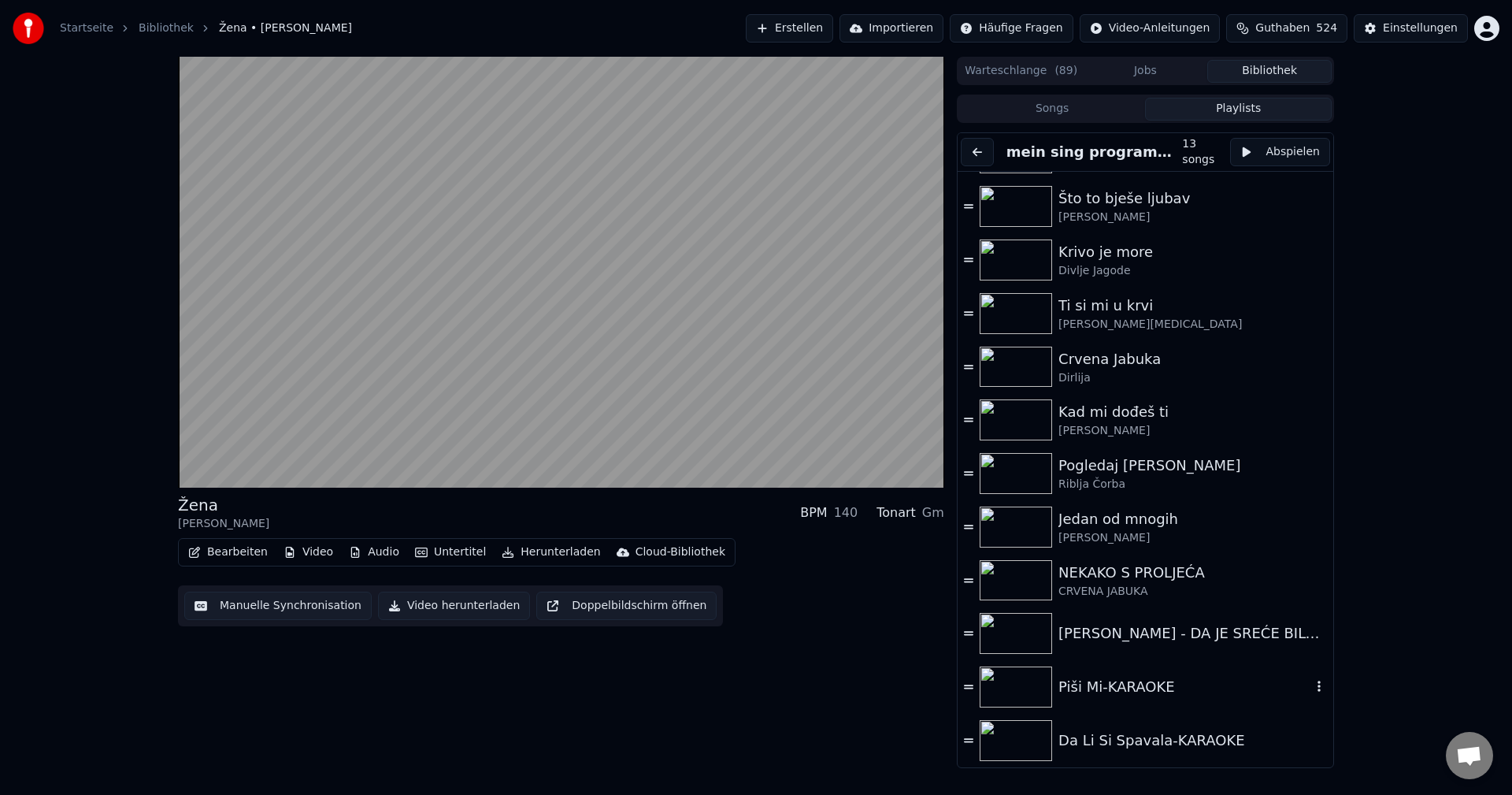
click at [1000, 682] on img at bounding box center [1016, 686] width 72 height 41
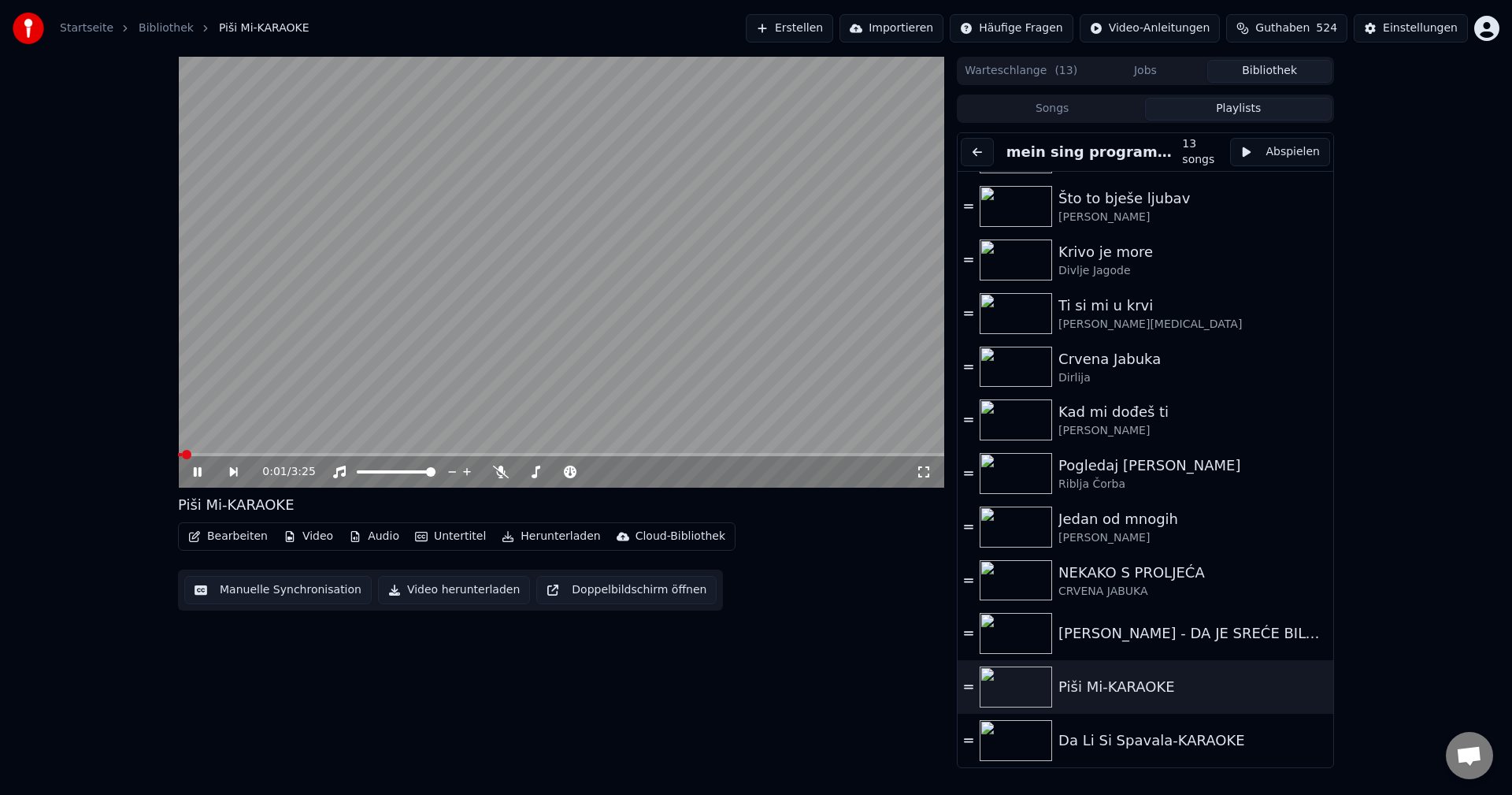
click at [180, 455] on span at bounding box center [180, 454] width 4 height 3
click at [1033, 415] on img at bounding box center [1016, 420] width 72 height 41
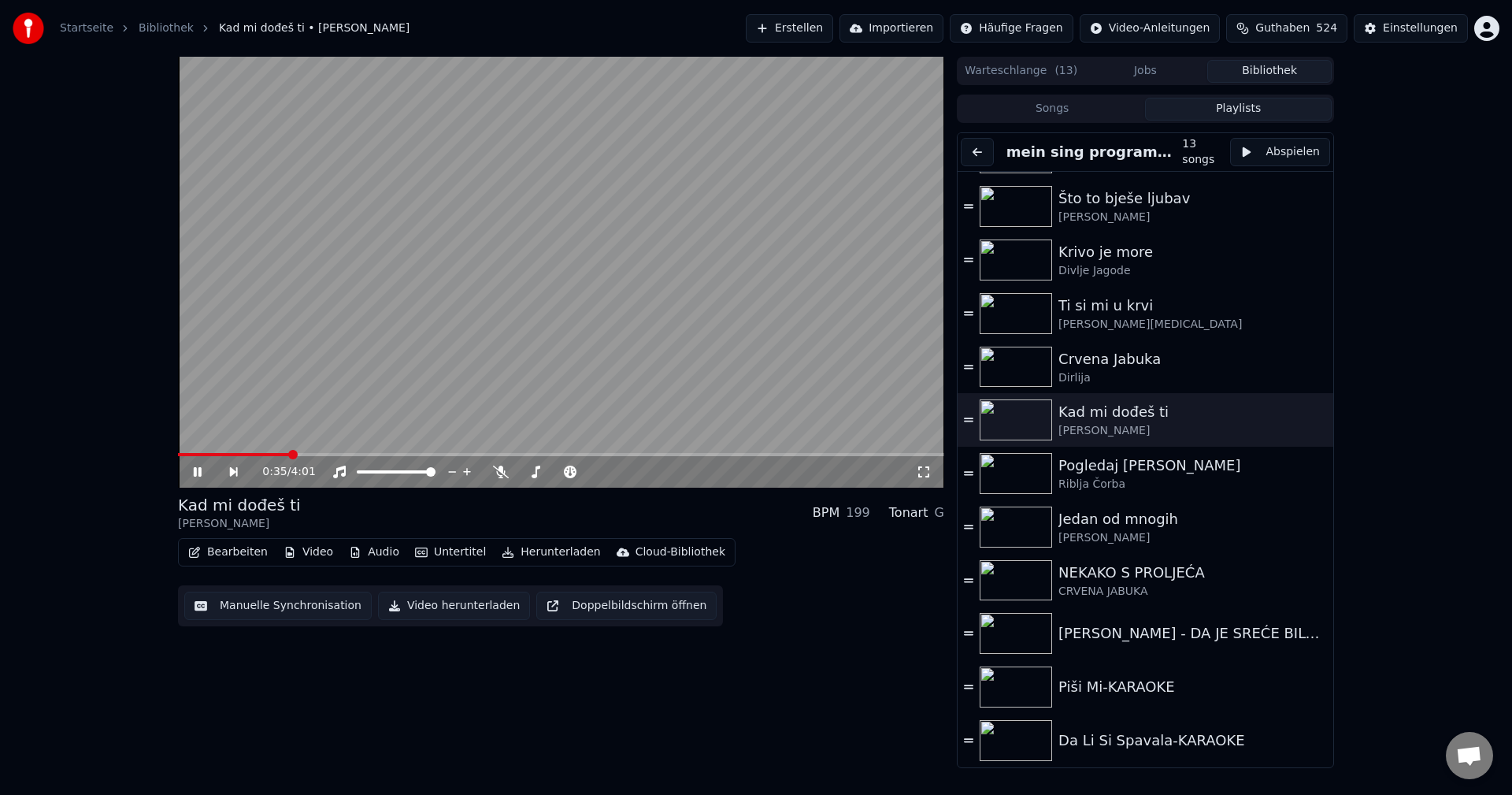
click at [193, 451] on video at bounding box center [561, 272] width 766 height 431
click at [193, 455] on span at bounding box center [186, 454] width 16 height 3
drag, startPoint x: 400, startPoint y: 331, endPoint x: 556, endPoint y: 364, distance: 159.5
click at [401, 331] on video at bounding box center [561, 272] width 766 height 431
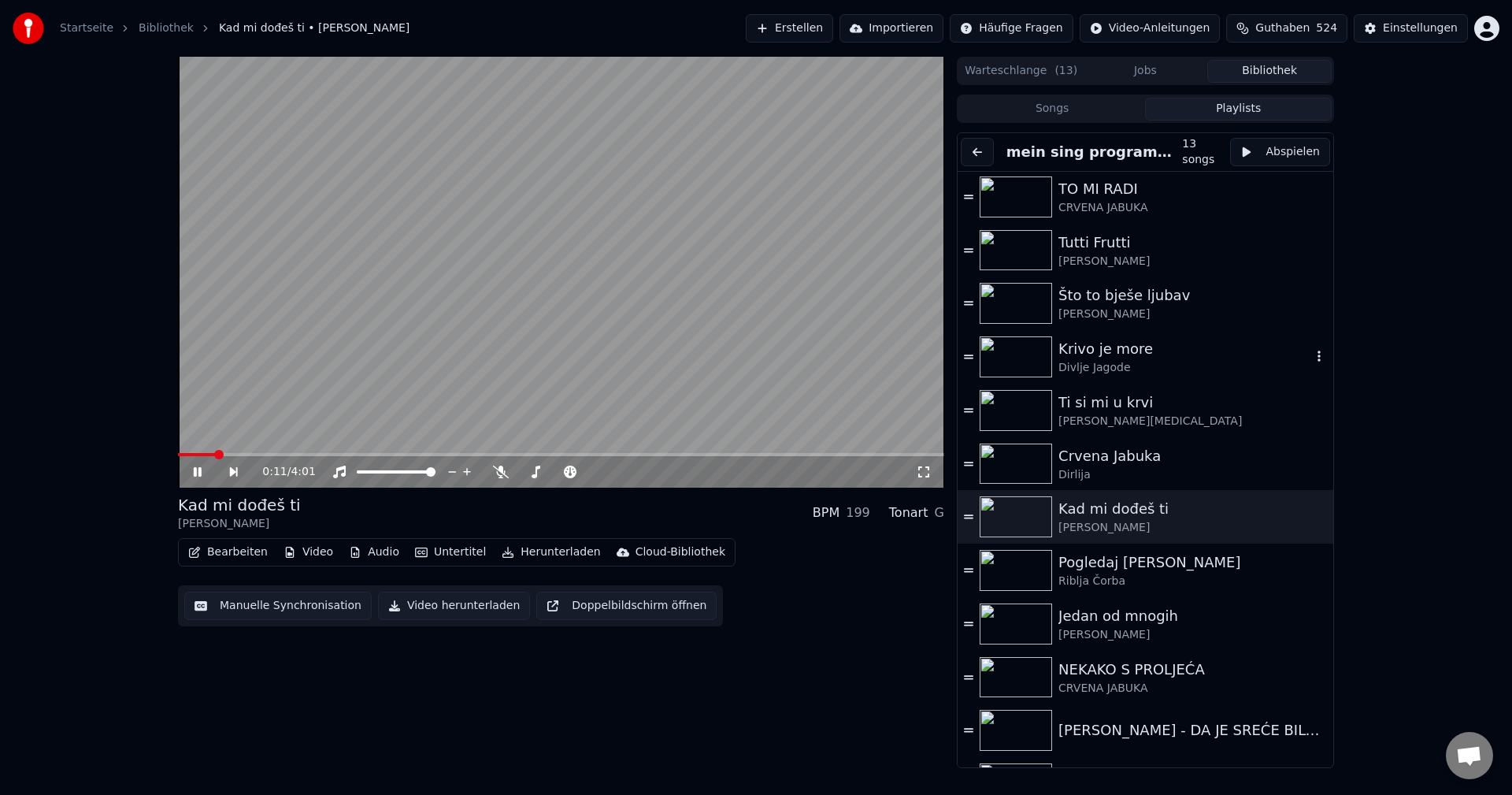
scroll to position [0, 0]
click at [1005, 303] on img at bounding box center [1016, 305] width 72 height 41
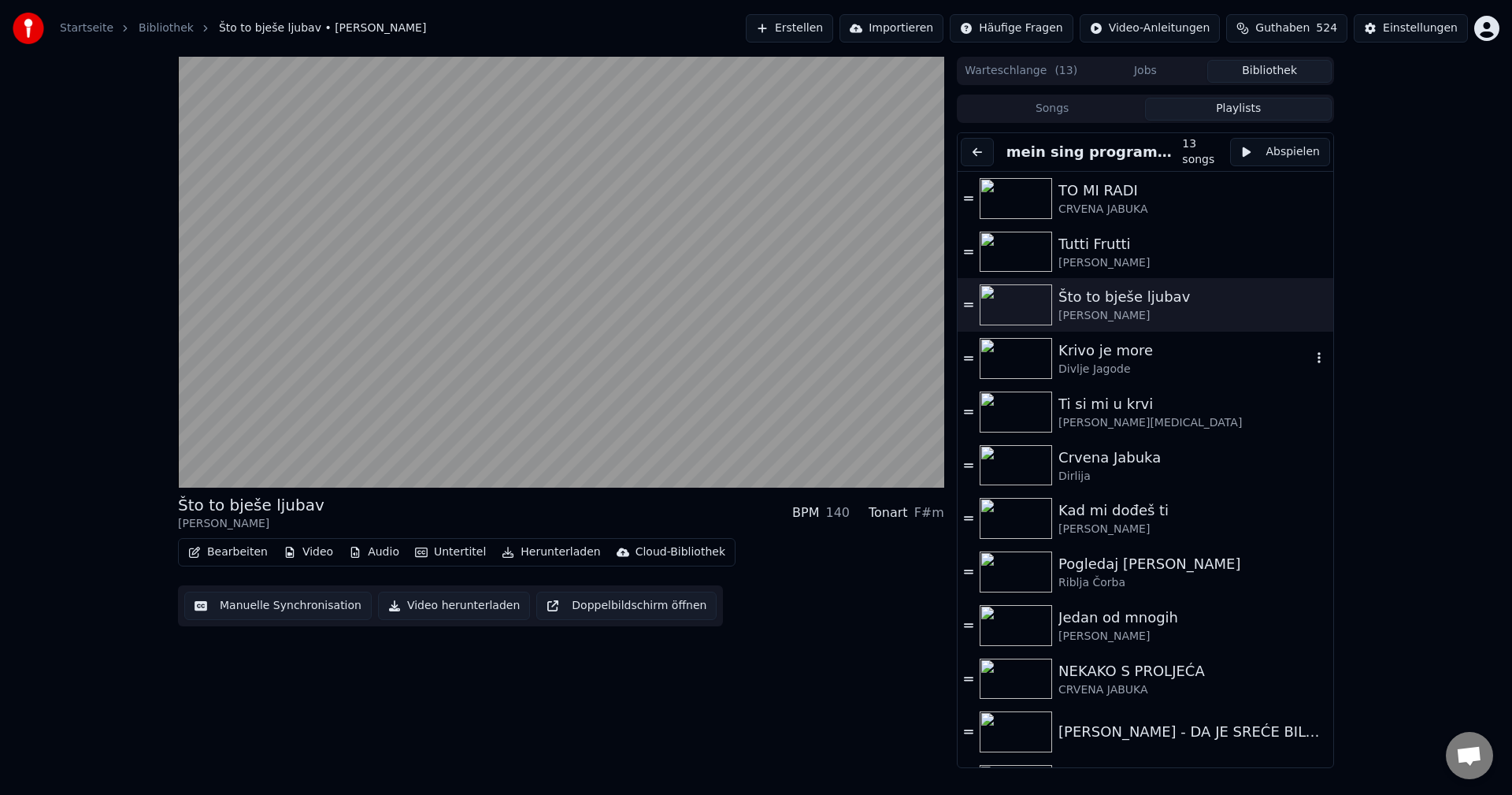
click at [1007, 357] on img at bounding box center [1016, 358] width 72 height 41
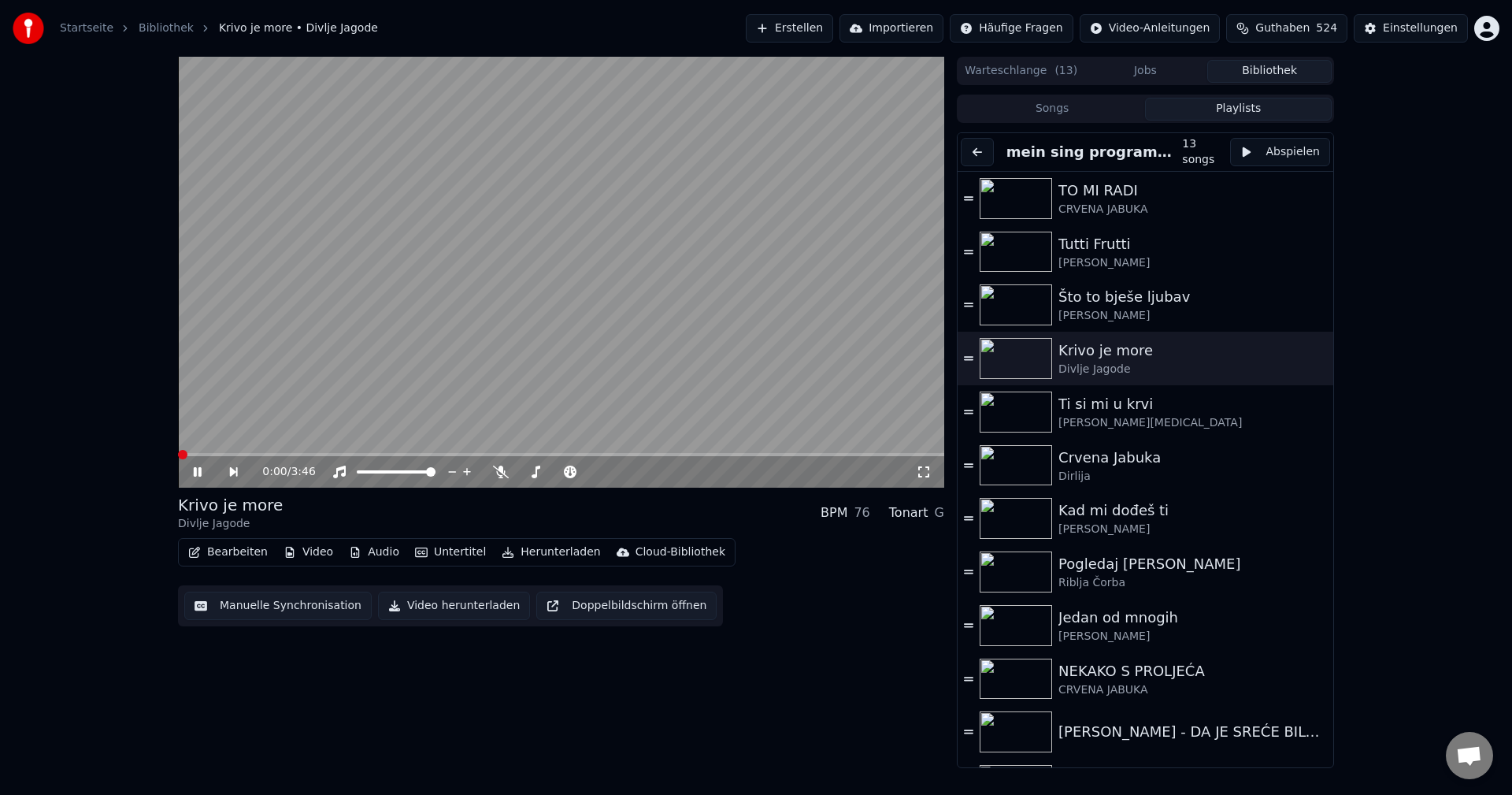
click at [178, 453] on span at bounding box center [182, 454] width 9 height 9
click at [177, 456] on div "0:31 / 3:46 Krivo je more Divlje Jagode BPM 76 Tonart G Bearbeiten Video Audio …" at bounding box center [756, 411] width 1181 height 711
click at [178, 454] on span at bounding box center [178, 454] width 0 height 3
click at [178, 455] on span at bounding box center [178, 454] width 0 height 3
click at [178, 453] on span at bounding box center [178, 454] width 0 height 3
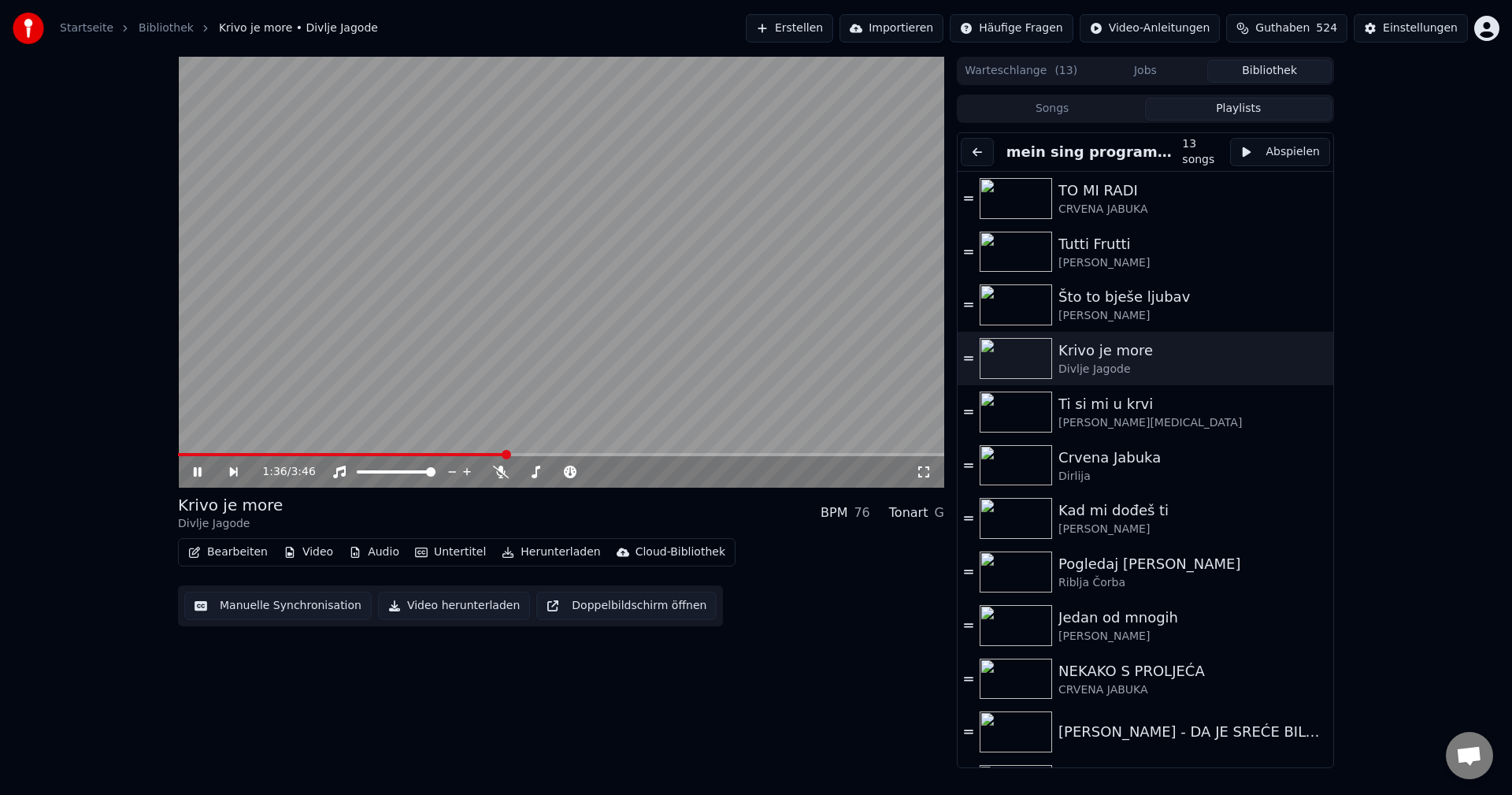
click at [575, 327] on video at bounding box center [561, 272] width 766 height 431
